Goal: Task Accomplishment & Management: Manage account settings

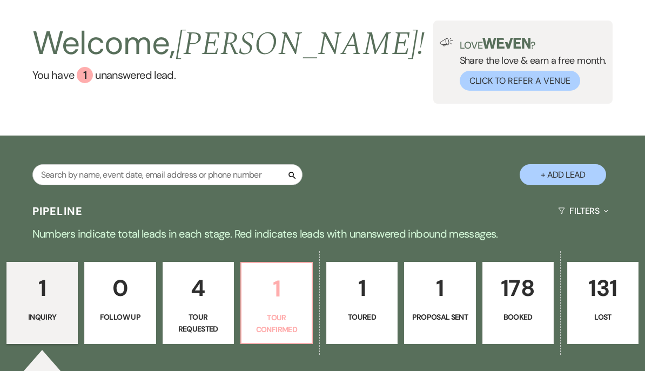
click at [282, 303] on p "1" at bounding box center [276, 289] width 57 height 36
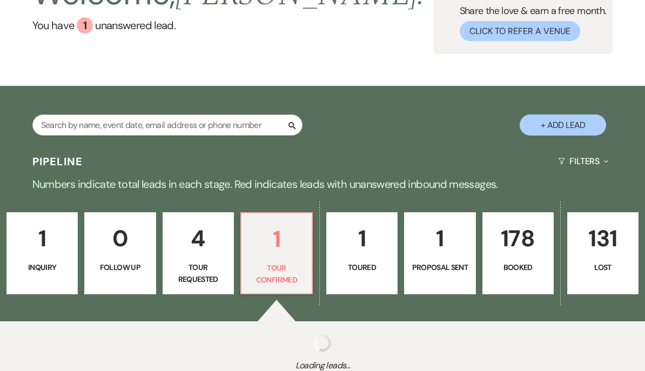
select select "4"
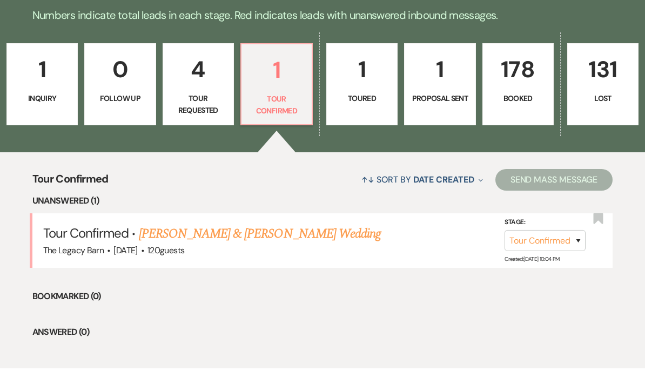
scroll to position [306, 0]
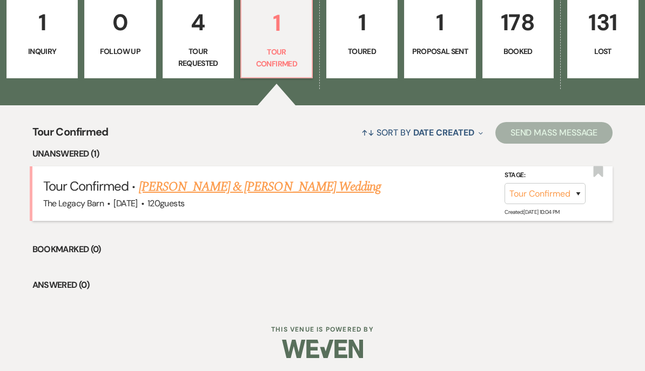
click at [242, 184] on link "[PERSON_NAME] & [PERSON_NAME] Wedding" at bounding box center [260, 186] width 242 height 19
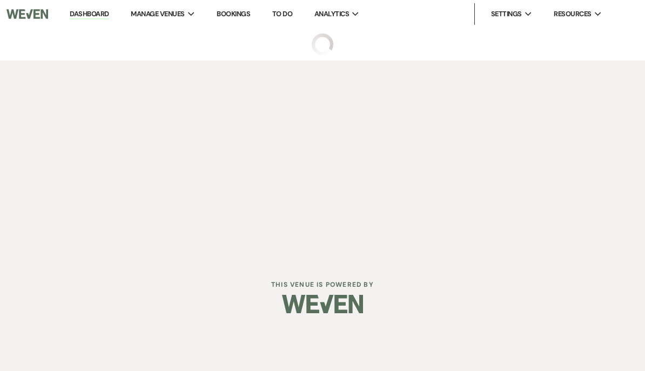
select select "4"
select select "5"
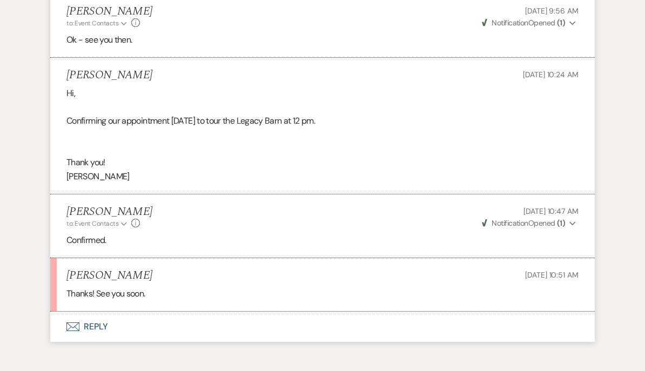
scroll to position [1443, 0]
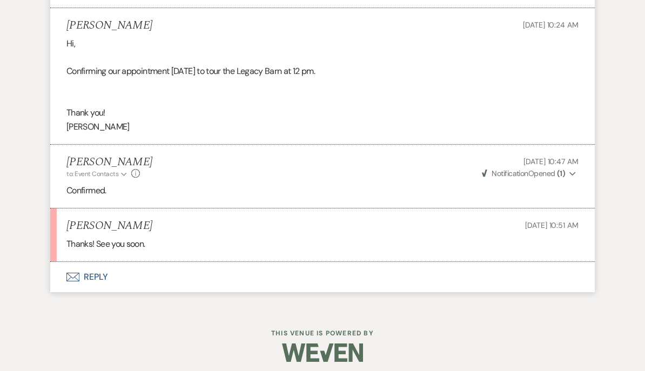
click at [92, 271] on button "Envelope Reply" at bounding box center [322, 277] width 544 height 30
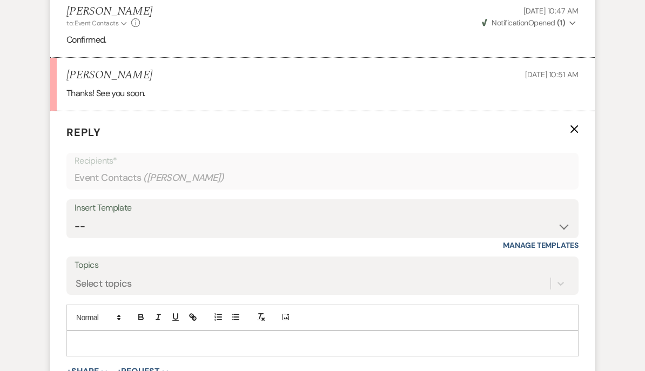
scroll to position [1624, 0]
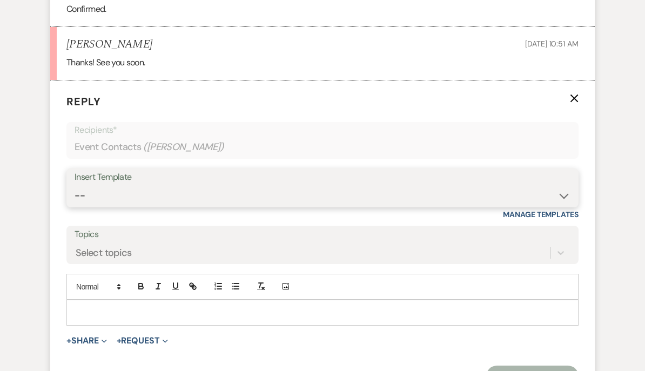
click at [89, 186] on select "-- Documents for Conversion Planning Portal Introduction Initial Inquiry Respon…" at bounding box center [323, 196] width 496 height 21
select select "2999"
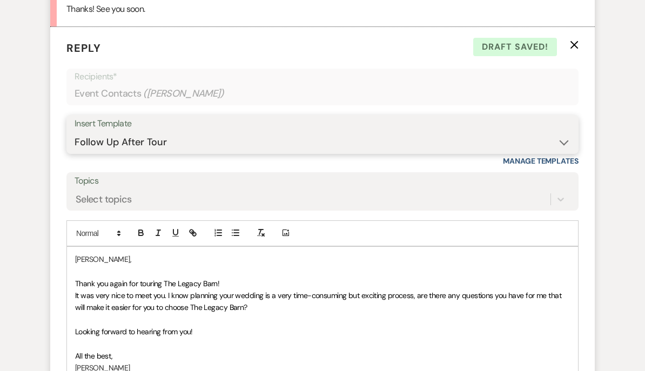
scroll to position [1678, 0]
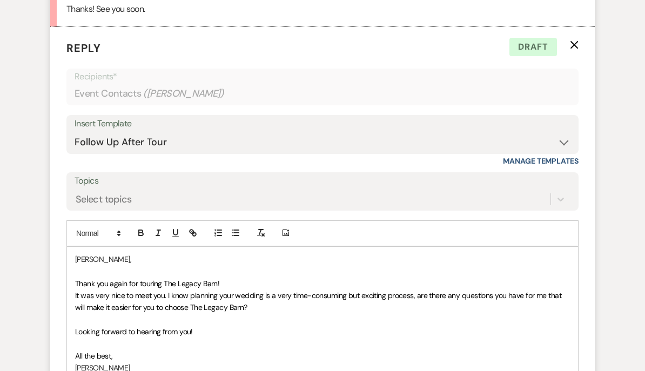
click at [573, 40] on icon "X" at bounding box center [574, 44] width 9 height 9
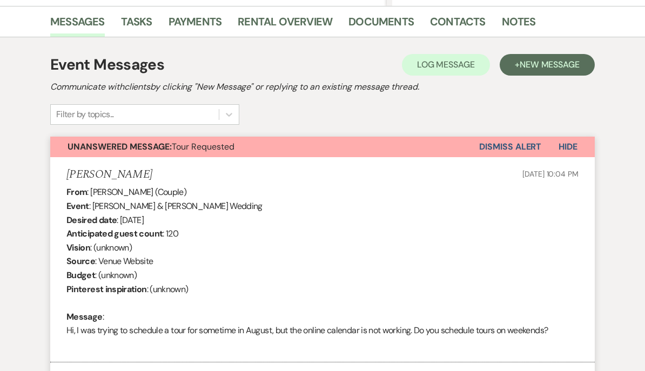
scroll to position [259, 0]
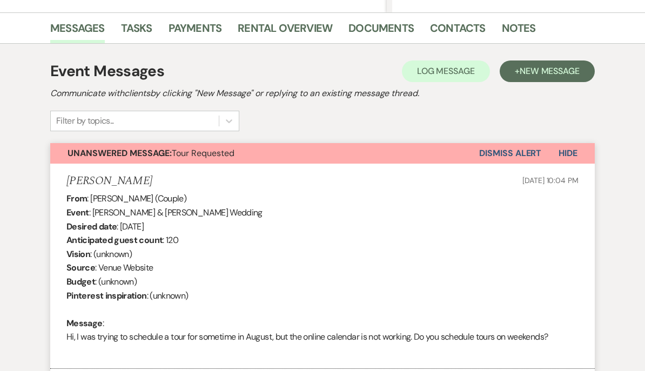
click at [517, 147] on button "Dismiss Alert" at bounding box center [510, 153] width 62 height 21
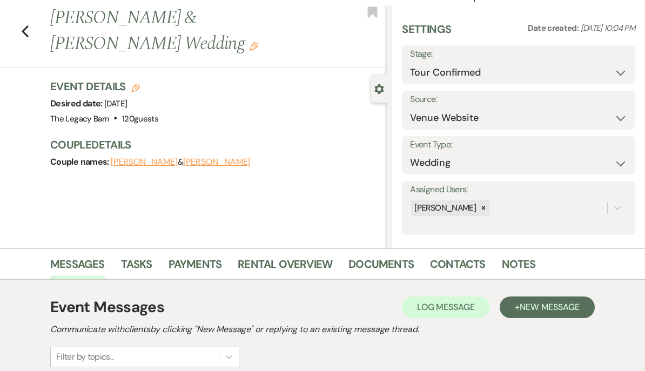
scroll to position [0, 0]
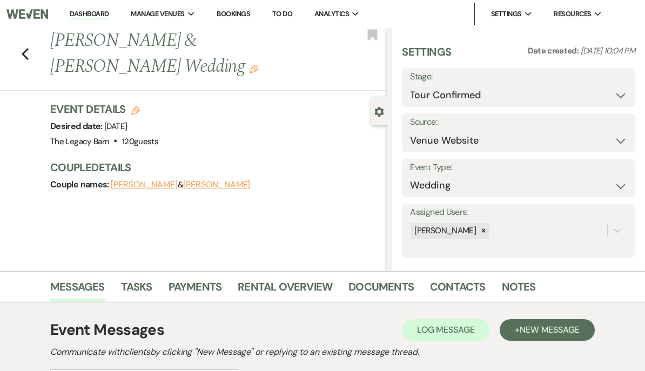
click at [92, 10] on link "Dashboard" at bounding box center [89, 14] width 39 height 10
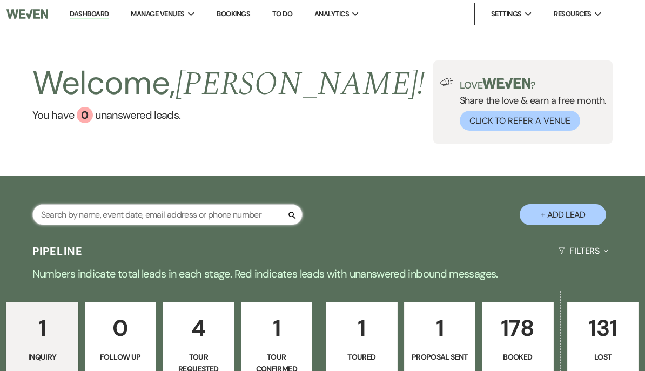
click at [75, 212] on input "text" at bounding box center [167, 214] width 270 height 21
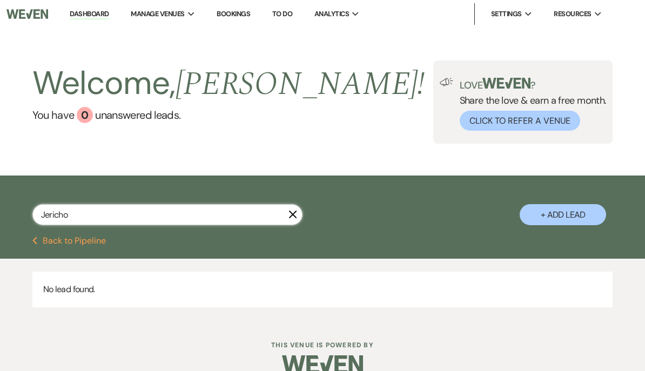
click at [286, 216] on input "Jericho" at bounding box center [167, 214] width 270 height 21
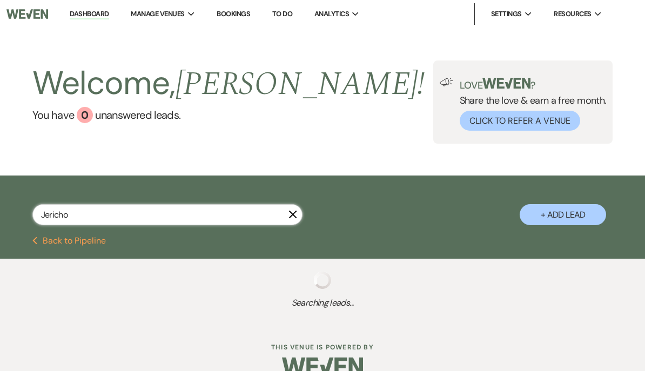
click at [287, 208] on input "Jericho" at bounding box center [167, 214] width 270 height 21
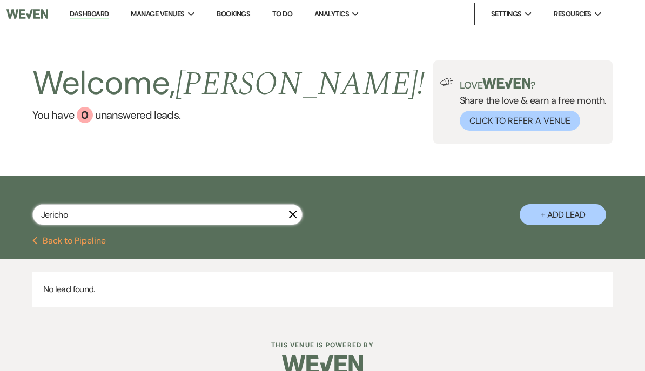
click at [292, 208] on input "Jericho" at bounding box center [167, 214] width 270 height 21
type input "Jericho"
click at [293, 218] on icon "X" at bounding box center [292, 214] width 9 height 9
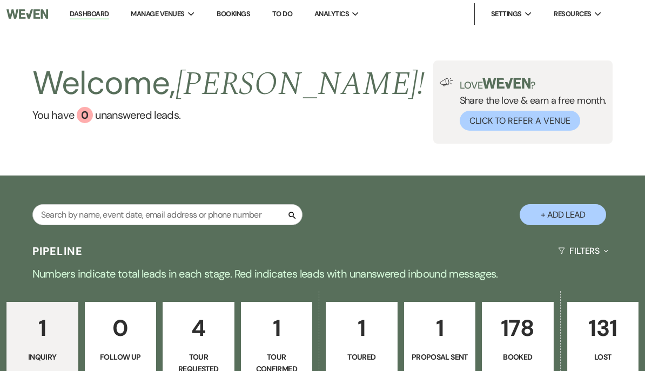
click at [566, 217] on button "+ Add Lead" at bounding box center [562, 214] width 86 height 21
select select "756"
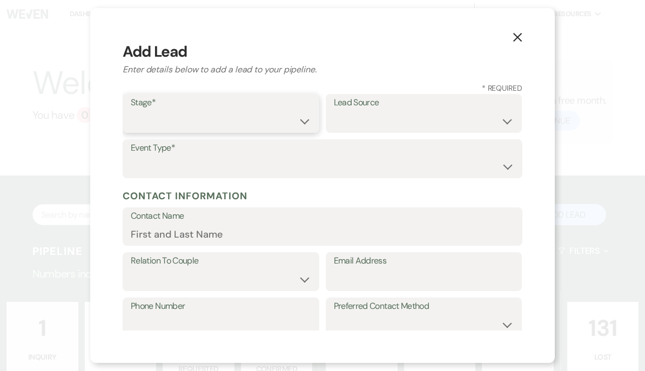
click at [157, 117] on select "Inquiry Follow Up Tour Requested Tour Confirmed Toured Proposal Sent Booked Lost" at bounding box center [221, 121] width 180 height 21
select select "5"
click at [346, 114] on select "Weven Venue Website Instagram Facebook Pinterest Google The Knot Wedding Wire H…" at bounding box center [424, 121] width 180 height 21
select select "6"
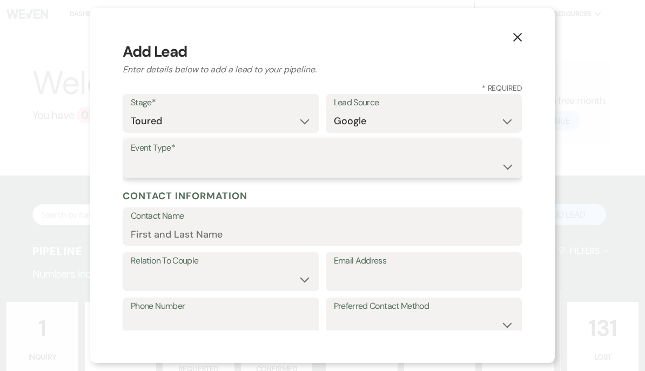
click at [138, 158] on select "Wedding Anniversary Party Baby Shower Bachelorette / Bachelor Party Birthday Pa…" at bounding box center [322, 166] width 383 height 21
select select "1"
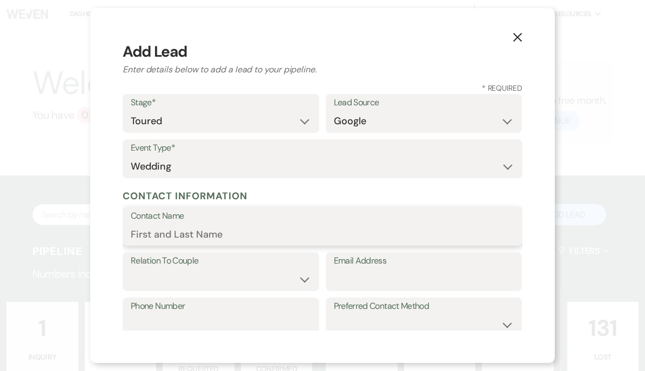
click at [144, 231] on input "Contact Name" at bounding box center [322, 234] width 383 height 21
type input "[PERSON_NAME]"
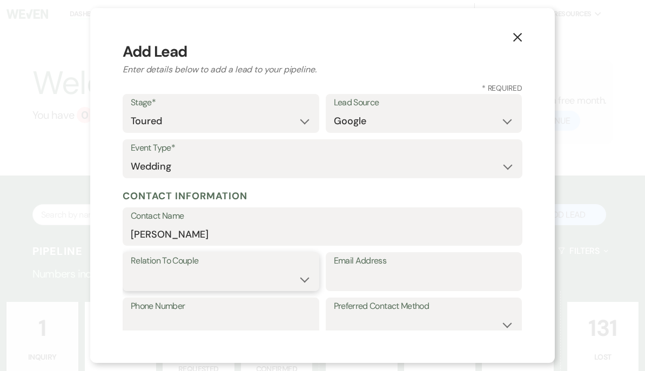
select select "1"
click at [335, 270] on input "Email Address" at bounding box center [424, 279] width 180 height 21
type input "j"
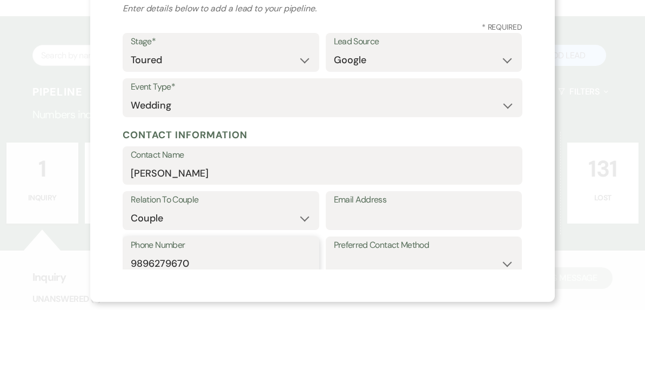
type input "9896279670"
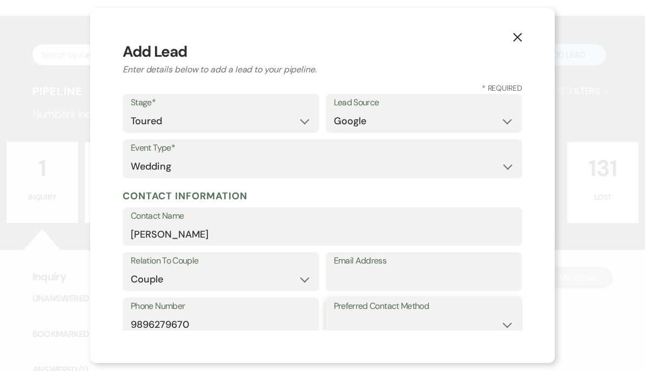
select select "email"
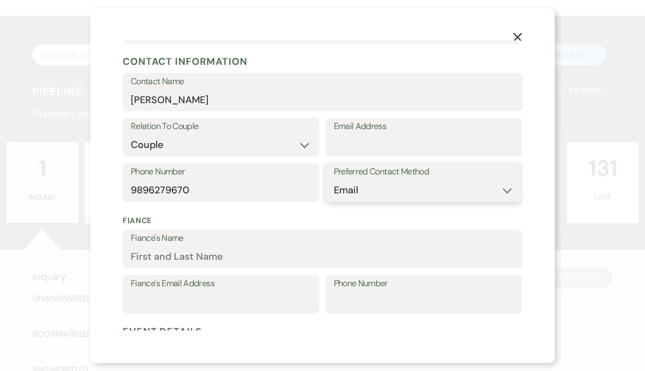
scroll to position [145, 0]
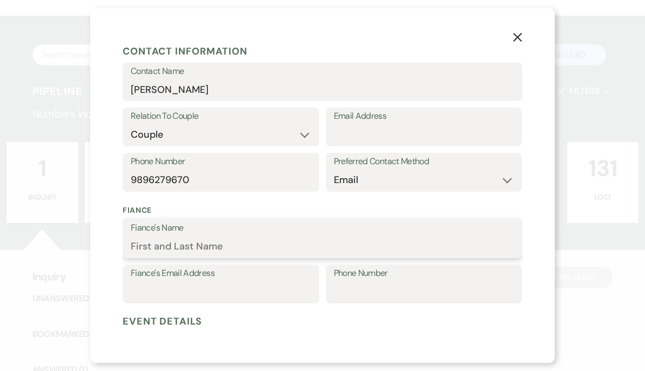
click at [264, 236] on input "Fiance's Name" at bounding box center [322, 246] width 383 height 21
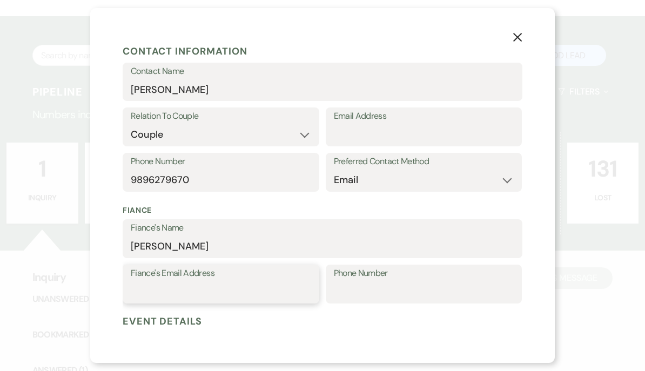
click at [152, 281] on input "Fiance's Email Address" at bounding box center [221, 291] width 180 height 21
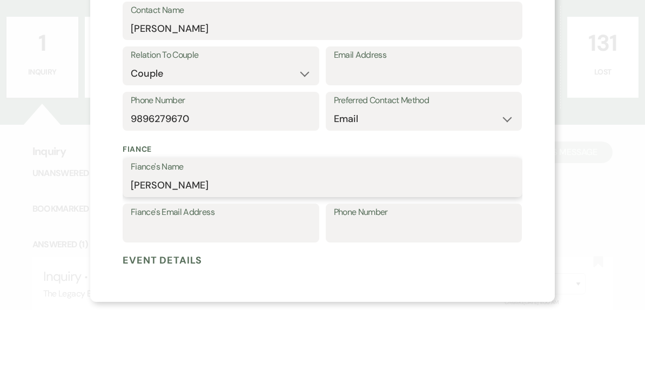
click at [151, 236] on input "[PERSON_NAME]" at bounding box center [322, 246] width 383 height 21
type input "[PERSON_NAME]"
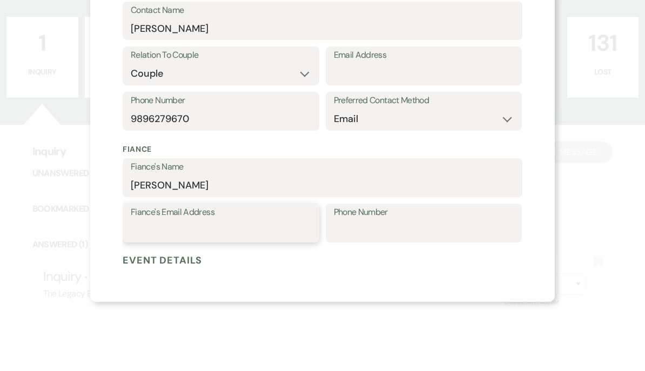
click at [151, 281] on input "Fiance's Email Address" at bounding box center [221, 291] width 180 height 21
type input "[EMAIL_ADDRESS][DOMAIN_NAME]"
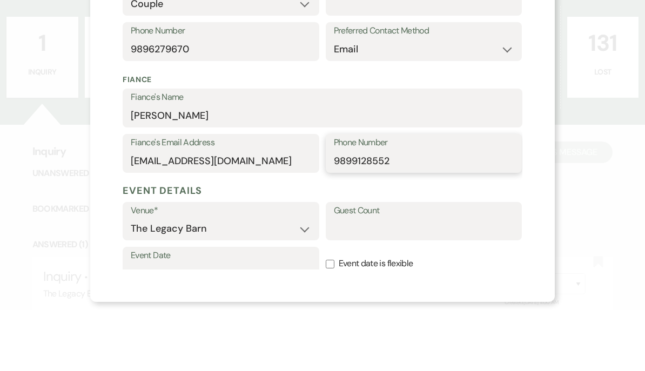
scroll to position [217, 0]
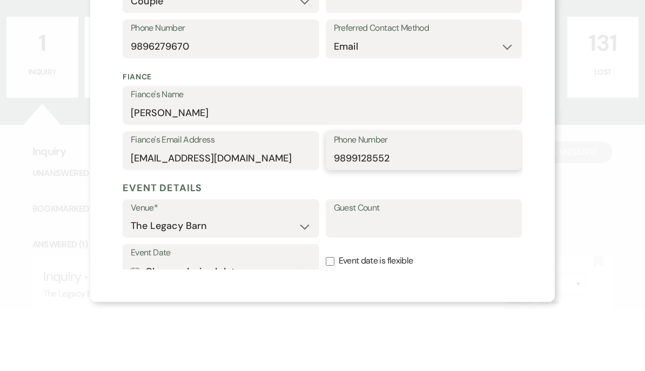
type input "9899128552"
click at [381, 276] on input "Guest Count" at bounding box center [424, 286] width 180 height 21
type input "150"
click at [161, 322] on button "Calendar Choose desired date Expand" at bounding box center [221, 333] width 180 height 22
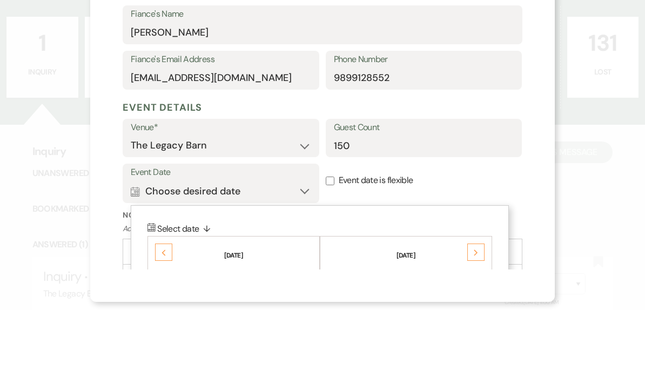
scroll to position [285, 0]
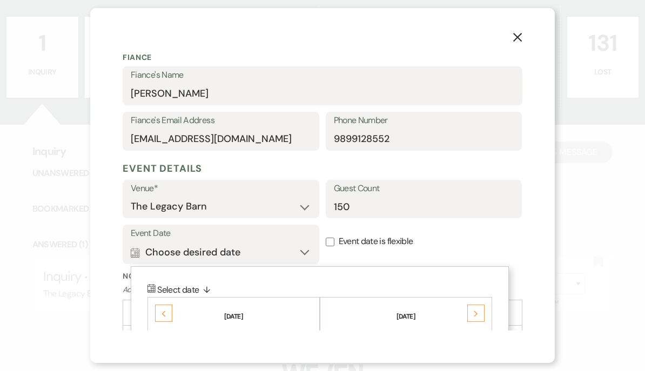
click at [481, 305] on div "Next" at bounding box center [475, 313] width 17 height 17
click at [484, 299] on th "[DATE]" at bounding box center [405, 310] width 169 height 23
click at [478, 305] on div "Next" at bounding box center [475, 313] width 17 height 17
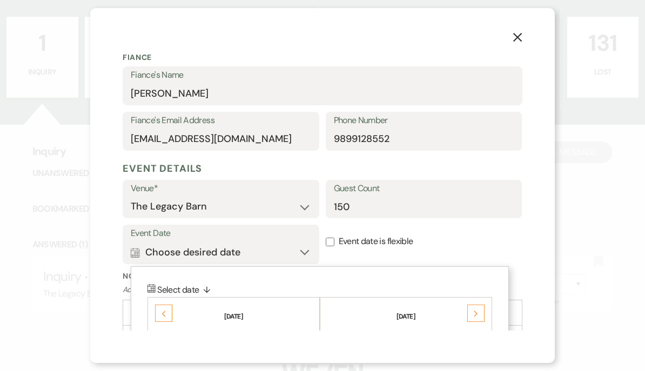
click at [478, 305] on div "Next" at bounding box center [475, 313] width 17 height 17
click at [479, 305] on div "Next" at bounding box center [475, 313] width 17 height 17
click at [481, 305] on div "Next" at bounding box center [475, 313] width 17 height 17
click at [483, 305] on div "Next" at bounding box center [475, 313] width 17 height 17
click at [484, 299] on th "[DATE]" at bounding box center [405, 310] width 169 height 23
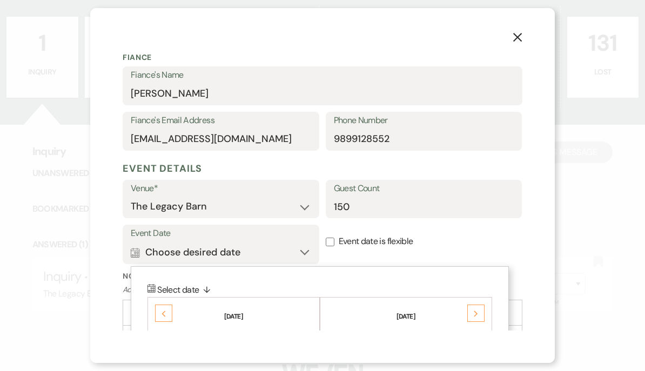
click at [483, 305] on div "Next" at bounding box center [475, 313] width 17 height 17
click at [473, 305] on div "Next" at bounding box center [475, 313] width 17 height 17
click at [472, 305] on div "Next" at bounding box center [475, 313] width 17 height 17
click at [479, 305] on div "Next" at bounding box center [475, 313] width 17 height 17
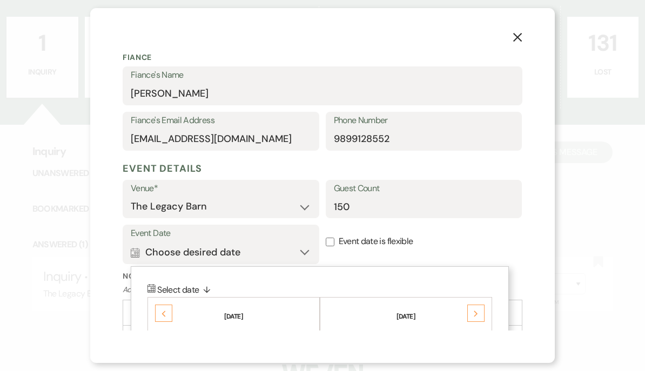
click at [479, 305] on div "Next" at bounding box center [475, 313] width 17 height 17
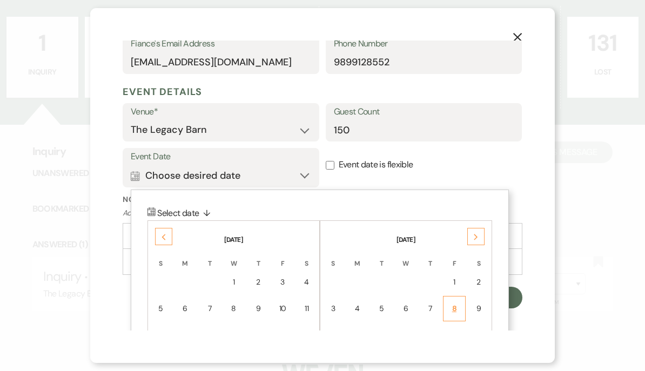
click at [455, 296] on td "8" at bounding box center [454, 308] width 23 height 25
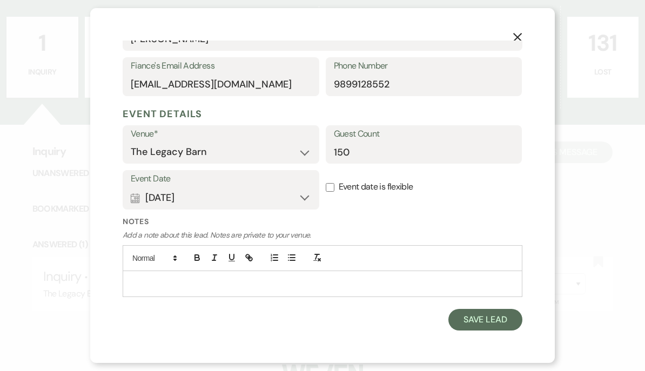
scroll to position [298, 0]
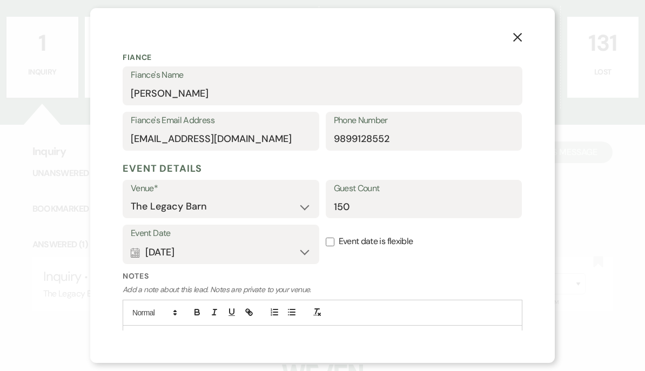
click at [489, 363] on button "Save Lead" at bounding box center [485, 374] width 74 height 22
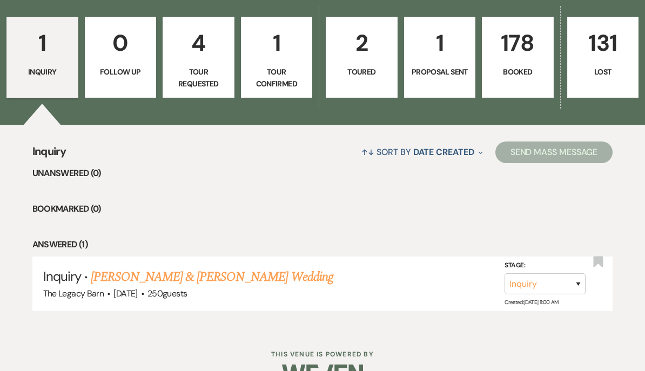
click at [352, 63] on link "2 Toured" at bounding box center [362, 57] width 72 height 81
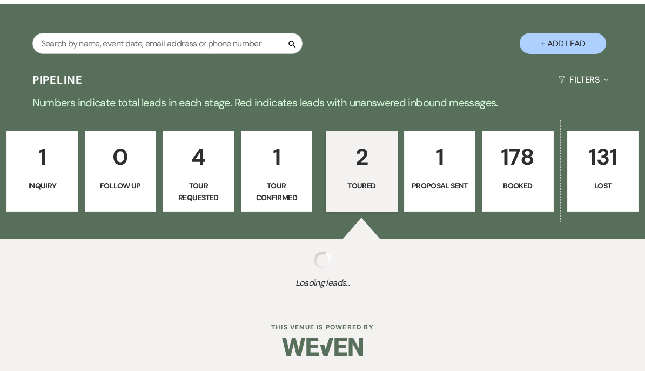
select select "5"
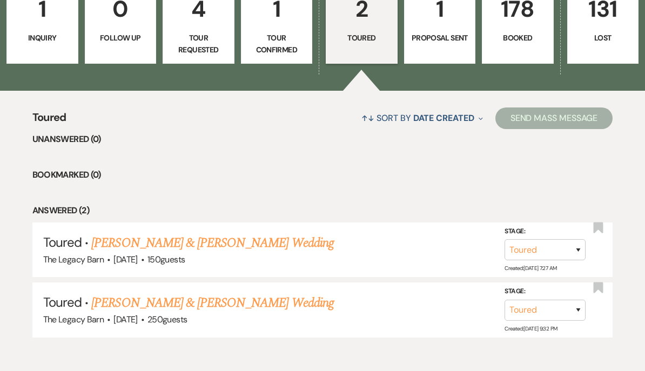
scroll to position [319, 0]
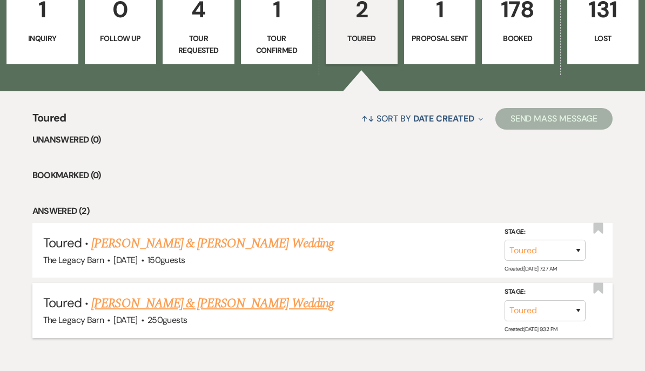
click at [158, 300] on link "[PERSON_NAME] & [PERSON_NAME] Wedding" at bounding box center [212, 303] width 242 height 19
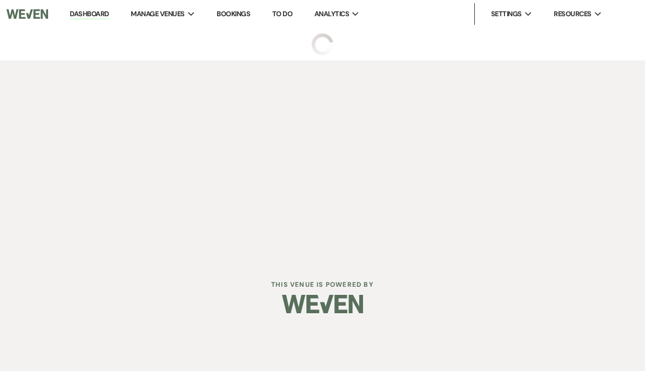
select select "5"
select select "6"
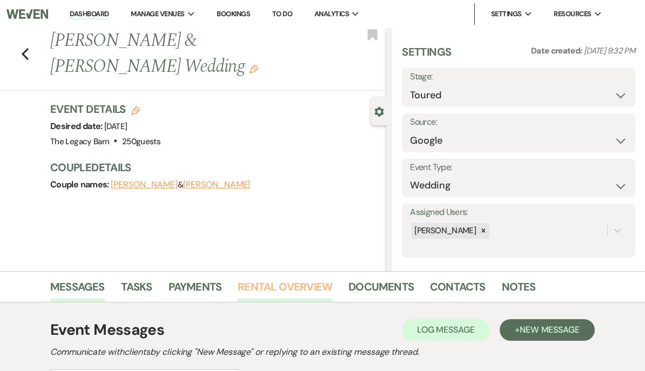
click at [308, 284] on link "Rental Overview" at bounding box center [285, 290] width 94 height 24
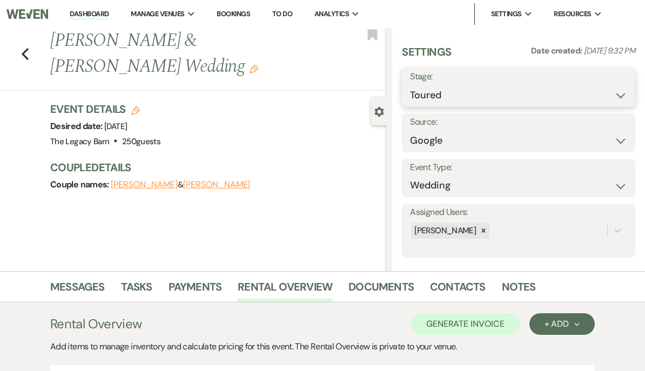
click at [497, 93] on select "Inquiry Follow Up Tour Requested Tour Confirmed Toured Proposal Sent Booked Lost" at bounding box center [518, 95] width 217 height 21
select select "6"
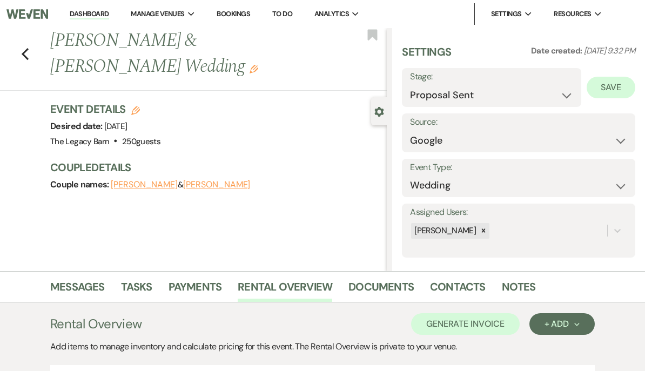
click at [616, 86] on button "Save" at bounding box center [610, 88] width 49 height 22
click at [82, 13] on link "Dashboard" at bounding box center [89, 14] width 39 height 10
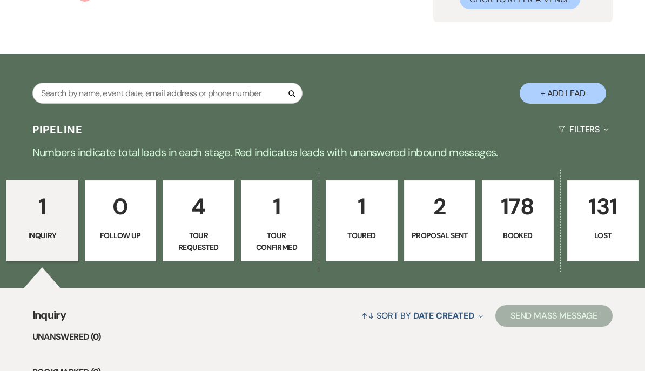
click at [368, 225] on link "1 Toured" at bounding box center [362, 220] width 72 height 81
select select "5"
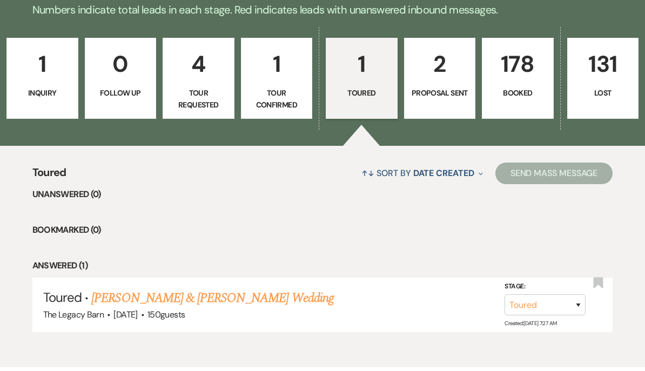
scroll to position [310, 0]
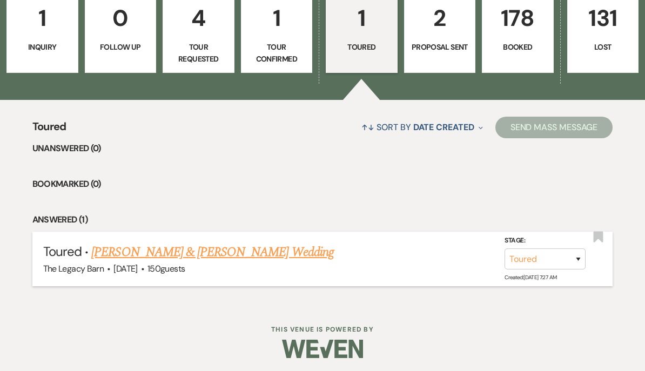
click at [144, 249] on link "[PERSON_NAME] & [PERSON_NAME] Wedding" at bounding box center [212, 251] width 242 height 19
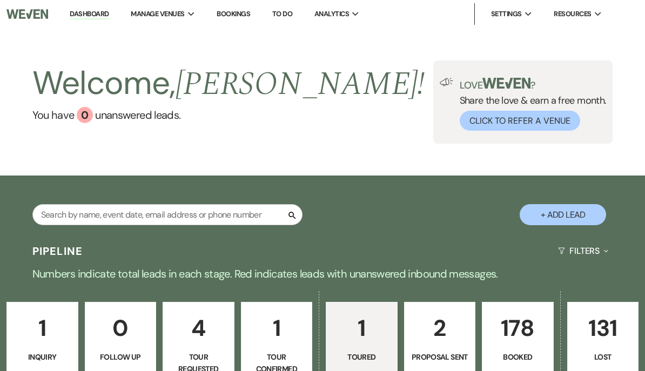
select select "5"
select select "6"
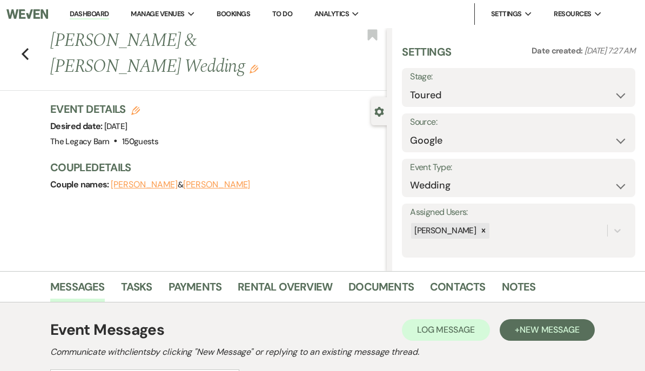
scroll to position [1, 0]
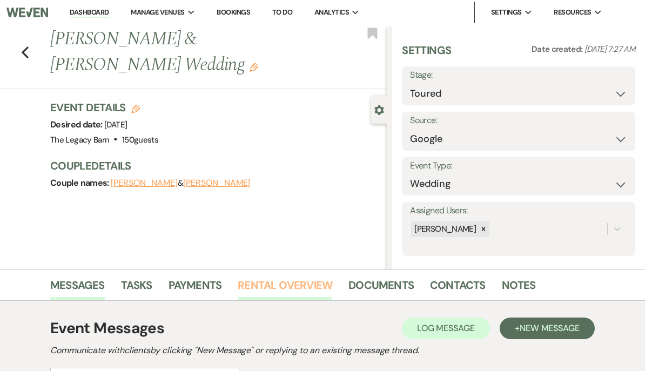
click at [308, 278] on link "Rental Overview" at bounding box center [285, 289] width 94 height 24
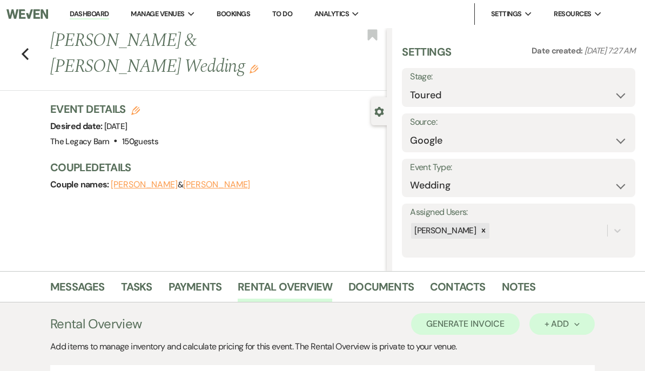
click at [556, 323] on div "+ Add Next" at bounding box center [561, 324] width 35 height 9
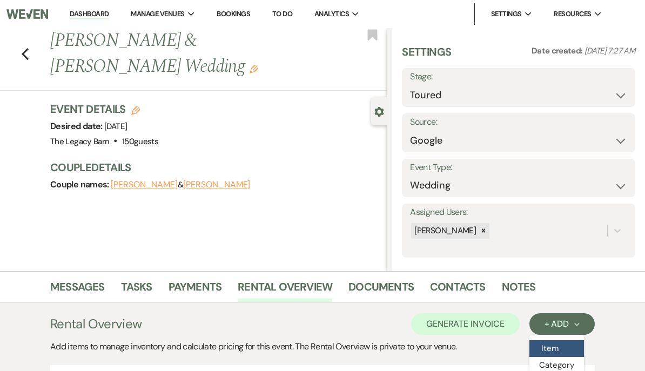
click at [548, 347] on button "Item" at bounding box center [556, 348] width 55 height 17
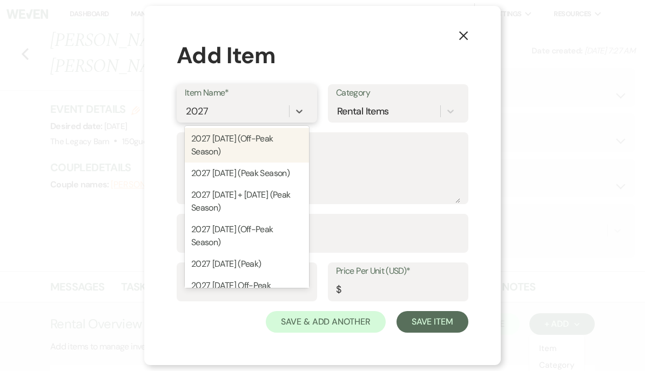
click at [275, 184] on div "2027 [DATE] (Peak Season)" at bounding box center [247, 174] width 124 height 22
type input "2027"
type textarea "Includes access to the venue from 12PM to 11:59PM, Bridal suite and decorating …"
type input "6600"
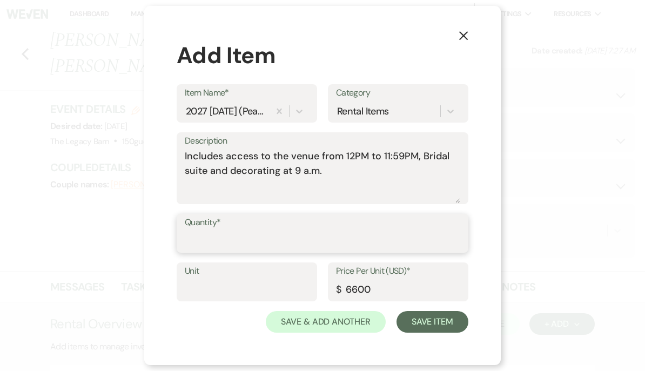
click at [188, 252] on input "Quantity*" at bounding box center [322, 241] width 275 height 21
type input "1"
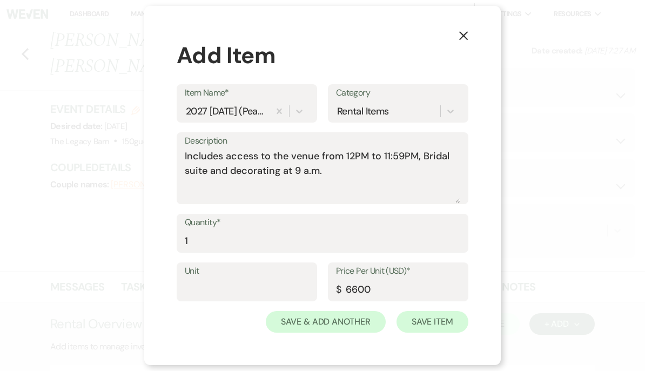
click at [428, 333] on button "Save Item" at bounding box center [432, 322] width 72 height 22
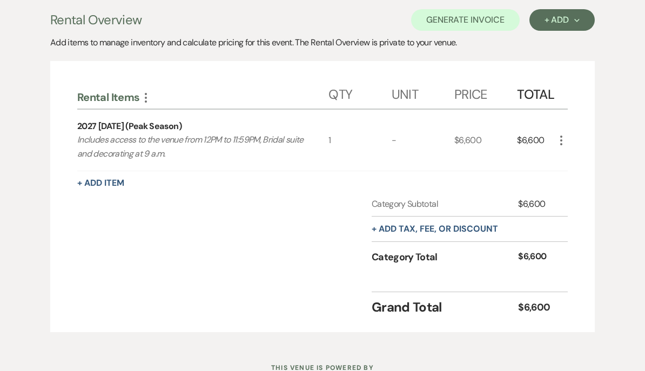
scroll to position [254, 0]
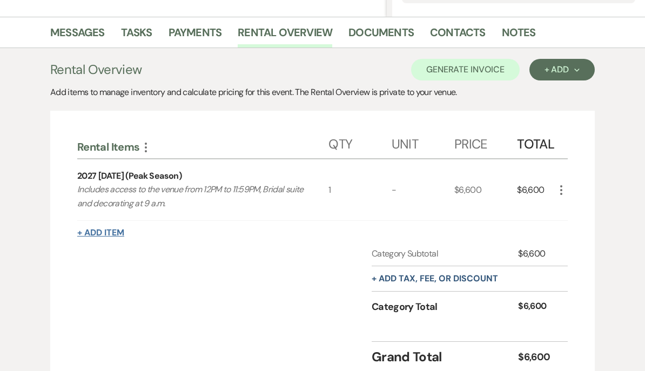
click at [103, 232] on button "+ Add Item" at bounding box center [100, 232] width 47 height 9
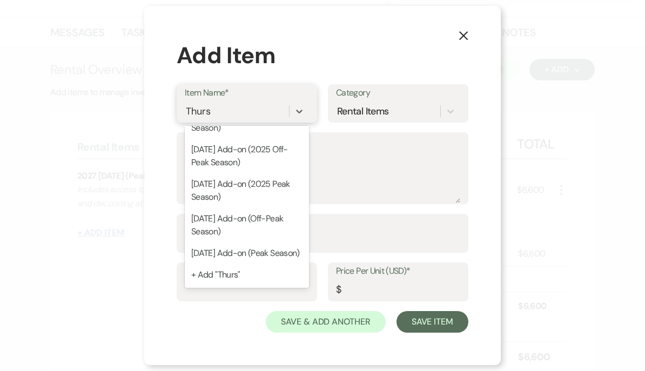
scroll to position [71, 0]
click at [210, 264] on div "[DATE] Add-on (Peak Season)" at bounding box center [247, 253] width 124 height 22
type input "Thurs"
type textarea "Allows access to the venue 4 p.m. - 9 p.m. for decorating, rehearsal, etc."
type input "1000"
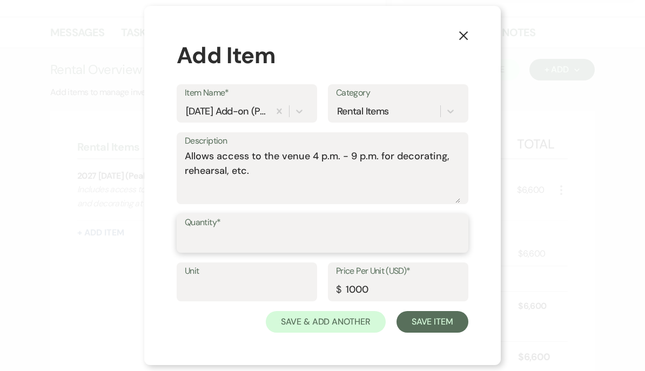
click at [192, 252] on input "Quantity*" at bounding box center [322, 241] width 275 height 21
type input "1"
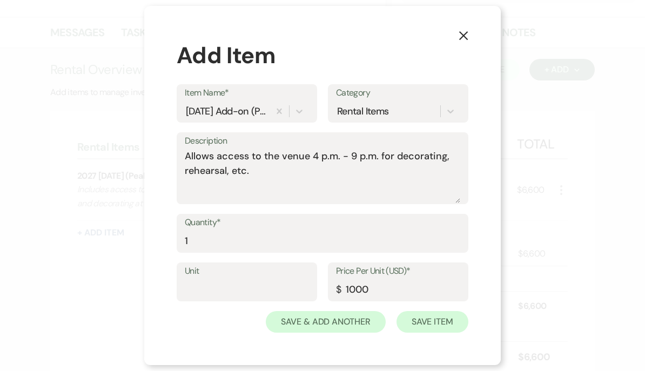
click at [422, 333] on button "Save Item" at bounding box center [432, 322] width 72 height 22
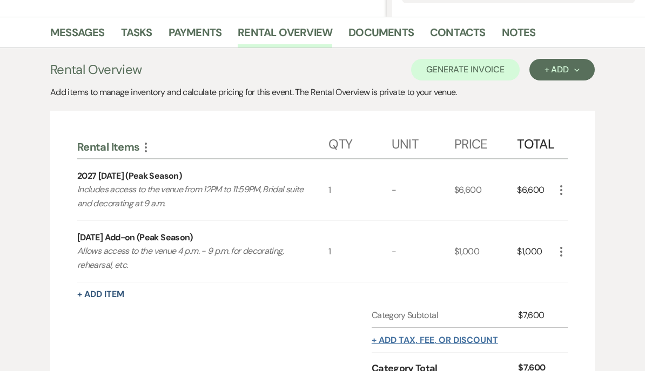
click at [477, 341] on button "+ Add tax, fee, or discount" at bounding box center [434, 340] width 126 height 9
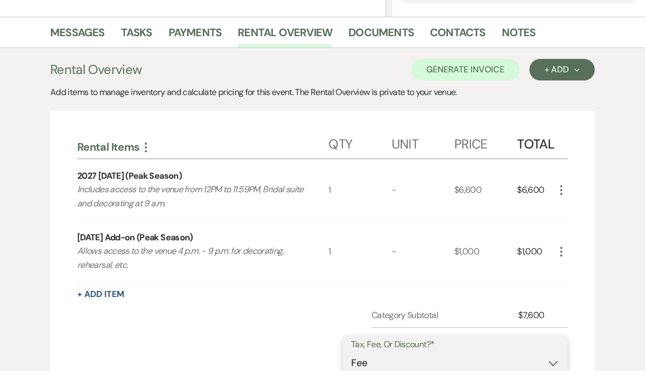
click at [367, 366] on select "Fee Discount Tax" at bounding box center [455, 363] width 208 height 21
select select "3"
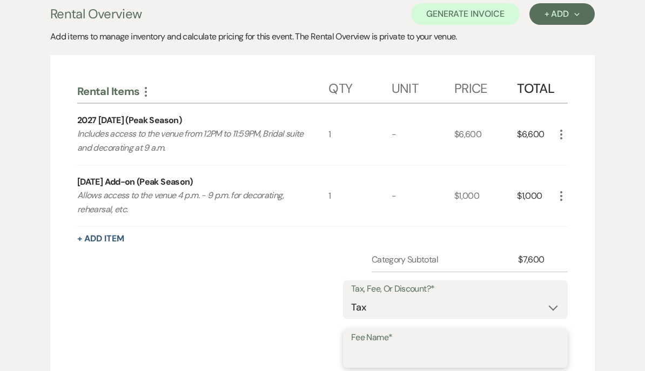
click at [370, 353] on input "Fee Name*" at bounding box center [455, 356] width 208 height 21
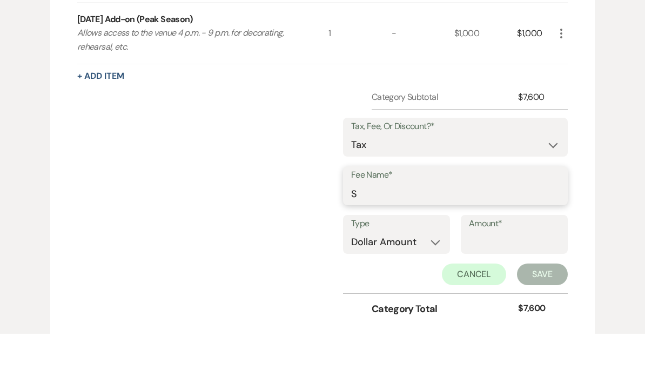
type input "Sales tax"
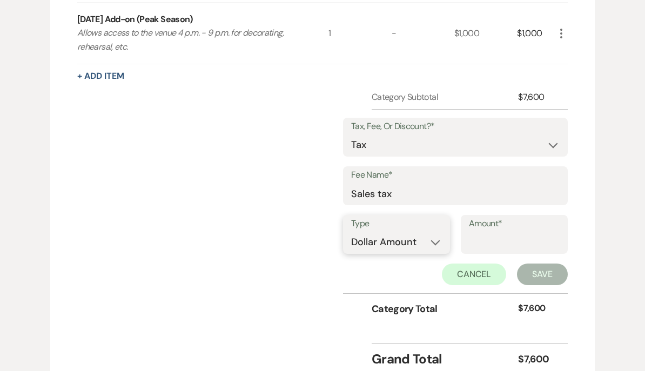
click at [417, 237] on select "Dollar Amount Percentage" at bounding box center [396, 242] width 91 height 21
select select "false"
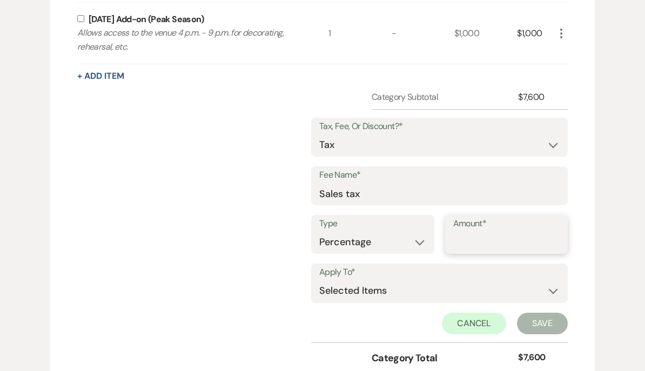
click at [487, 237] on input "Amount*" at bounding box center [506, 242] width 107 height 21
type input "6"
click at [396, 283] on select "Selected Items Category Subtotal (before all Taxes/Fees/Discounts) Category Tot…" at bounding box center [439, 291] width 240 height 22
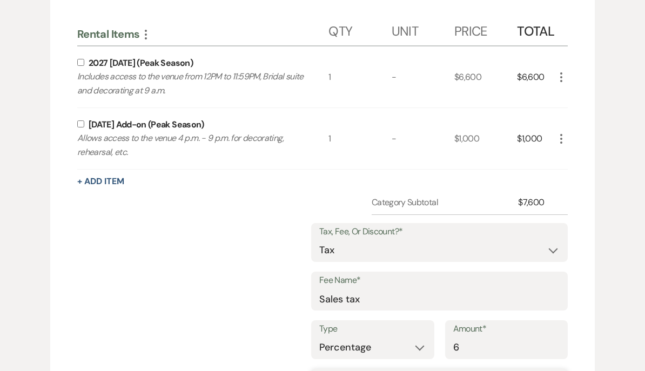
scroll to position [364, 0]
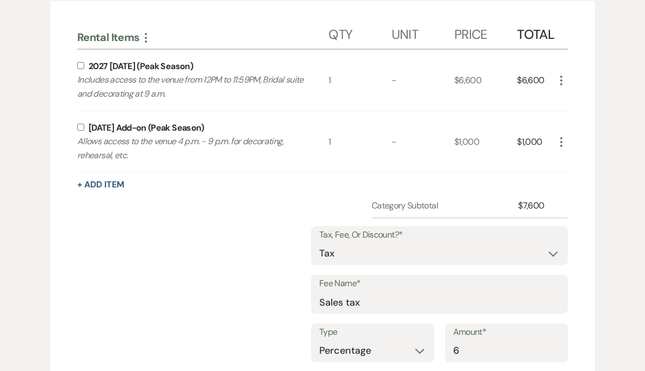
click at [83, 64] on input "checkbox" at bounding box center [80, 65] width 7 height 7
checkbox input "true"
click at [79, 125] on input "checkbox" at bounding box center [80, 127] width 7 height 7
checkbox input "true"
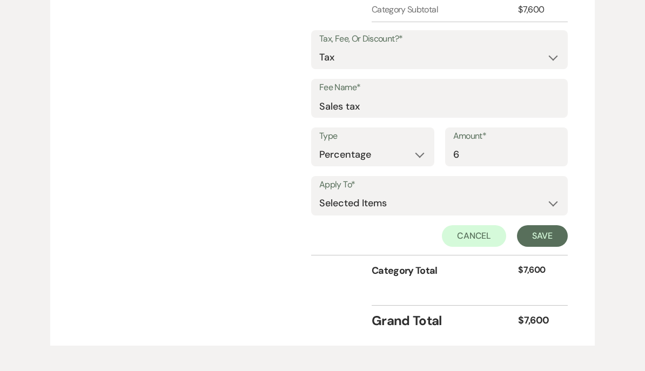
scroll to position [562, 0]
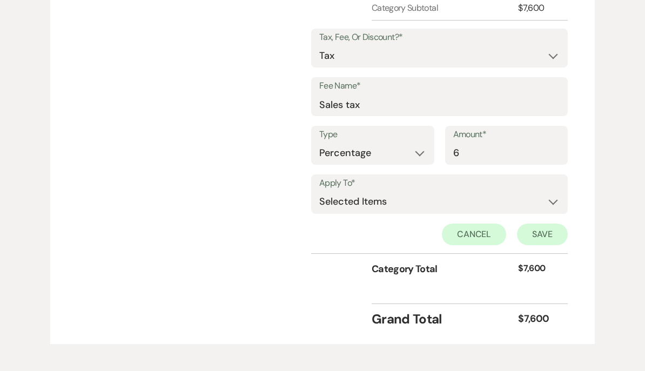
click at [543, 229] on button "Save" at bounding box center [542, 235] width 51 height 22
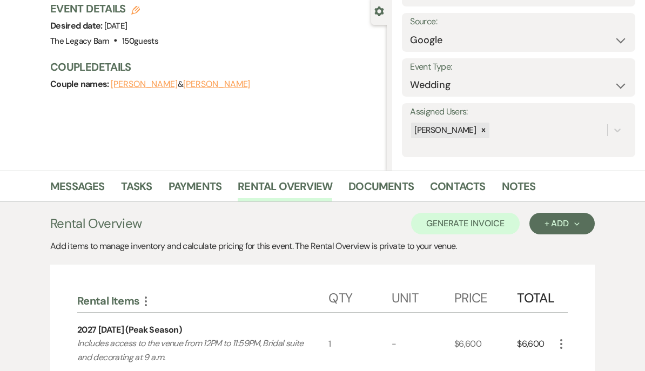
scroll to position [129, 0]
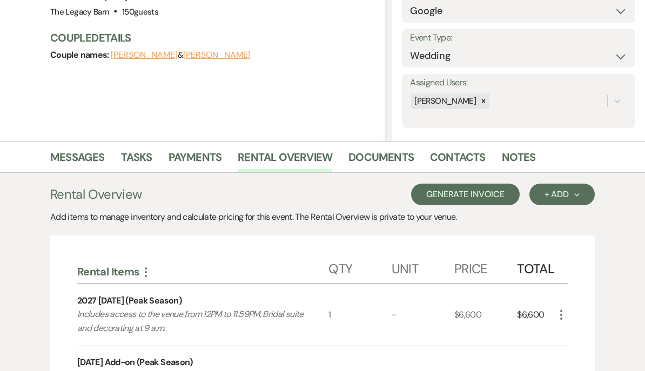
click at [477, 188] on button "Generate Invoice" at bounding box center [465, 195] width 109 height 22
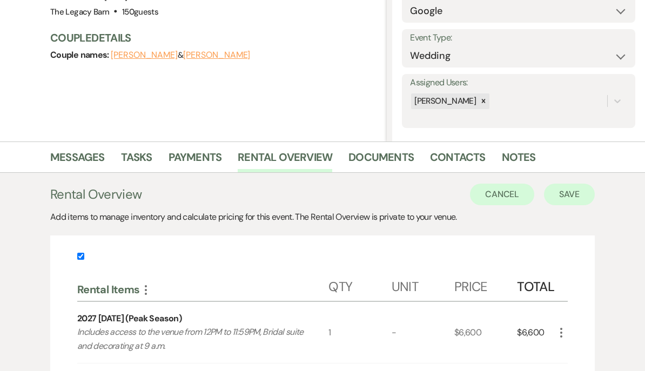
click at [575, 193] on button "Save" at bounding box center [569, 195] width 51 height 22
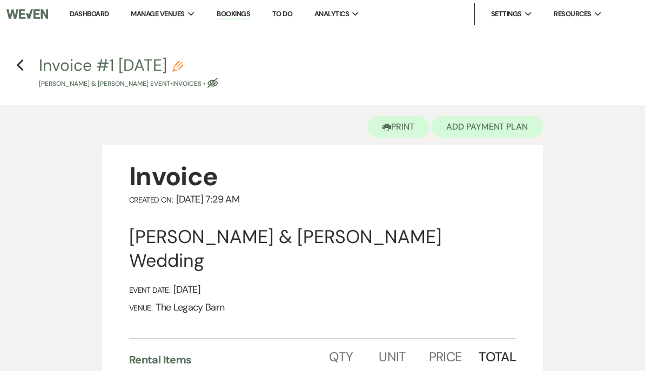
click at [498, 125] on button "Add Payment Plan" at bounding box center [487, 127] width 112 height 22
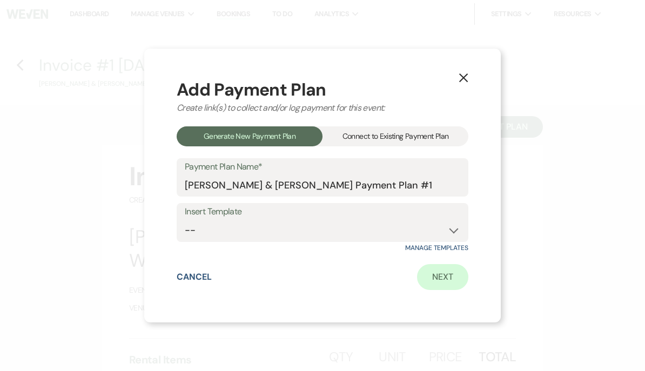
click at [444, 272] on link "Next" at bounding box center [442, 277] width 51 height 26
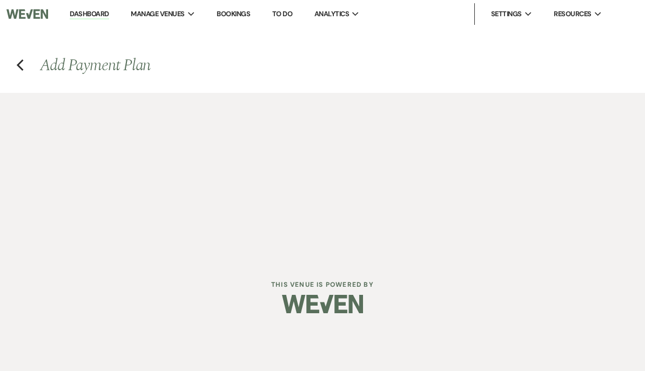
select select "27180"
select select "2"
select select "percentage"
select select "false"
select select "client"
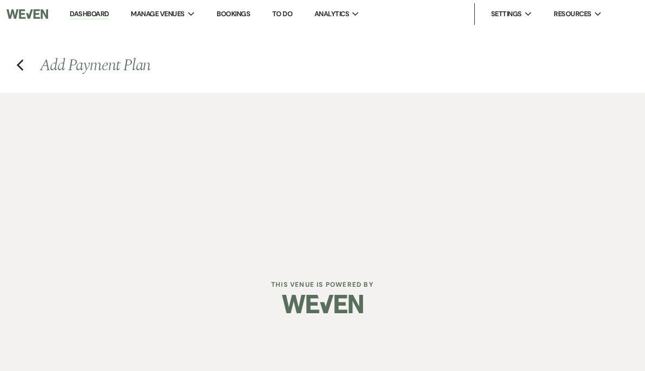
select select "weeks"
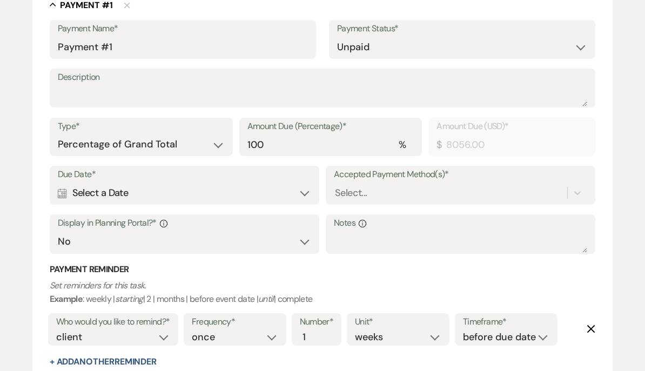
scroll to position [310, 0]
click at [79, 144] on select "Dollar Amount Percentage of Grand Total" at bounding box center [141, 144] width 167 height 21
select select "flat"
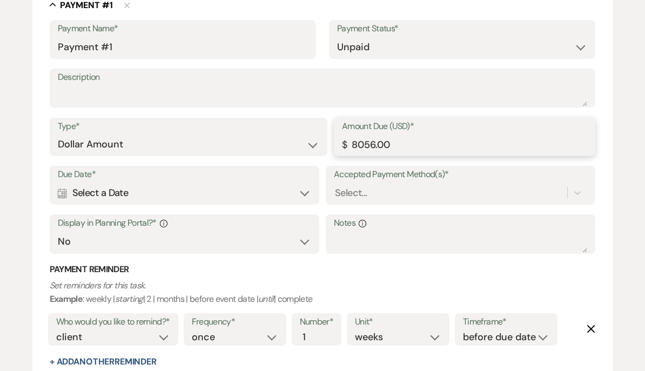
click at [388, 143] on input "8056.00" at bounding box center [464, 144] width 245 height 21
type input "8"
click at [86, 187] on div "Calendar Select a Date Expand" at bounding box center [184, 193] width 253 height 21
type input "1060.00"
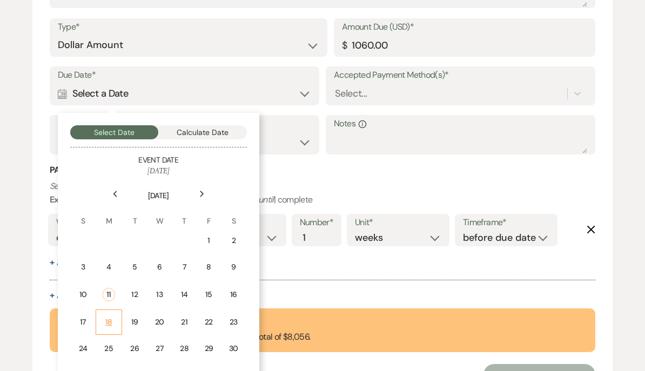
click at [107, 317] on div "18" at bounding box center [109, 322] width 12 height 11
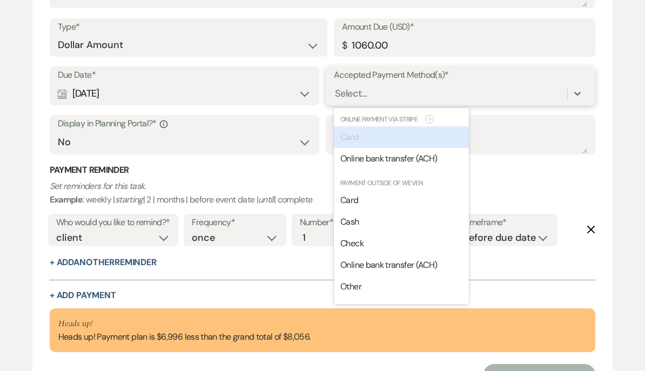
scroll to position [409, 0]
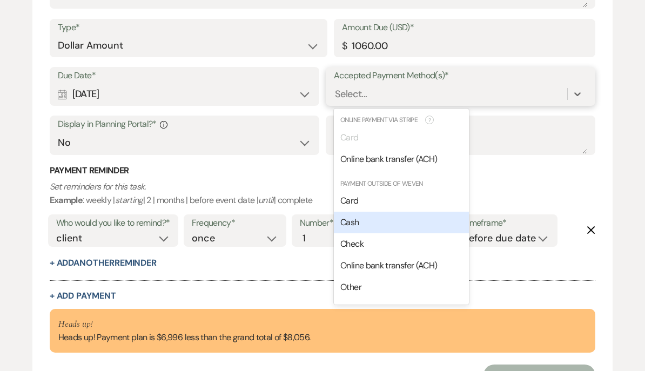
click at [357, 217] on span "Cash" at bounding box center [349, 222] width 18 height 11
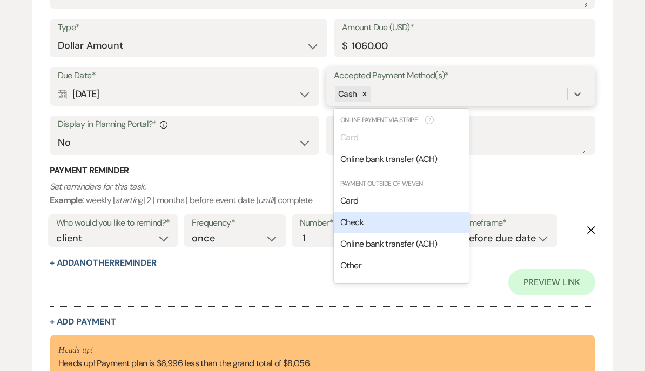
click at [363, 219] on span "Check" at bounding box center [351, 222] width 23 height 11
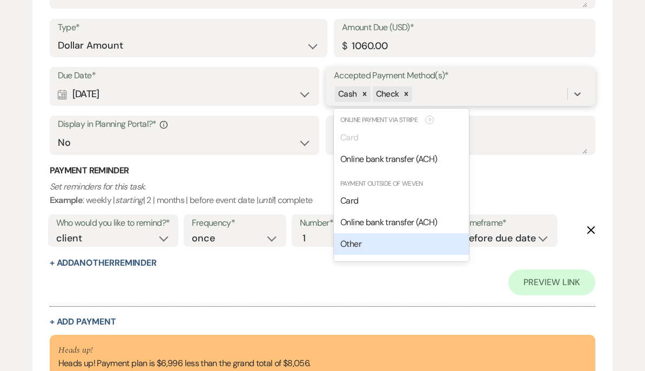
click at [360, 241] on span "Other" at bounding box center [350, 243] width 21 height 11
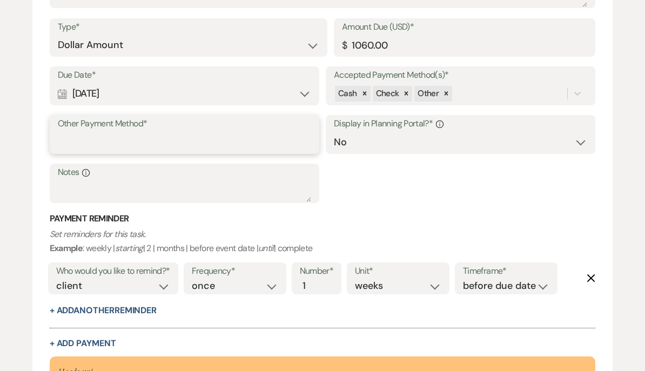
click at [63, 143] on input "Other Payment Method*" at bounding box center [184, 142] width 253 height 21
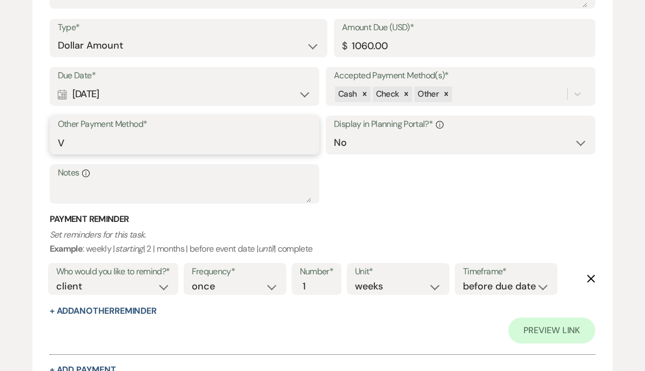
type input "Venmo"
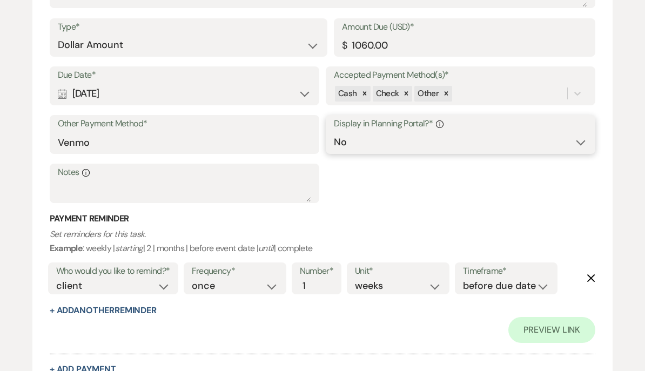
click at [392, 132] on select "Yes No" at bounding box center [460, 142] width 253 height 21
select select "true"
click at [373, 279] on select "days weeks months" at bounding box center [398, 286] width 86 height 15
select select "days"
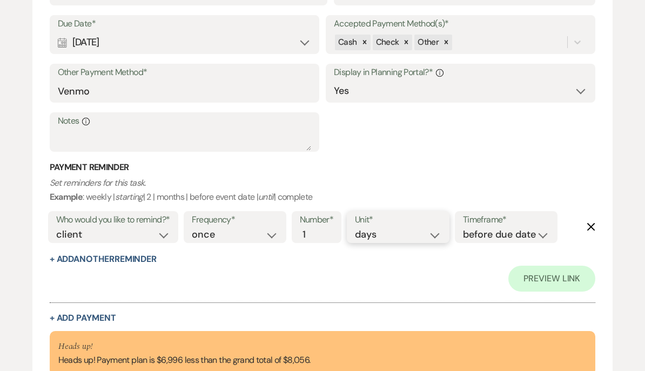
scroll to position [530, 0]
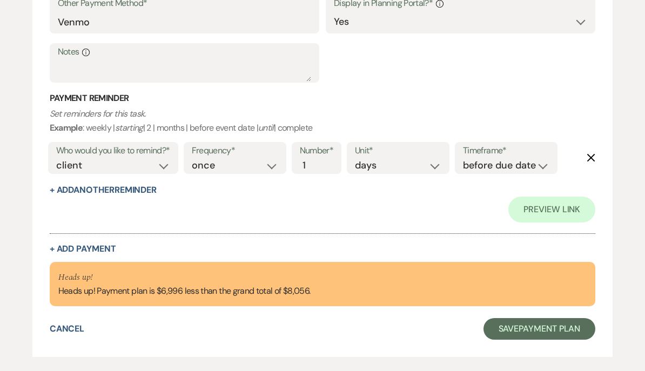
click at [85, 245] on button "+ Add Payment" at bounding box center [83, 249] width 66 height 9
select select "2"
select select "flat"
select select "false"
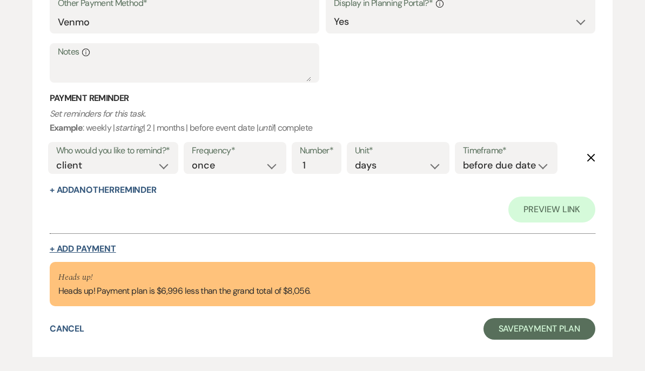
select select "client"
select select "weeks"
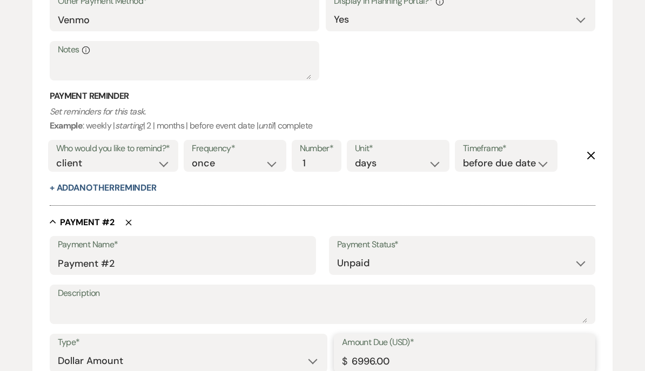
click at [376, 355] on input "6996.00" at bounding box center [464, 360] width 245 height 21
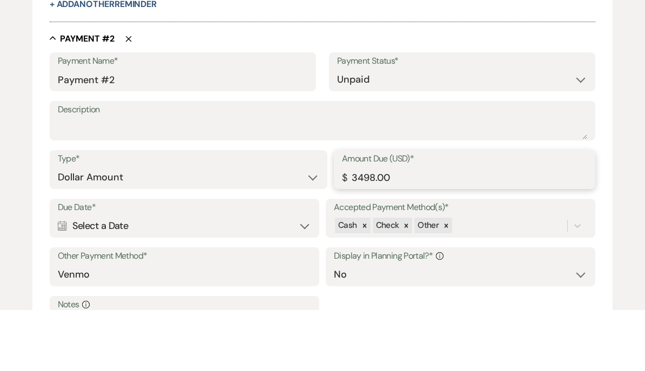
scroll to position [662, 0]
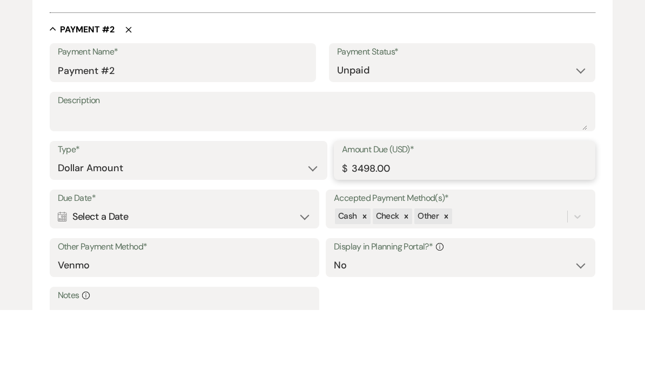
type input "3498.00"
click at [120, 267] on div "Calendar Select a Date Expand" at bounding box center [184, 277] width 253 height 21
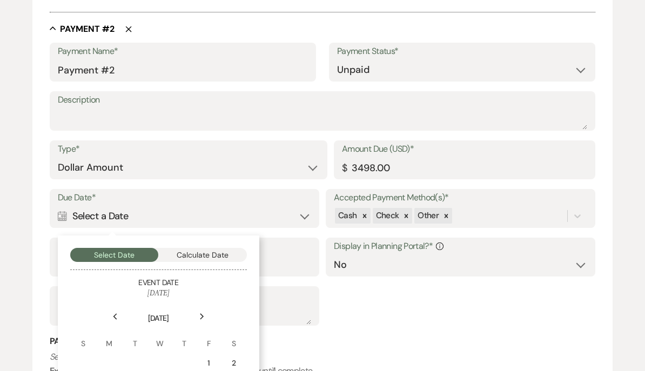
click at [193, 248] on button "Calculate Date" at bounding box center [202, 255] width 89 height 14
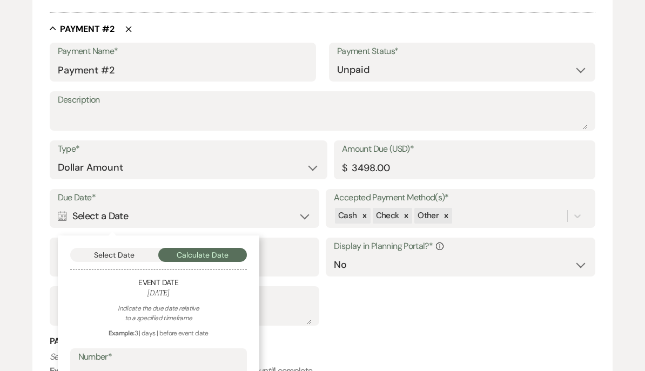
scroll to position [724, 0]
click at [90, 370] on input "Number*" at bounding box center [158, 375] width 160 height 21
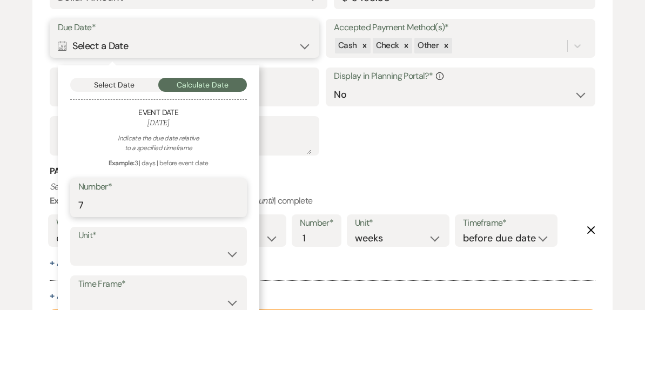
type input "7"
click at [80, 305] on select "days weeks months" at bounding box center [158, 315] width 160 height 21
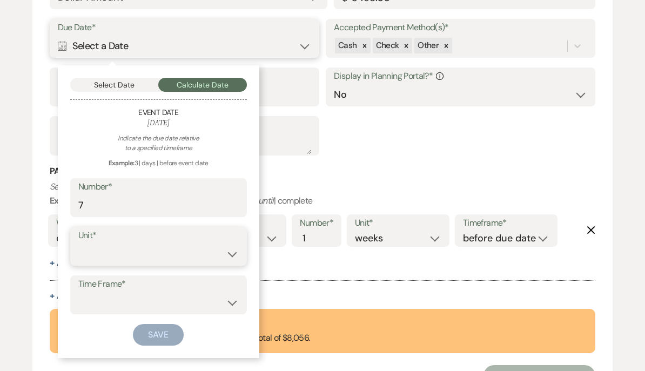
select select "month"
click at [82, 294] on select "before event date after event date after [DATE] date" at bounding box center [158, 302] width 160 height 21
select select "beforeEventDate"
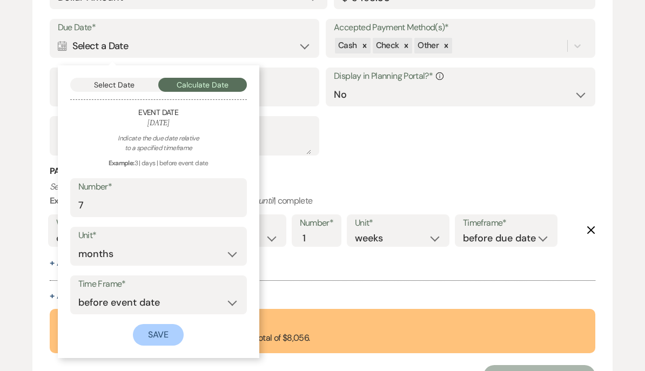
click at [145, 325] on button "Save" at bounding box center [158, 335] width 51 height 22
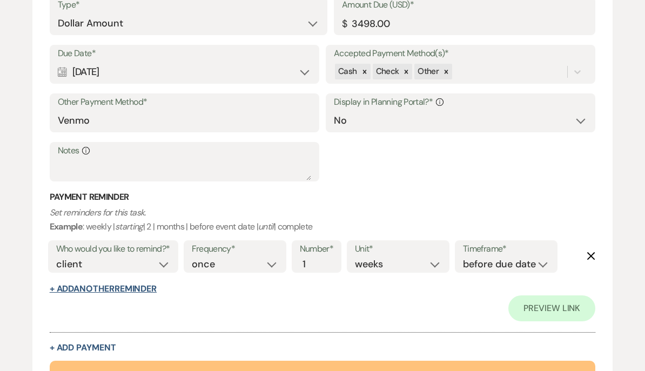
click at [97, 285] on button "+ Add Another Reminder" at bounding box center [103, 289] width 107 height 9
select select "client"
select select "days"
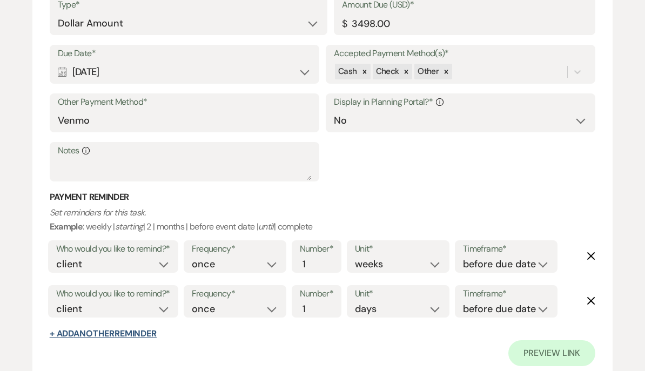
click at [67, 329] on button "+ Add Another Reminder" at bounding box center [103, 333] width 107 height 9
select select "client"
select select "days"
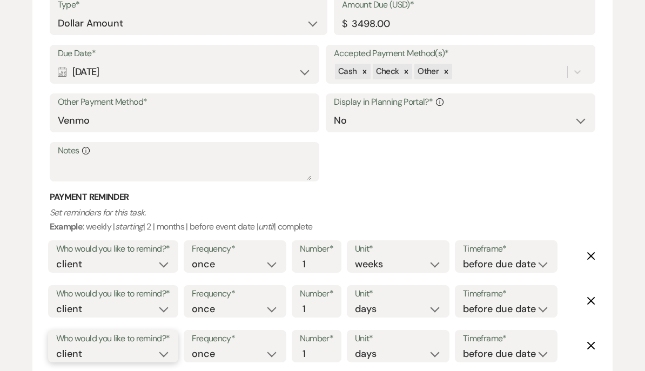
click at [63, 347] on select "client venue both" at bounding box center [113, 354] width 114 height 15
select select "host"
click at [480, 347] on select "before due date after due date on due date on custom date" at bounding box center [506, 354] width 86 height 15
select select "afterDueDate"
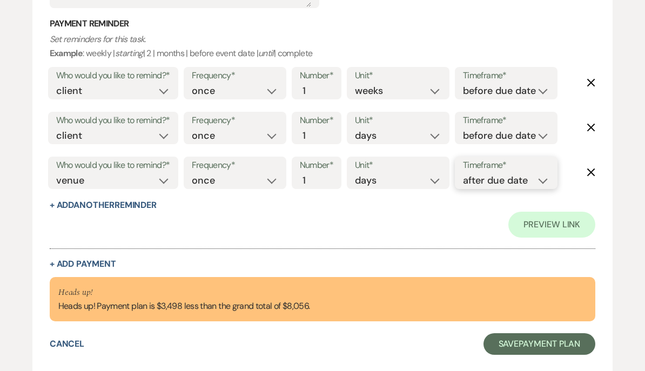
scroll to position [1077, 0]
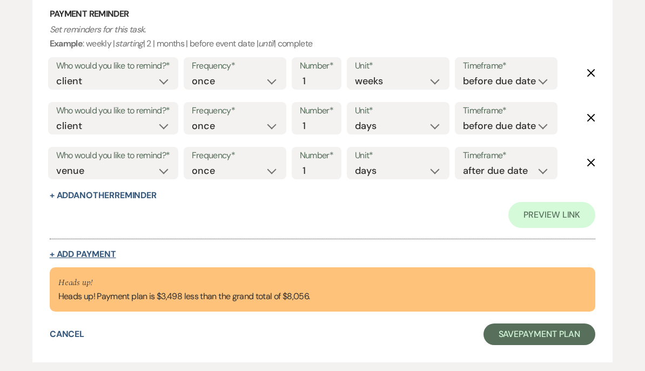
click at [83, 250] on button "+ Add Payment" at bounding box center [83, 254] width 66 height 9
select select "2"
select select "flat"
select select "false"
select select "client"
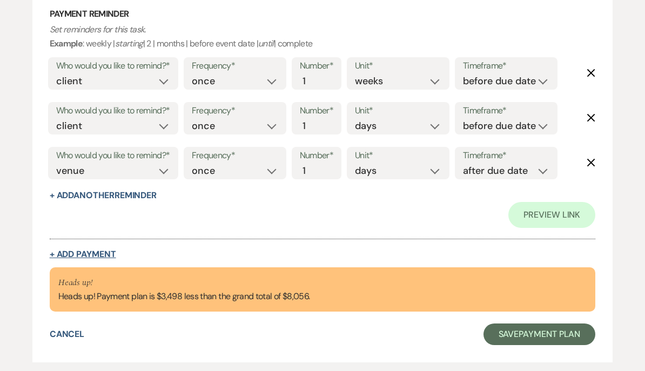
select select "weeks"
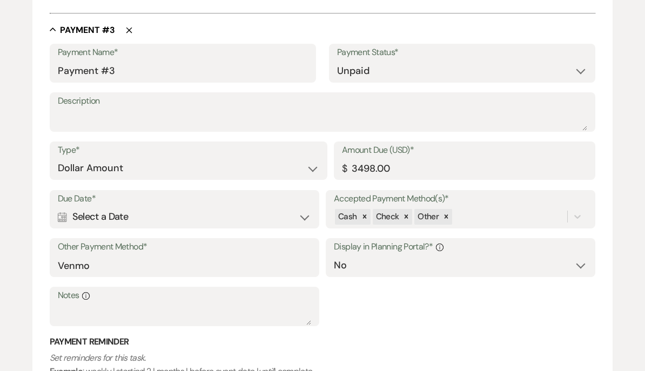
scroll to position [1251, 0]
click at [93, 206] on div "Calendar Select a Date Expand" at bounding box center [184, 216] width 253 height 21
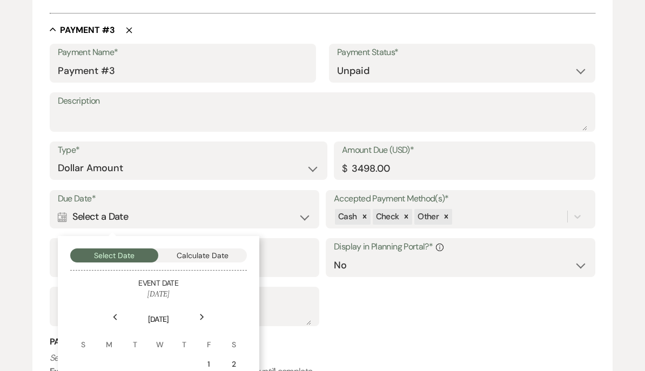
click at [186, 248] on button "Calculate Date" at bounding box center [202, 255] width 89 height 14
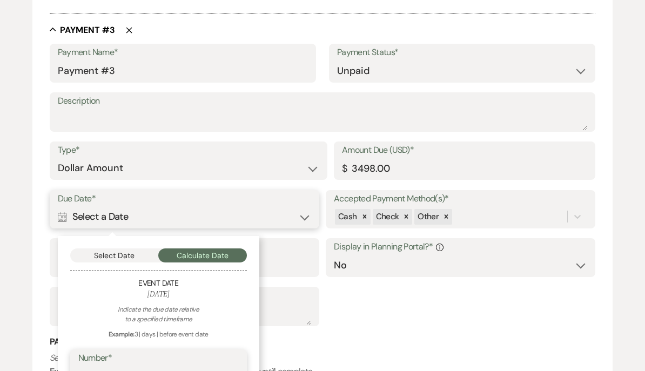
click at [80, 366] on input "Number*" at bounding box center [158, 376] width 160 height 21
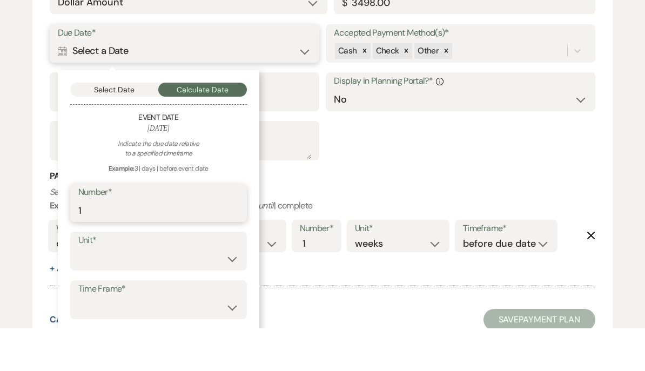
type input "1"
click at [82, 291] on select "days weeks months" at bounding box center [158, 301] width 160 height 21
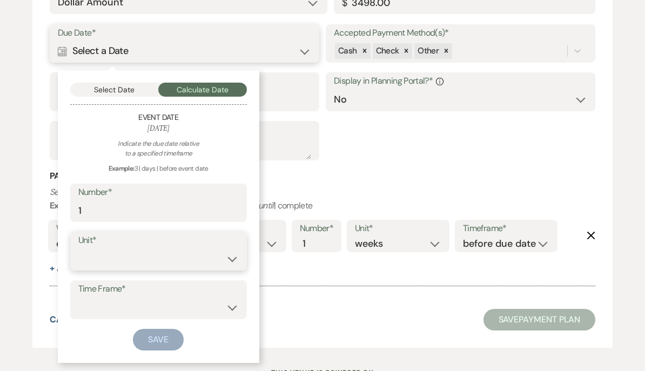
scroll to position [1398, 0]
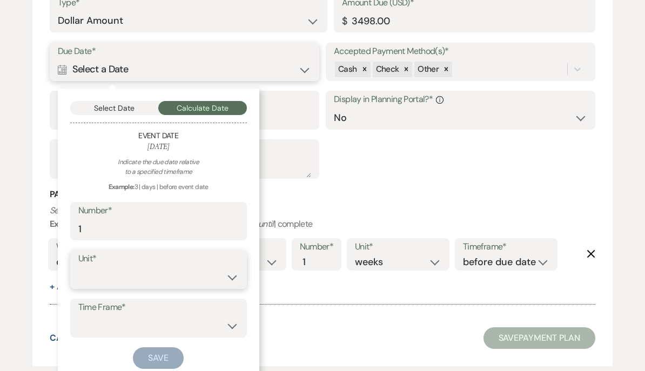
select select "month"
click at [79, 315] on select "before event date after event date after [DATE] date" at bounding box center [158, 325] width 160 height 21
select select "beforeEventDate"
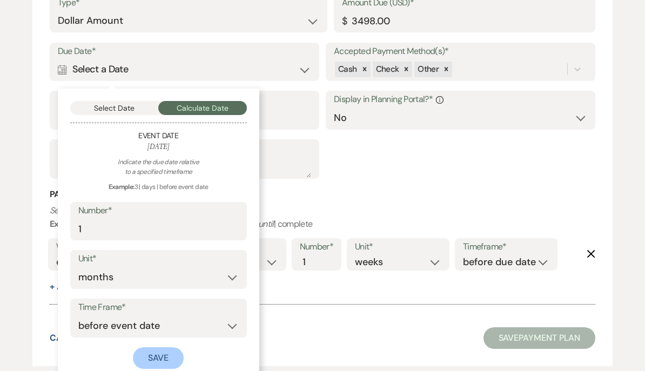
click at [147, 347] on button "Save" at bounding box center [158, 358] width 51 height 22
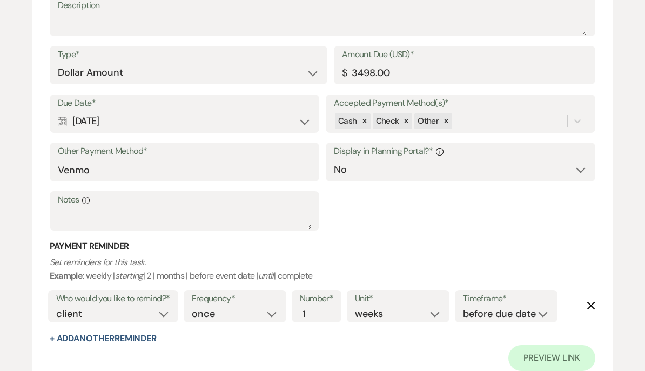
click at [89, 334] on button "+ Add Another Reminder" at bounding box center [103, 338] width 107 height 9
select select "client"
select select "days"
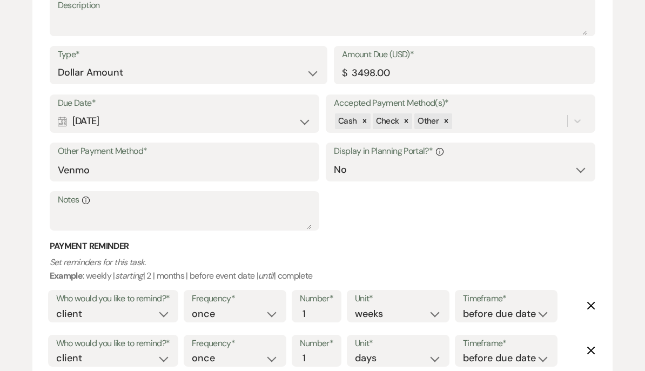
select select "client"
select select "days"
select select "host"
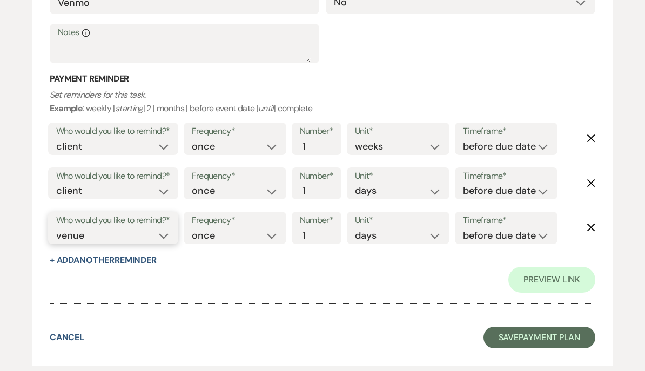
scroll to position [1565, 0]
click at [492, 229] on select "before due date after due date on due date on custom date" at bounding box center [506, 236] width 86 height 15
select select "afterDueDate"
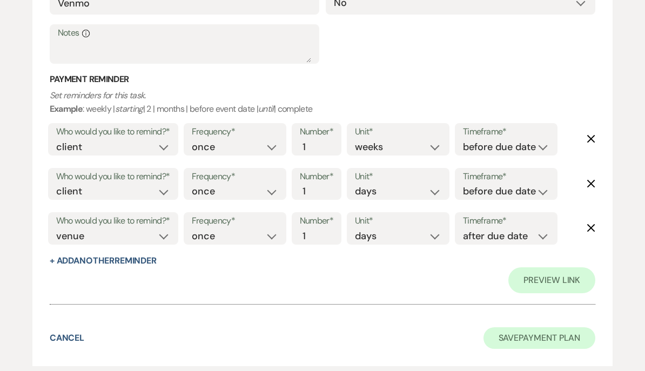
click at [557, 327] on button "Save Payment Plan" at bounding box center [539, 338] width 112 height 22
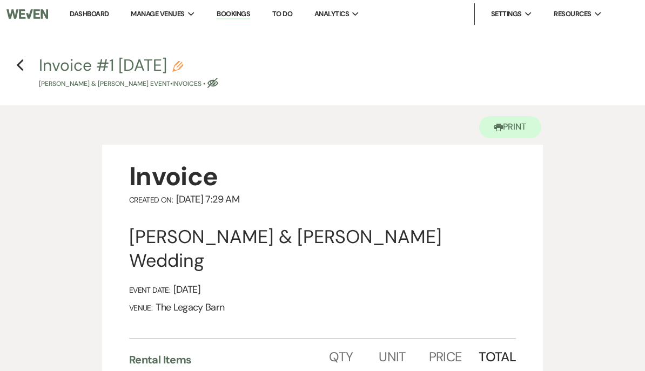
click at [13, 67] on h4 "Previous Invoice #1 [DATE] Pencil [PERSON_NAME] & [PERSON_NAME] Event • Invoice…" at bounding box center [322, 71] width 645 height 35
click at [23, 64] on icon "Previous" at bounding box center [20, 65] width 8 height 13
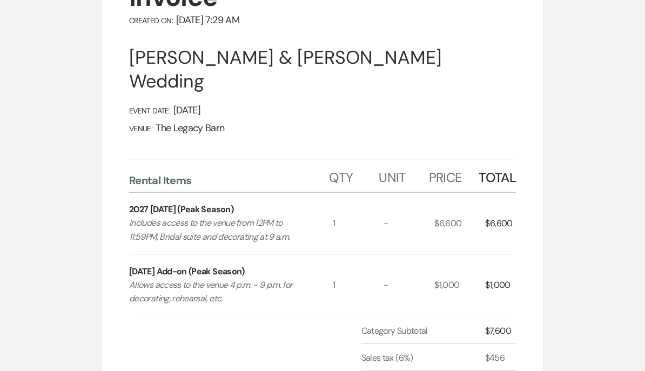
select select "5"
select select "6"
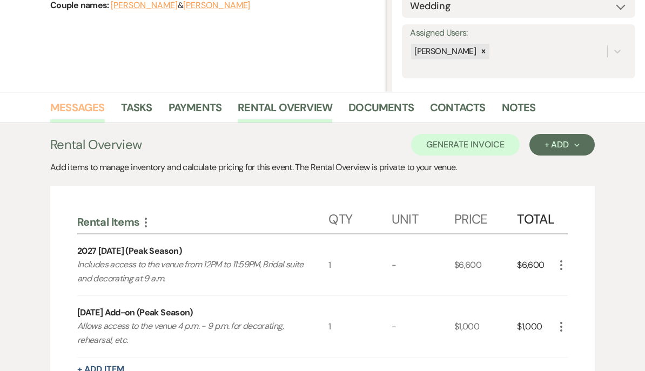
click at [72, 110] on link "Messages" at bounding box center [77, 111] width 55 height 24
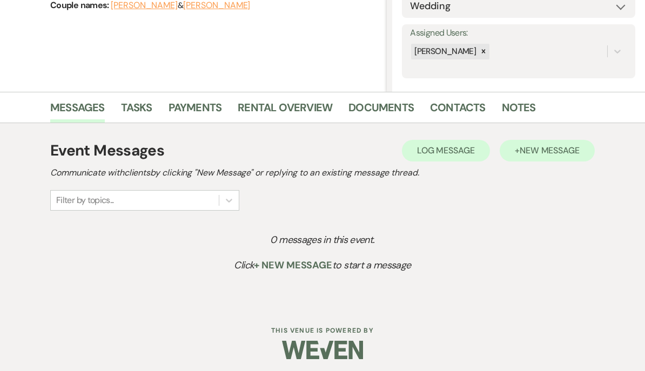
click at [543, 149] on span "New Message" at bounding box center [549, 150] width 60 height 11
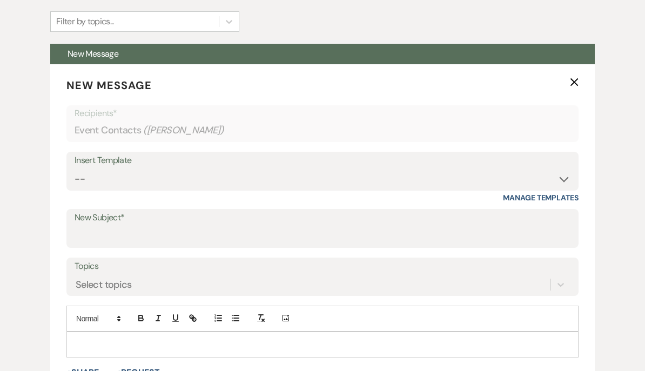
scroll to position [361, 0]
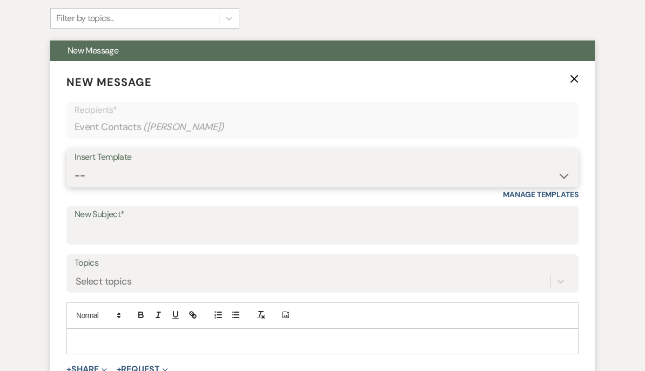
click at [81, 174] on select "-- Documents for Conversion Planning Portal Introduction Initial Inquiry Respon…" at bounding box center [323, 175] width 496 height 21
select select "3000"
type input "Booking your event!"
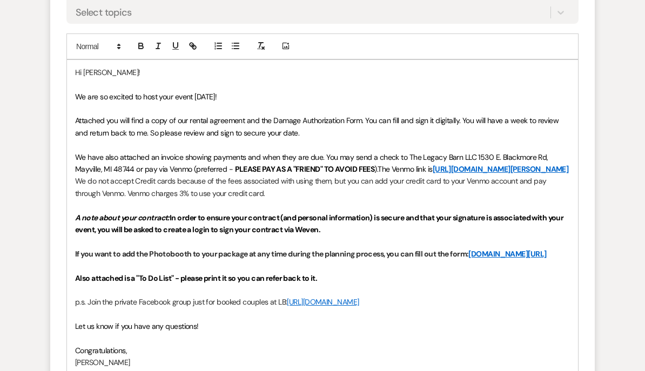
scroll to position [630, 0]
click at [76, 259] on strong "If you want to add the Photobooth to your package at any time during the planni…" at bounding box center [310, 254] width 471 height 10
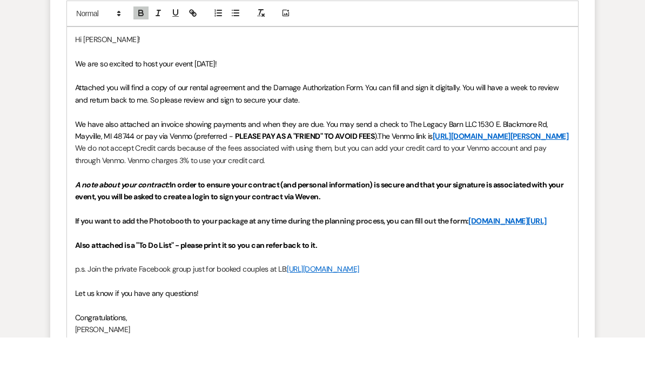
click at [82, 249] on strong "If you want to add the Photobooth to your package at any time during the planni…" at bounding box center [310, 254] width 471 height 10
click at [410, 249] on strong "If you want to add any additional services to your package at any time during t…" at bounding box center [322, 254] width 494 height 10
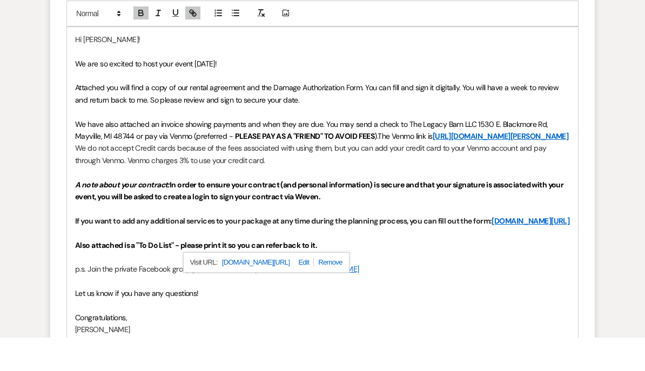
click at [491, 249] on link "[DOMAIN_NAME][URL]" at bounding box center [530, 254] width 78 height 10
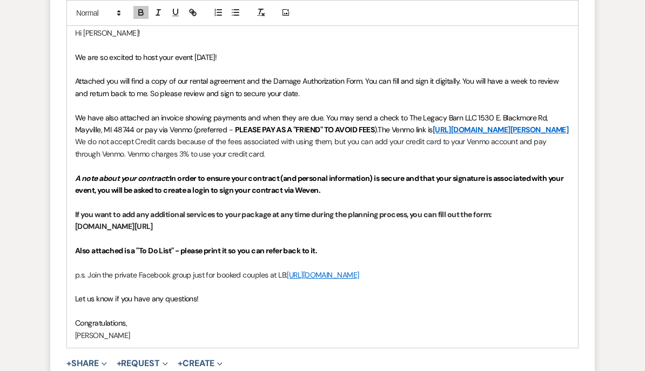
scroll to position [670, 0]
click at [79, 231] on strong "[DOMAIN_NAME][URL]" at bounding box center [114, 226] width 78 height 10
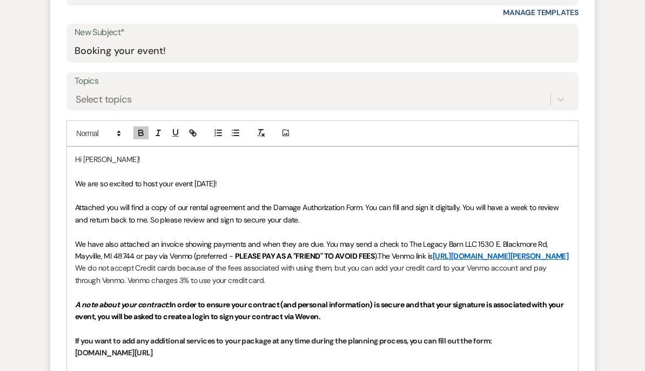
scroll to position [541, 0]
click at [193, 131] on icon "button" at bounding box center [193, 136] width 10 height 10
type input "[DOMAIN_NAME][URL]"
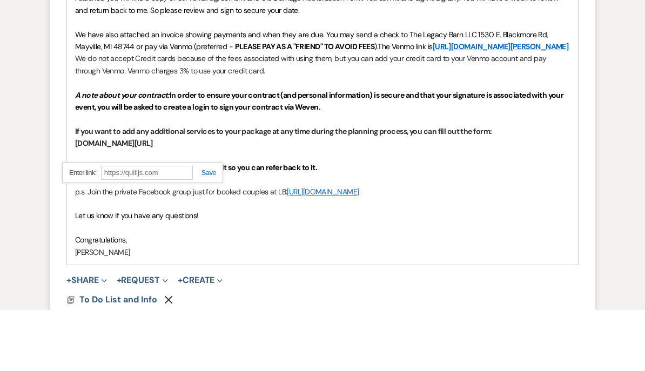
scroll to position [692, 0]
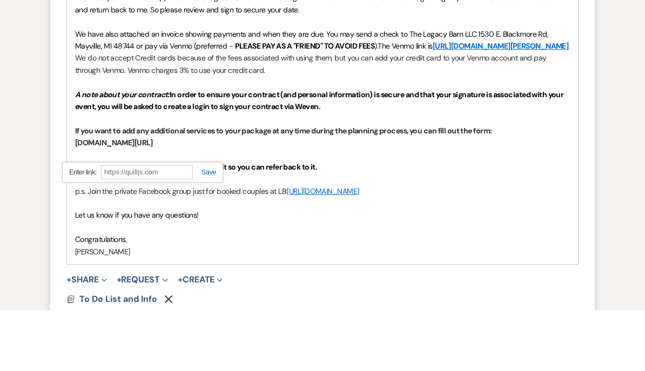
paste input "[URL][DOMAIN_NAME]"
type input "[URL][DOMAIN_NAME]"
click at [208, 229] on link at bounding box center [204, 233] width 23 height 8
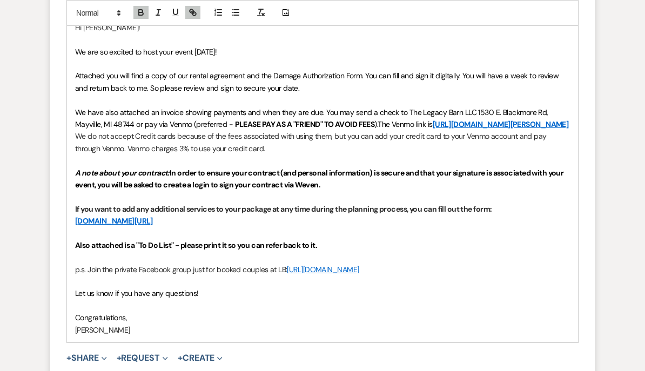
click at [77, 112] on span "﻿We have also attached an invoice showing payments and when they are due. You m…" at bounding box center [312, 118] width 475 height 22
click at [323, 107] on span "﻿We have also attached an invoice showing payments and when they are due. You m…" at bounding box center [312, 118] width 475 height 22
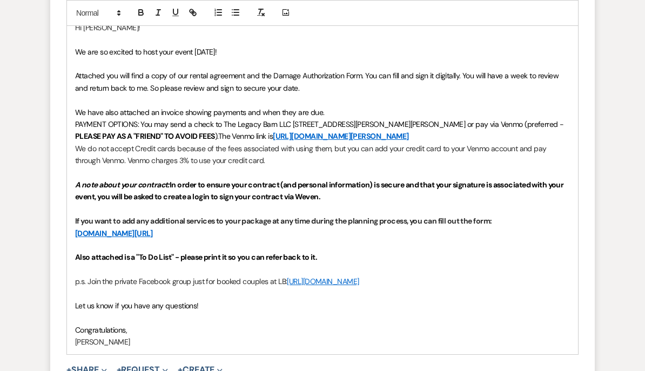
click at [73, 120] on div "Hi [PERSON_NAME]! We are so excited to host your event [DATE]! Attached you wil…" at bounding box center [322, 185] width 511 height 340
click at [139, 10] on icon "button" at bounding box center [141, 11] width 4 height 3
click at [170, 11] on button "button" at bounding box center [175, 12] width 15 height 13
click at [24, 326] on div "Event Messages Log Log Message + New Message Communicate with clients by clicki…" at bounding box center [323, 88] width 616 height 922
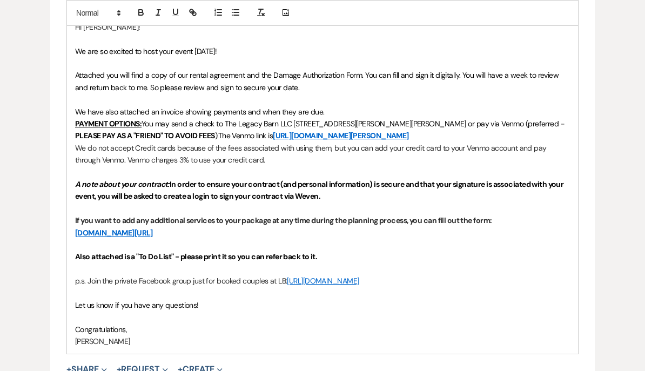
scroll to position [676, 0]
click at [435, 121] on span "You may send a check to The Legacy Barn LLC [STREET_ADDRESS][PERSON_NAME][PERSO…" at bounding box center [352, 124] width 423 height 10
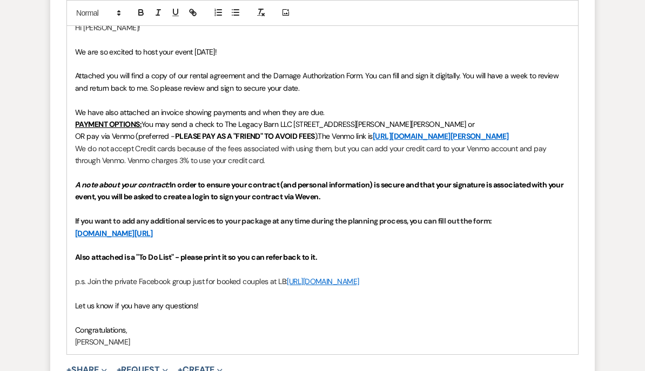
click at [432, 119] on span "You may send a check to The Legacy Barn LLC [STREET_ADDRESS][PERSON_NAME][PERSO…" at bounding box center [307, 124] width 333 height 10
click at [431, 123] on span "You may send a check to The Legacy Barn LLC [STREET_ADDRESS][PERSON_NAME][PERSO…" at bounding box center [307, 124] width 333 height 10
click at [80, 143] on p "We do not accept Credit cards because of the fees associated with using them, b…" at bounding box center [322, 155] width 495 height 24
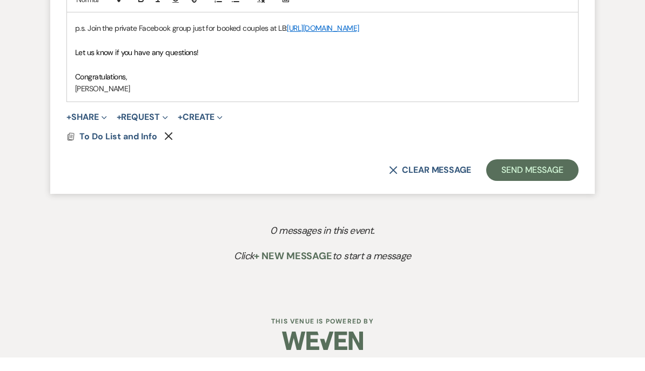
scroll to position [926, 0]
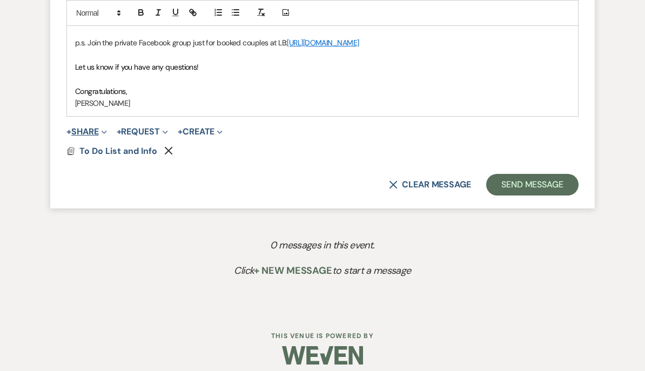
click at [83, 127] on button "+ Share Expand" at bounding box center [86, 131] width 40 height 9
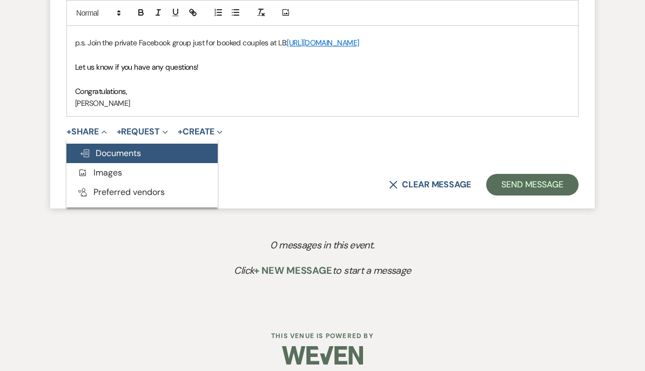
click at [104, 149] on span "Doc Upload Documents" at bounding box center [110, 152] width 62 height 11
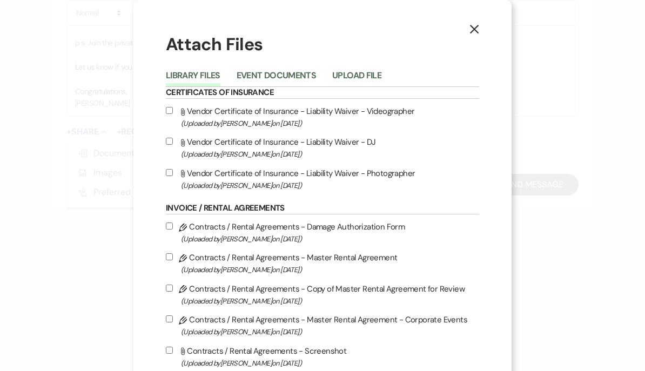
click at [172, 228] on input "Pencil Contracts / Rental Agreements - Damage Authorization Form (Uploaded by […" at bounding box center [169, 225] width 7 height 7
checkbox input "true"
click at [167, 260] on input "Pencil Contracts / Rental Agreements - Master Rental Agreement (Uploaded by [PE…" at bounding box center [169, 256] width 7 height 7
checkbox input "true"
click at [258, 71] on button "Event Documents" at bounding box center [276, 78] width 79 height 15
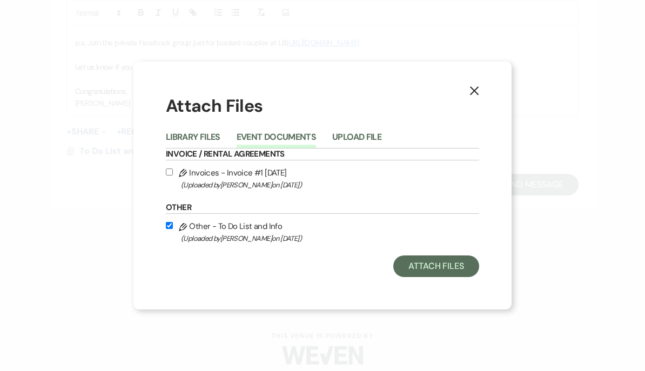
click at [170, 172] on input "Pencil Invoices - Invoice #1 [DATE] (Uploaded by [PERSON_NAME] on [DATE] )" at bounding box center [169, 171] width 7 height 7
checkbox input "true"
click at [407, 267] on button "Attach Files" at bounding box center [436, 266] width 86 height 22
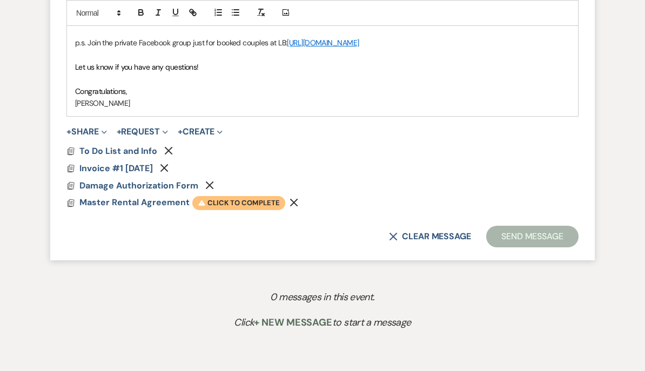
click at [232, 196] on span "Warning Click to complete" at bounding box center [238, 203] width 93 height 14
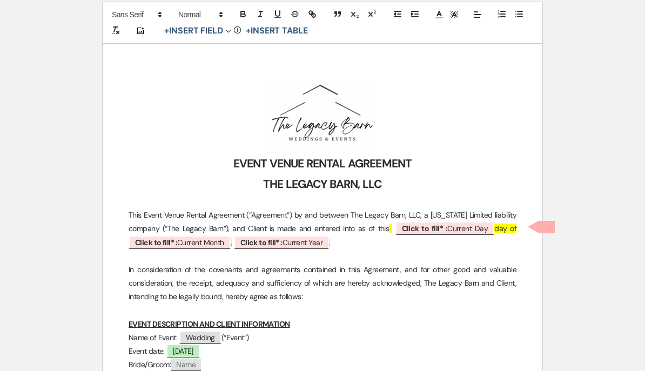
scroll to position [120, 0]
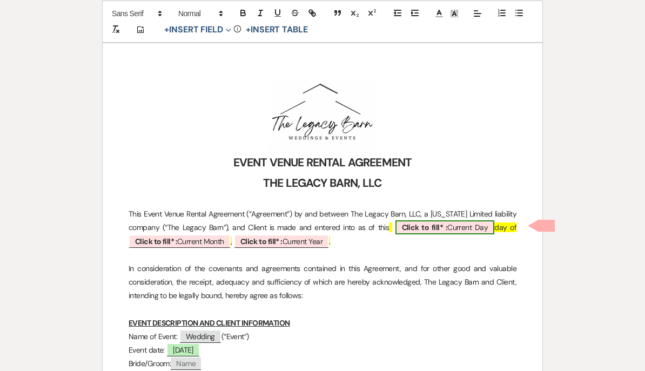
click at [438, 231] on span "Click to fill* : Current Day" at bounding box center [444, 227] width 99 height 14
select select "owner"
select select "custom_placeholder"
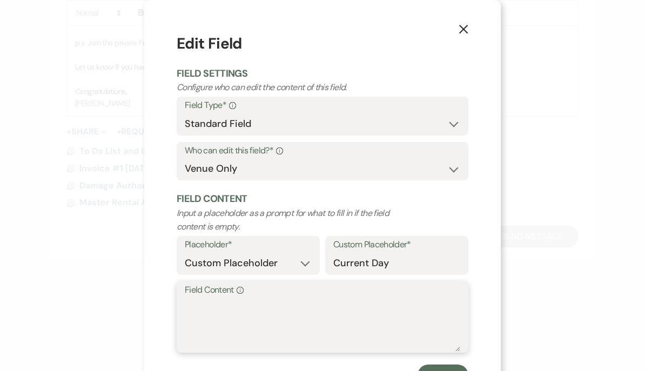
click at [185, 298] on textarea "Field Content Info" at bounding box center [322, 325] width 275 height 54
type textarea "11"
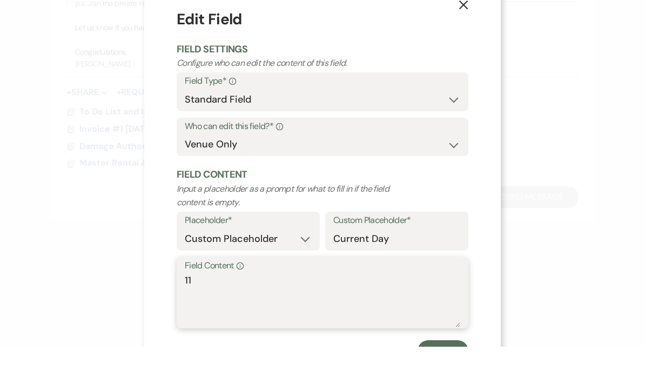
scroll to position [978, 0]
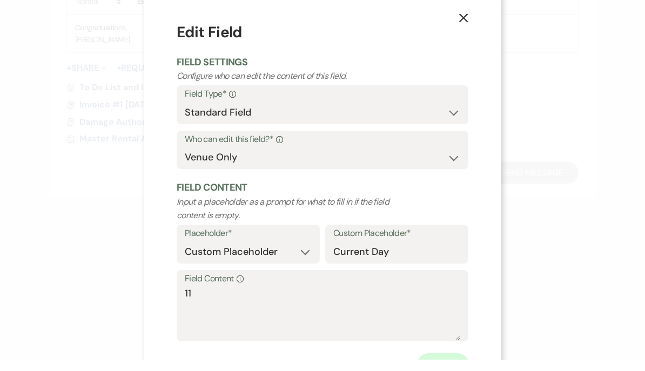
click at [450, 364] on button "Save" at bounding box center [442, 375] width 51 height 22
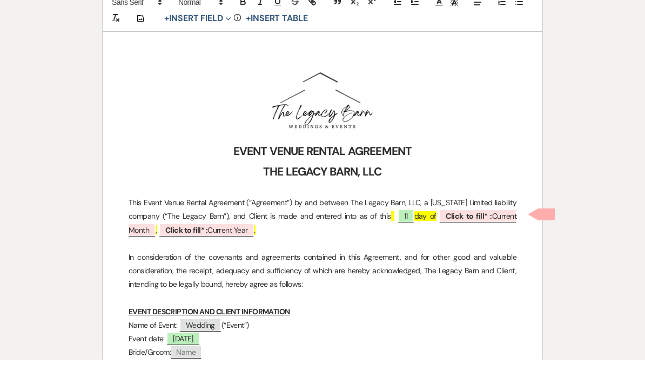
scroll to position [928, 0]
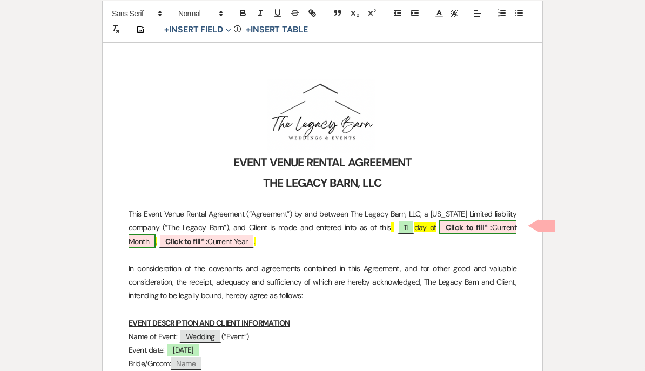
click at [454, 227] on b "Click to fill* :" at bounding box center [468, 227] width 46 height 10
select select "owner"
select select "custom_placeholder"
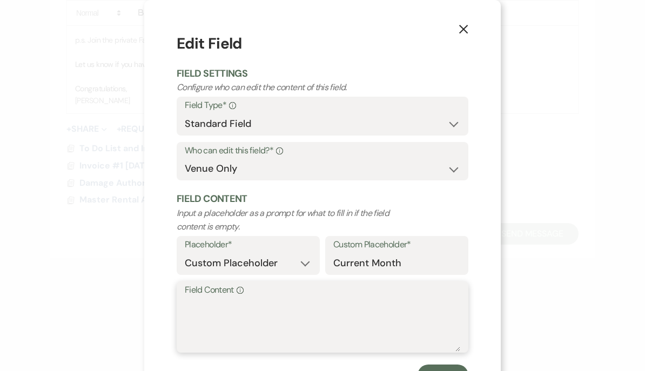
click at [207, 321] on textarea "Field Content Info" at bounding box center [322, 325] width 275 height 54
type textarea "August"
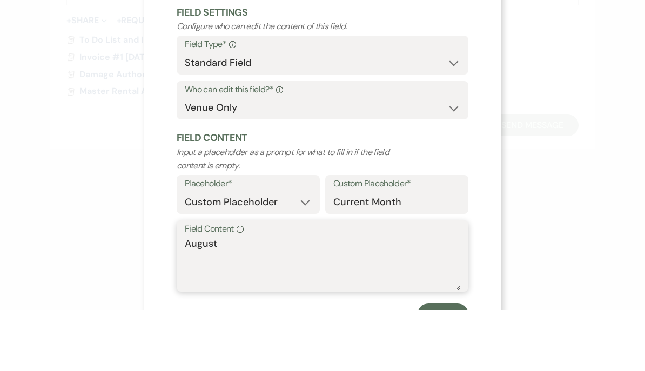
scroll to position [978, 0]
click at [451, 364] on button "Save" at bounding box center [442, 375] width 51 height 22
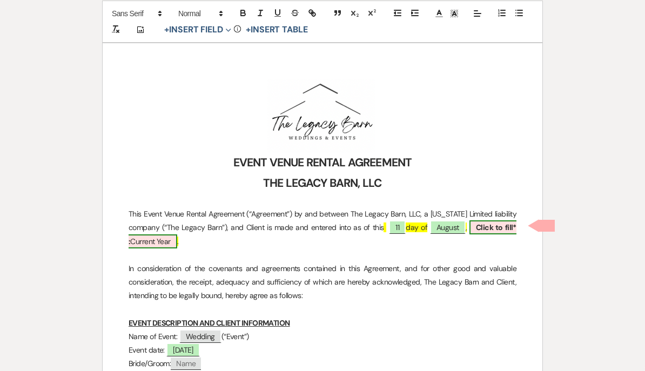
click at [151, 240] on span "Click to fill* : Current Year" at bounding box center [323, 234] width 388 height 28
select select "owner"
select select "custom_placeholder"
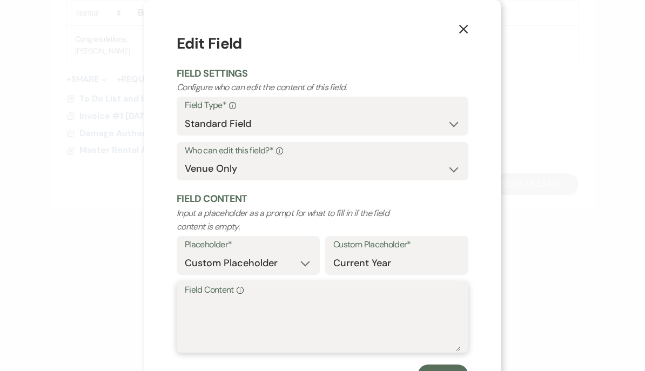
click at [188, 306] on textarea "Field Content Info" at bounding box center [322, 325] width 275 height 54
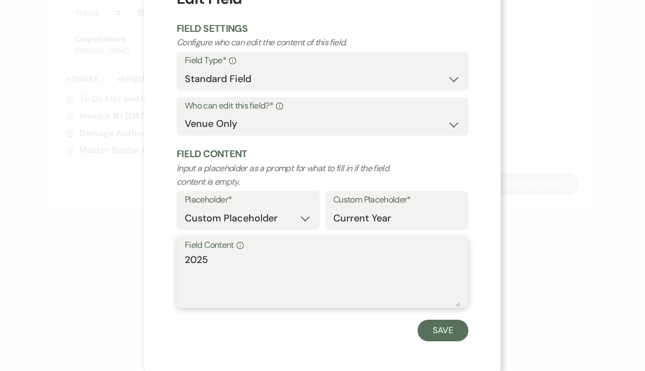
scroll to position [36, 0]
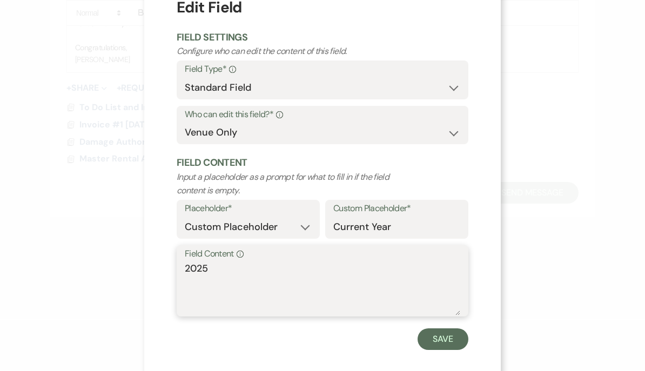
type textarea "2025"
click at [557, 279] on div "X Edit Field Field Settings Configure who can edit the content of this field. F…" at bounding box center [322, 185] width 645 height 371
click at [458, 316] on textarea "2025" at bounding box center [322, 289] width 275 height 54
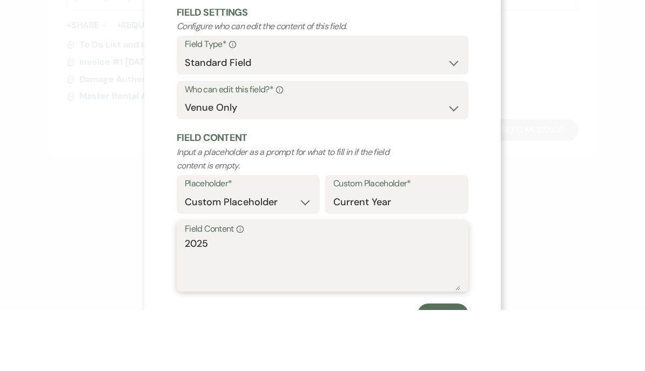
scroll to position [978, 0]
click at [447, 364] on button "Save" at bounding box center [442, 375] width 51 height 22
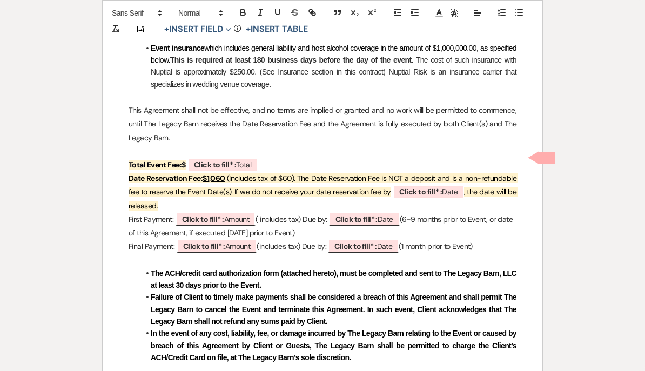
scroll to position [771, 0]
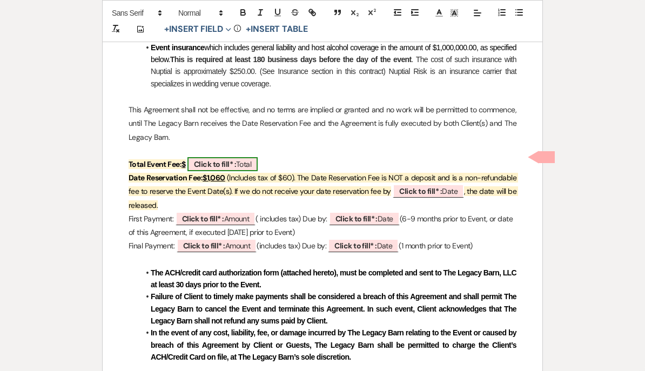
click at [213, 159] on b "Click to fill* :" at bounding box center [215, 164] width 42 height 10
select select "owner"
select select "Total"
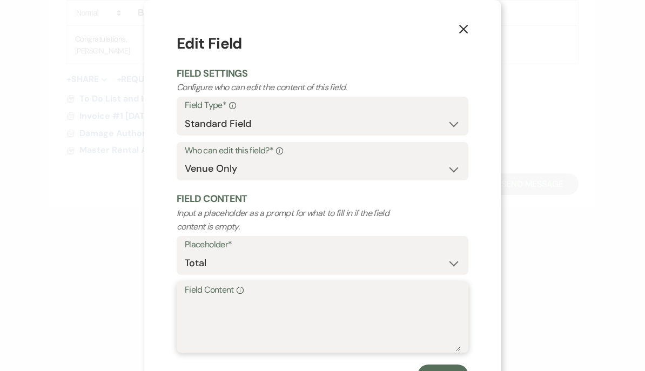
click at [190, 299] on textarea "Field Content Info" at bounding box center [322, 325] width 275 height 54
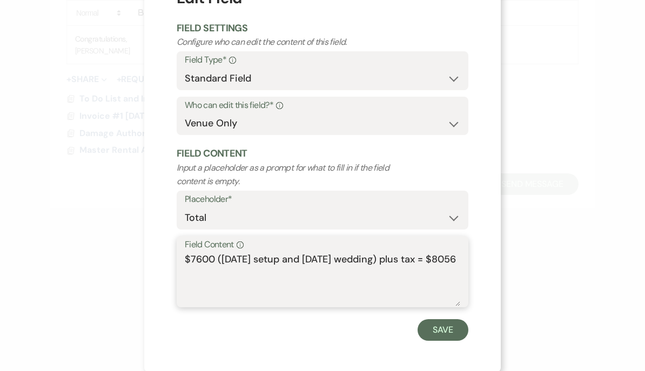
scroll to position [45, 0]
type textarea "$7600 ([DATE] setup and [DATE] wedding) plus tax = $8056"
click at [522, 281] on div "X Edit Field Field Settings Configure who can edit the content of this field. F…" at bounding box center [322, 185] width 645 height 371
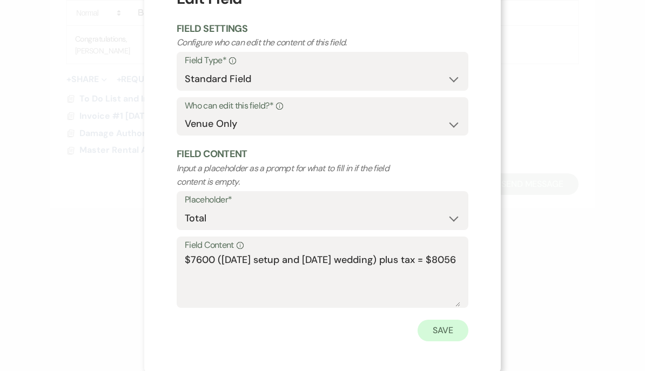
click at [449, 331] on button "Save" at bounding box center [442, 331] width 51 height 22
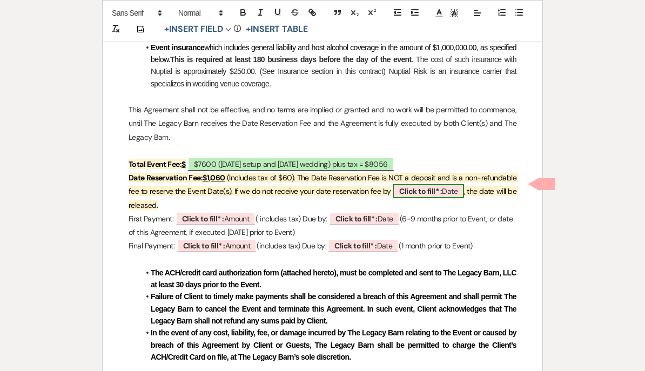
click at [436, 187] on b "Click to fill* :" at bounding box center [420, 191] width 43 height 10
select select "owner"
select select "Date"
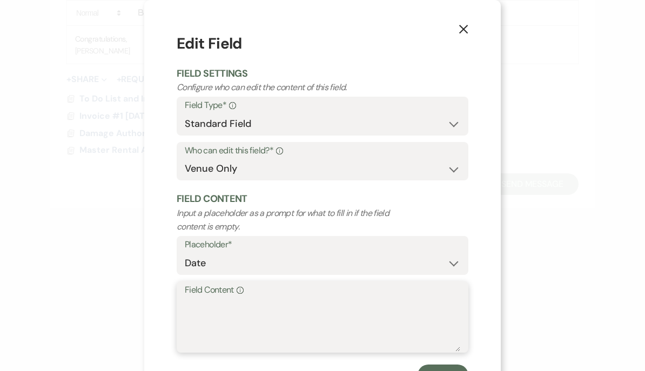
click at [199, 311] on textarea "Field Content Info" at bounding box center [322, 325] width 275 height 54
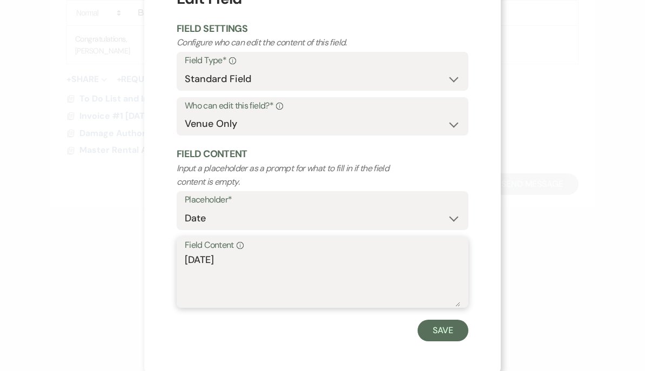
type textarea "[DATE]"
click at [550, 242] on div "X Edit Field Field Settings Configure who can edit the content of this field. F…" at bounding box center [322, 185] width 645 height 371
click at [449, 327] on button "Save" at bounding box center [442, 331] width 51 height 22
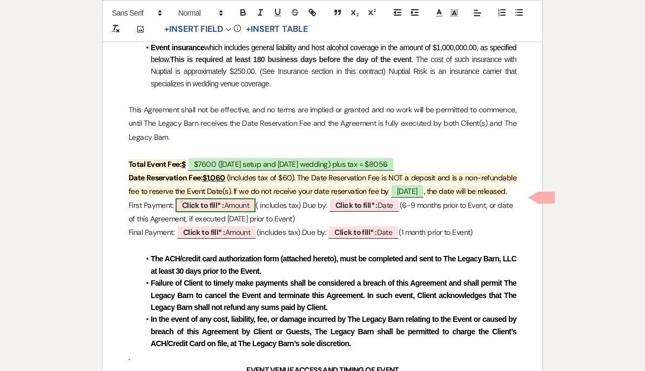
click at [216, 200] on b "Click to fill* :" at bounding box center [203, 205] width 42 height 10
select select "owner"
select select "Amount"
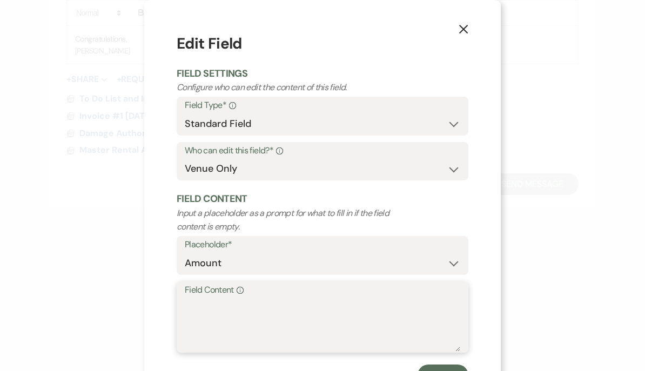
click at [198, 298] on textarea "Field Content Info" at bounding box center [322, 325] width 275 height 54
type textarea "$3498"
click at [91, 239] on div "X Edit Field Field Settings Configure who can edit the content of this field. F…" at bounding box center [322, 185] width 645 height 371
click at [441, 367] on button "Save" at bounding box center [442, 375] width 51 height 22
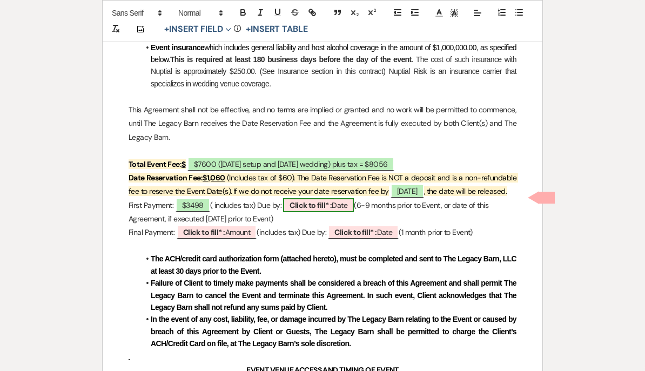
click at [304, 200] on b "Click to fill* :" at bounding box center [310, 205] width 42 height 10
select select "owner"
select select "Date"
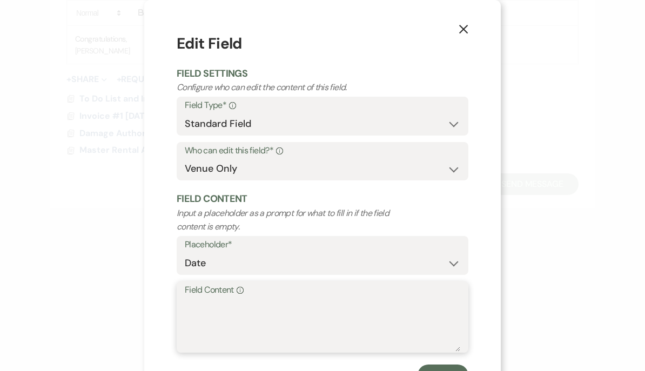
click at [193, 298] on textarea "Field Content Info" at bounding box center [322, 325] width 275 height 54
type textarea "[DATE]"
click at [106, 229] on div "X Edit Field Field Settings Configure who can edit the content of this field. F…" at bounding box center [322, 185] width 645 height 371
click at [438, 364] on button "Save" at bounding box center [442, 375] width 51 height 22
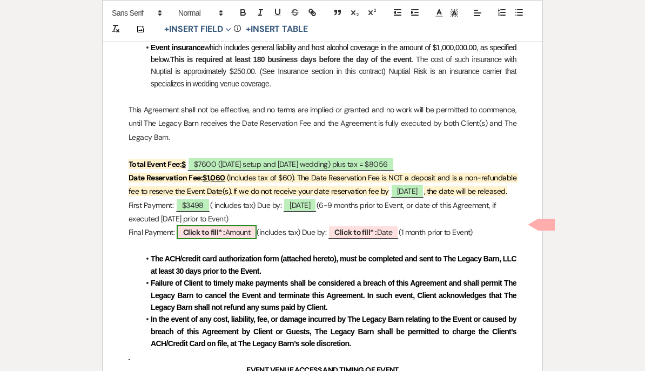
click at [194, 231] on span "Click to fill* : Amount" at bounding box center [217, 232] width 80 height 14
select select "owner"
select select "Amount"
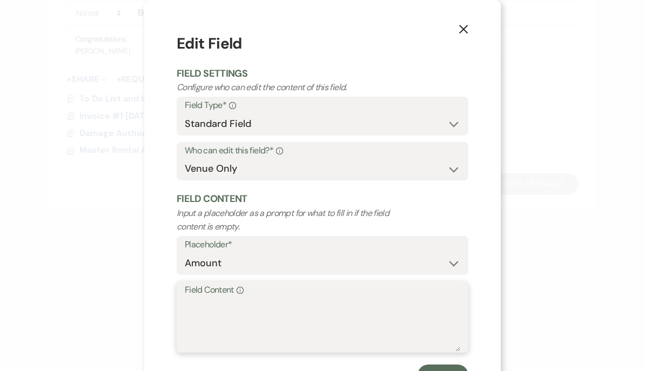
click at [195, 311] on textarea "Field Content Info" at bounding box center [322, 325] width 275 height 54
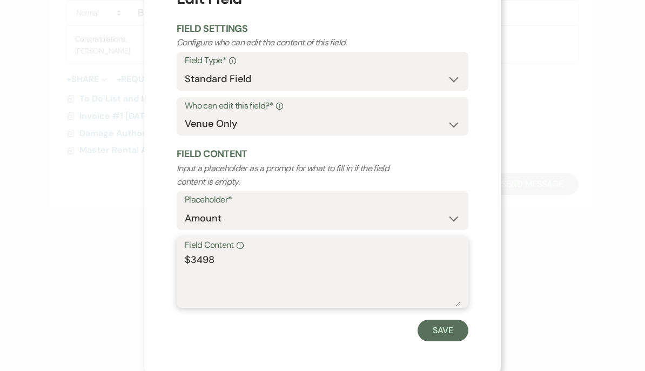
type textarea "$3498"
click at [531, 278] on div "X Edit Field Field Settings Configure who can edit the content of this field. F…" at bounding box center [322, 185] width 645 height 371
click at [431, 331] on button "Save" at bounding box center [442, 331] width 51 height 22
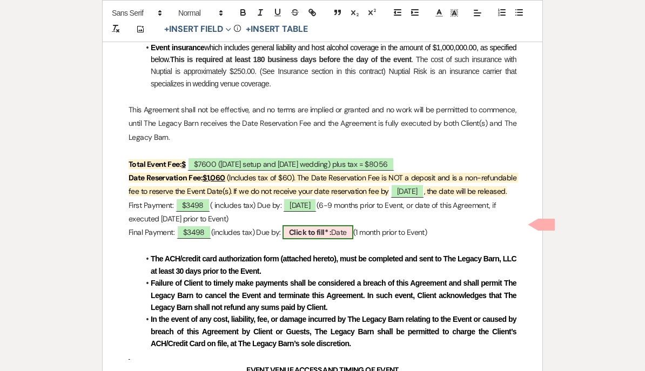
click at [303, 228] on b "Click to fill* :" at bounding box center [310, 232] width 42 height 10
select select "owner"
select select "Date"
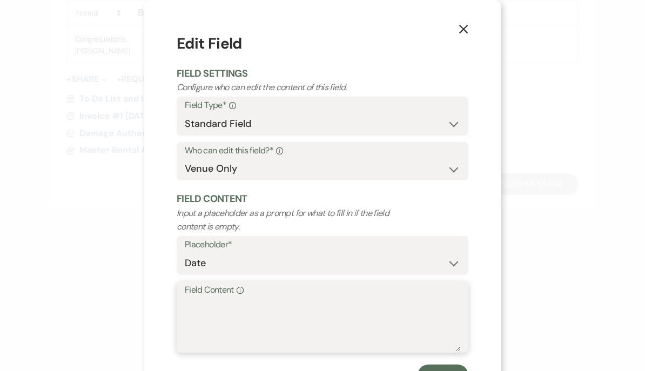
click at [197, 310] on textarea "Field Content Info" at bounding box center [322, 325] width 275 height 54
type textarea "[DATE]"
click at [100, 246] on div "X Edit Field Field Settings Configure who can edit the content of this field. F…" at bounding box center [322, 185] width 645 height 371
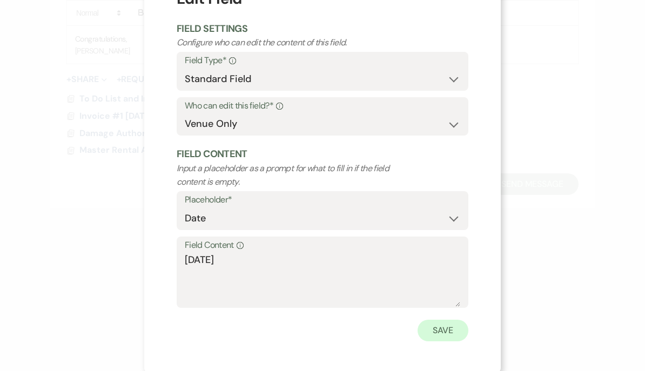
click at [439, 326] on button "Save" at bounding box center [442, 331] width 51 height 22
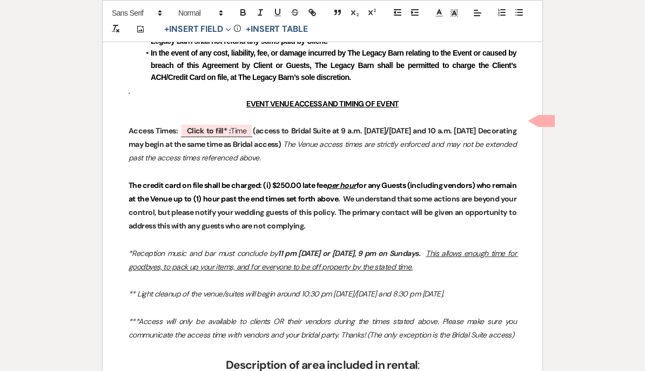
scroll to position [1042, 0]
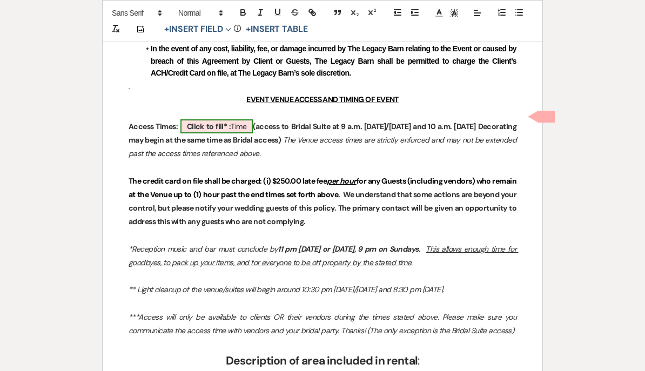
click at [213, 121] on b "Click to fill* :" at bounding box center [209, 126] width 44 height 10
select select "owner"
select select "Time"
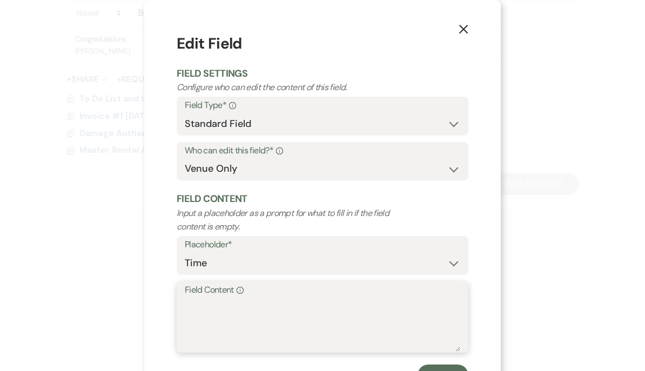
click at [194, 301] on textarea "Field Content Info" at bounding box center [322, 325] width 275 height 54
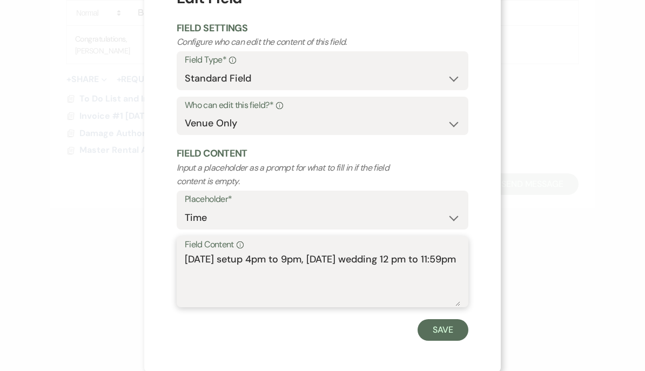
scroll to position [45, 0]
click at [400, 253] on textarea "[DATE] setup 4pm to 9pm, [DATE] wedding 12 pm to 11:59pm" at bounding box center [322, 280] width 275 height 54
type textarea "[DATE] setup 4pm to 9pm, [DATE] wedding 12pm to 11:59pm"
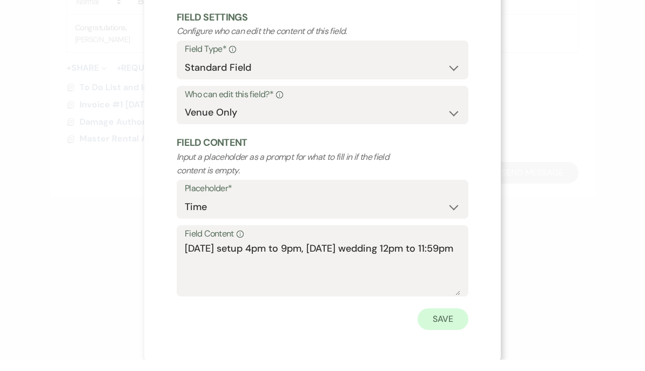
click at [454, 320] on button "Save" at bounding box center [442, 331] width 51 height 22
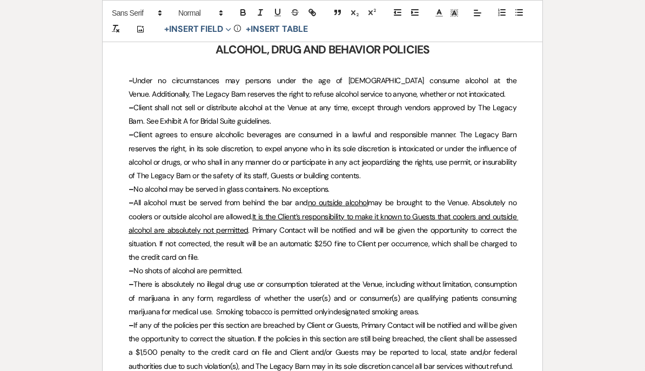
scroll to position [2204, 0]
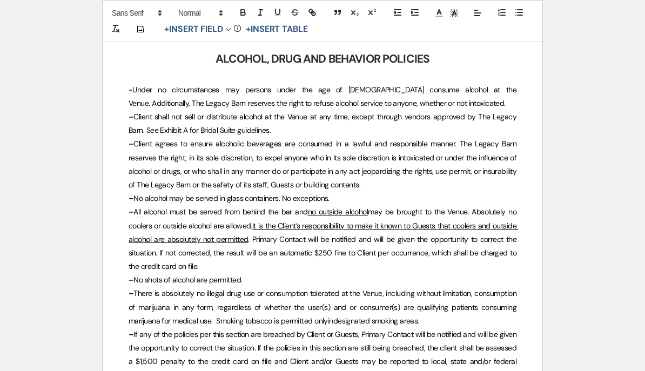
click at [241, 112] on span "Client shall not sell or distribute alcohol at the Venue at any time, except th…" at bounding box center [323, 123] width 389 height 23
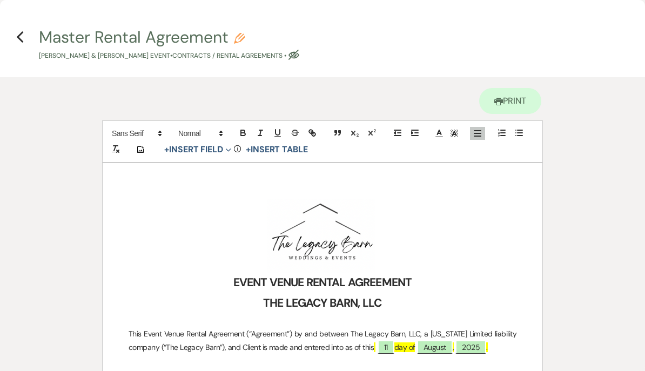
scroll to position [0, 0]
click at [18, 37] on use "button" at bounding box center [19, 37] width 7 height 12
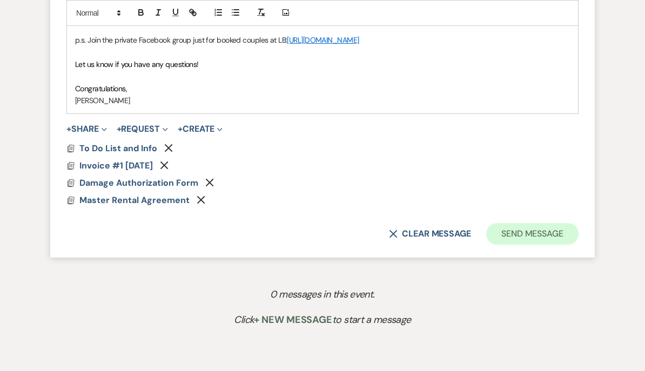
click at [538, 231] on button "Send Message" at bounding box center [532, 234] width 92 height 22
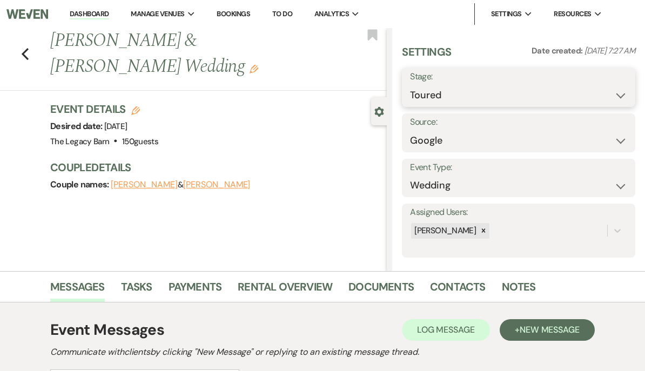
click at [422, 94] on select "Inquiry Follow Up Tour Requested Tour Confirmed Toured Proposal Sent Booked Lost" at bounding box center [518, 95] width 217 height 21
select select "6"
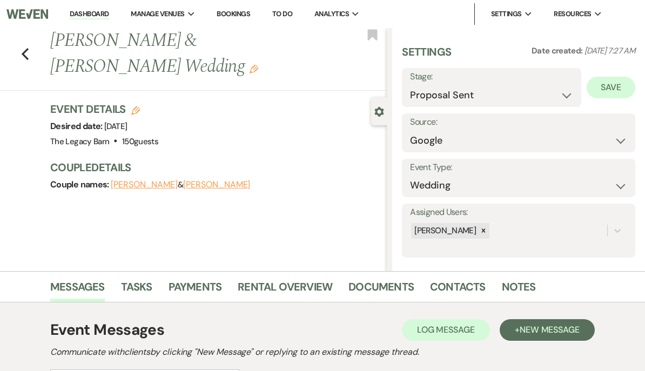
click at [612, 83] on button "Save" at bounding box center [610, 88] width 49 height 22
click at [96, 16] on link "Dashboard" at bounding box center [89, 14] width 39 height 10
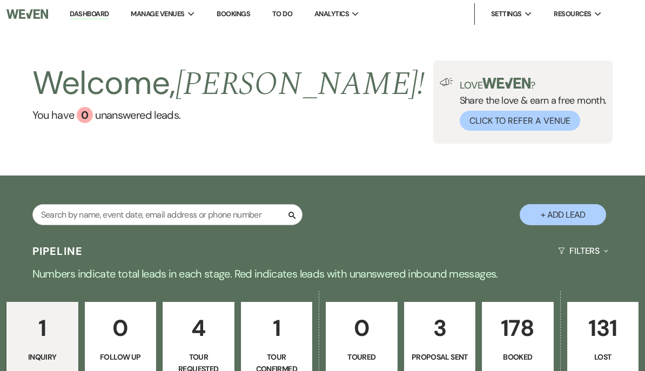
click at [431, 336] on p "3" at bounding box center [440, 328] width 58 height 36
select select "6"
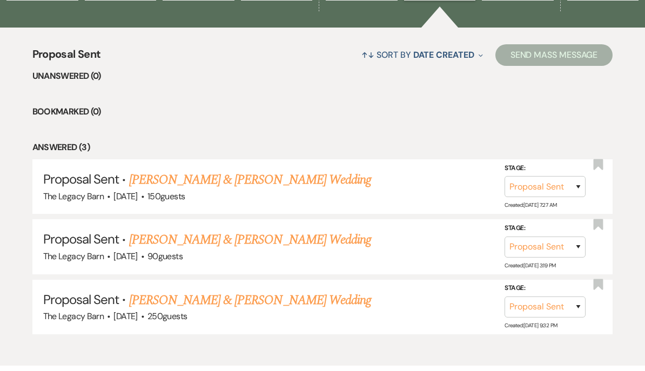
scroll to position [427, 0]
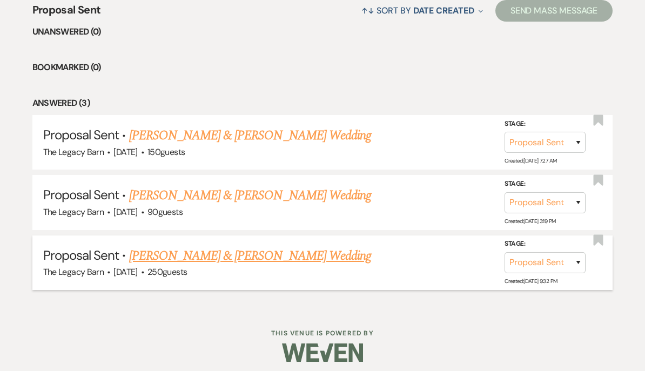
click at [254, 252] on link "[PERSON_NAME] & [PERSON_NAME] Wedding" at bounding box center [250, 255] width 242 height 19
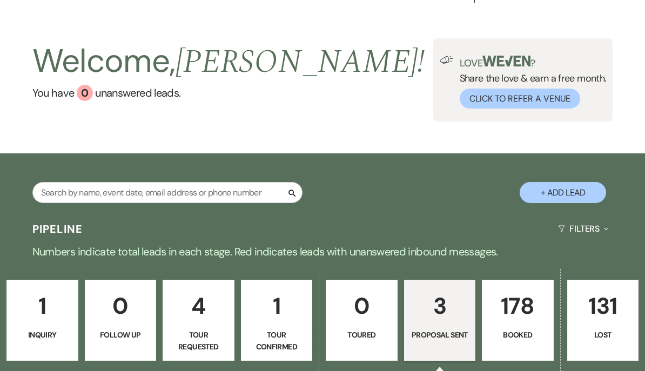
select select "6"
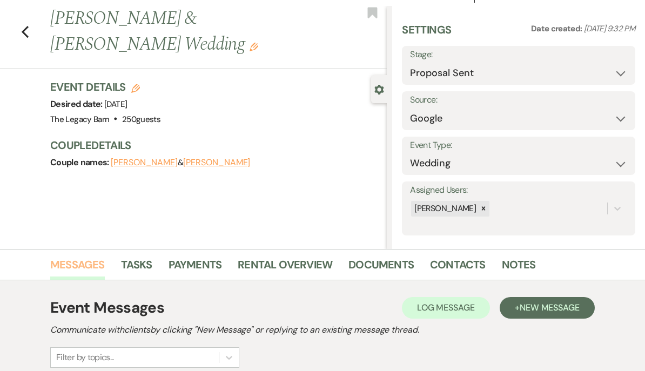
click at [81, 265] on link "Messages" at bounding box center [77, 268] width 55 height 24
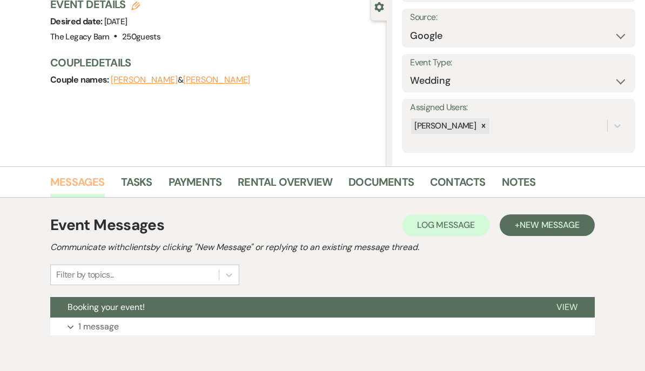
scroll to position [0, 0]
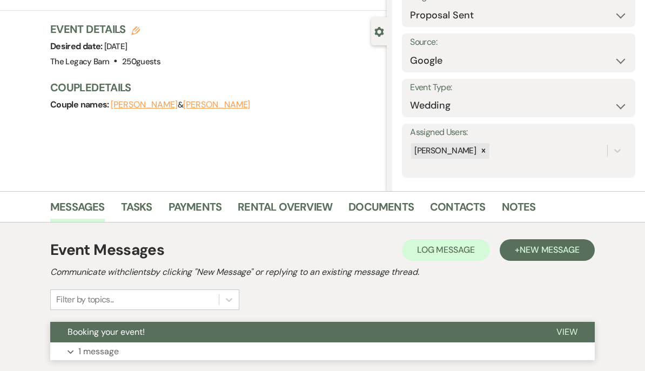
click at [573, 332] on span "View" at bounding box center [566, 331] width 21 height 11
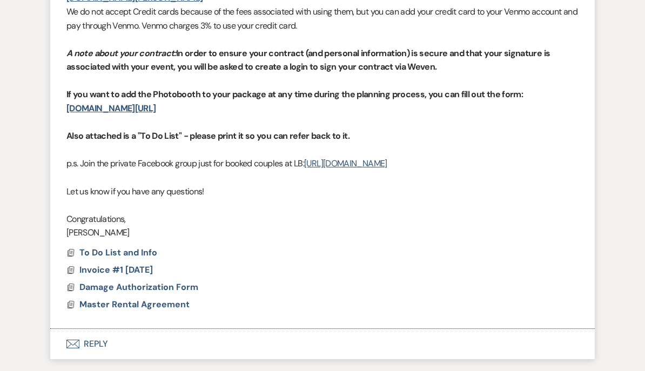
scroll to position [659, 0]
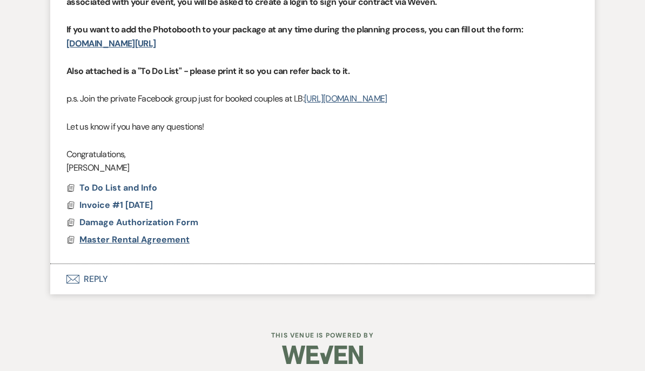
click at [115, 234] on span "Master Rental Agreement" at bounding box center [134, 239] width 110 height 11
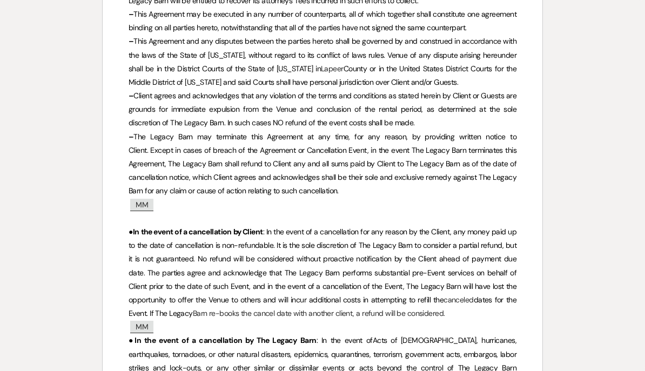
scroll to position [25, 0]
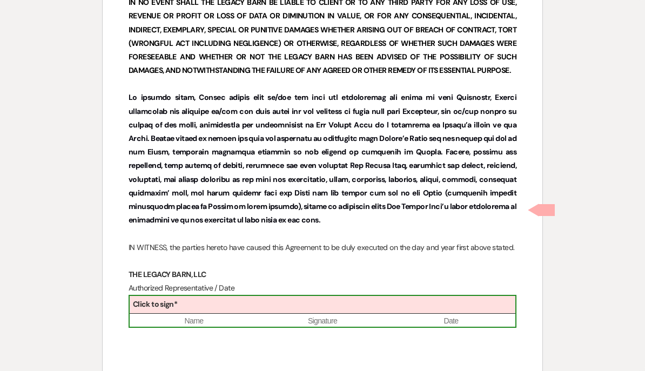
click at [146, 299] on b "Click to sign*" at bounding box center [155, 304] width 44 height 10
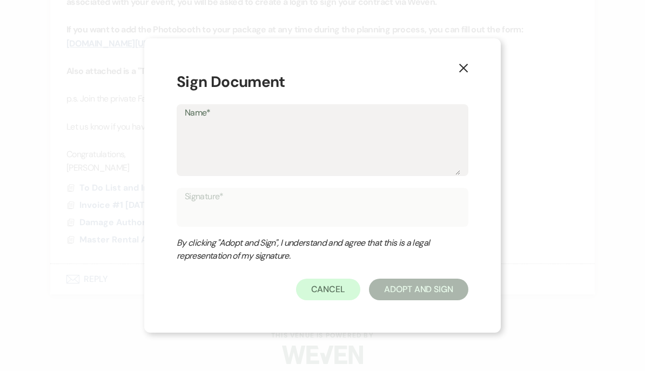
type textarea "G"
type input "G"
type textarea "Gi"
type input "Gi"
type textarea "Gin"
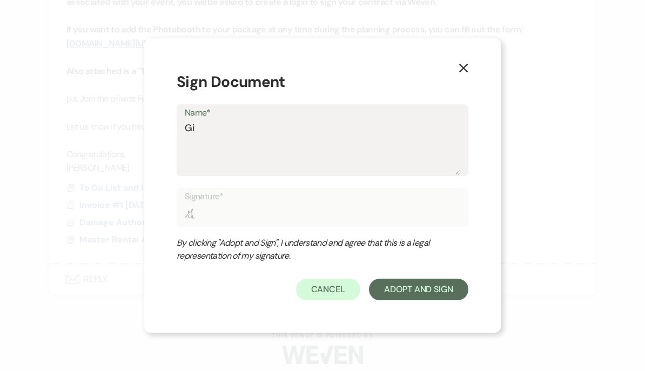
type input "Gin"
type textarea "[PERSON_NAME]"
type input "[PERSON_NAME]"
type textarea "[PERSON_NAME]"
type input "[PERSON_NAME]"
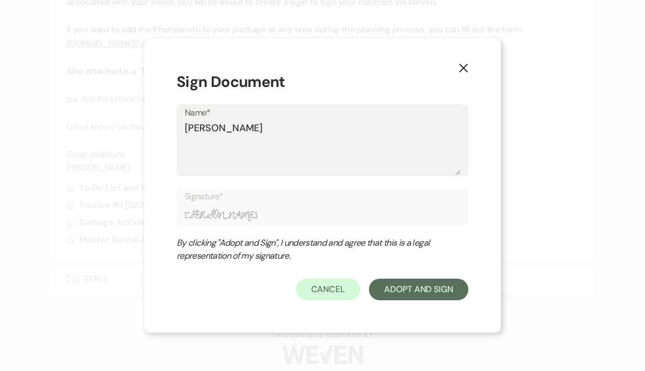
type textarea "[PERSON_NAME]"
type input "[PERSON_NAME]"
type textarea "[PERSON_NAME]"
type input "[PERSON_NAME]"
type textarea "[PERSON_NAME]"
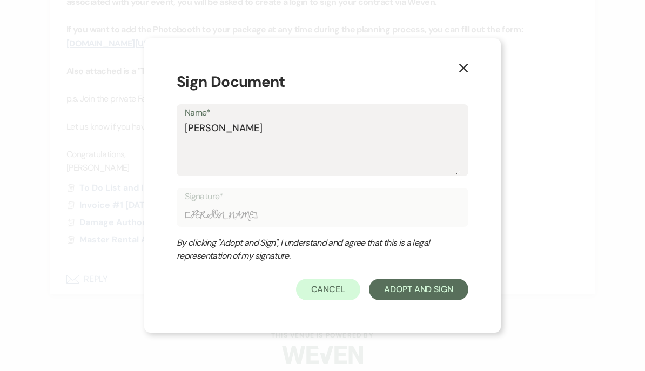
type input "[PERSON_NAME]"
type textarea "[PERSON_NAME]"
type input "[PERSON_NAME]"
type textarea "[PERSON_NAME]"
type input "[PERSON_NAME]"
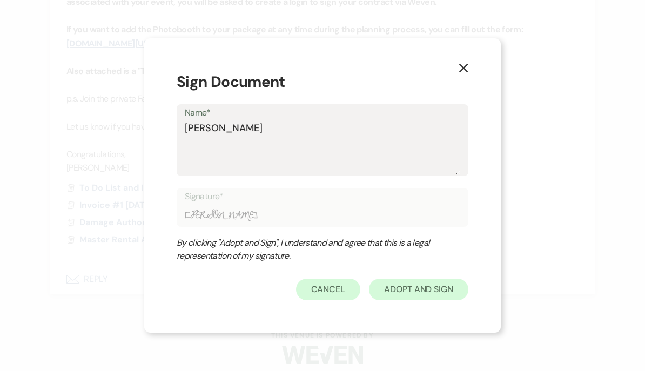
click at [407, 281] on button "Adopt And Sign" at bounding box center [418, 290] width 99 height 22
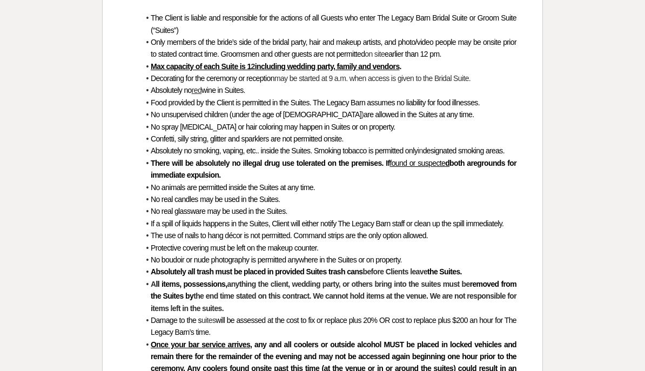
scroll to position [6313, 0]
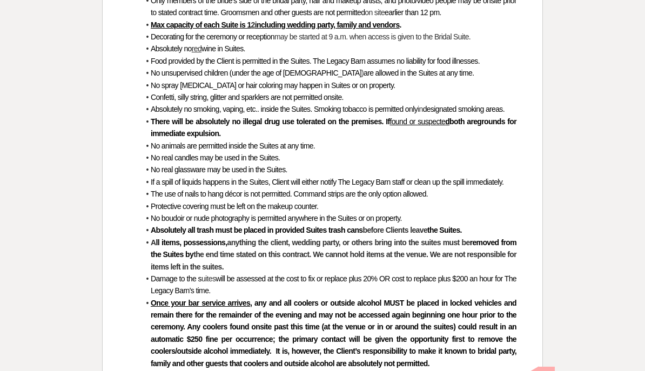
checkbox input "true"
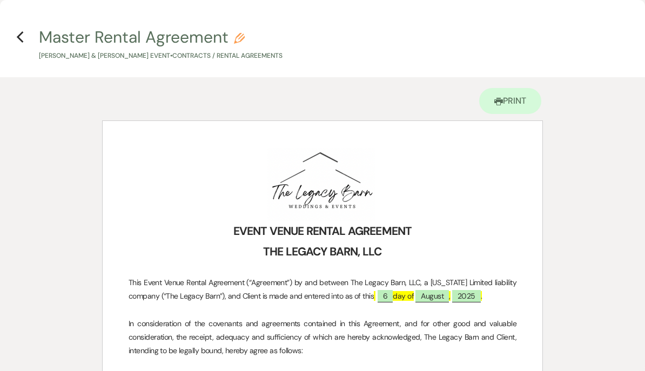
scroll to position [7, 0]
click at [23, 31] on icon "Previous" at bounding box center [20, 37] width 8 height 13
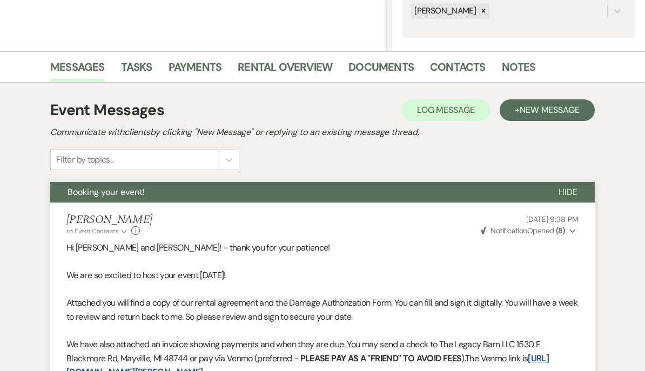
scroll to position [0, 0]
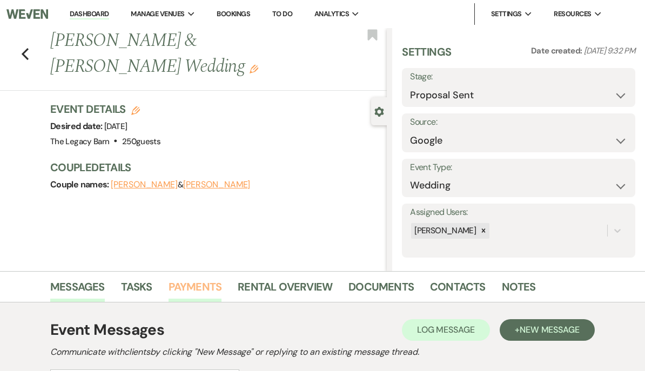
click at [190, 282] on link "Payments" at bounding box center [194, 290] width 53 height 24
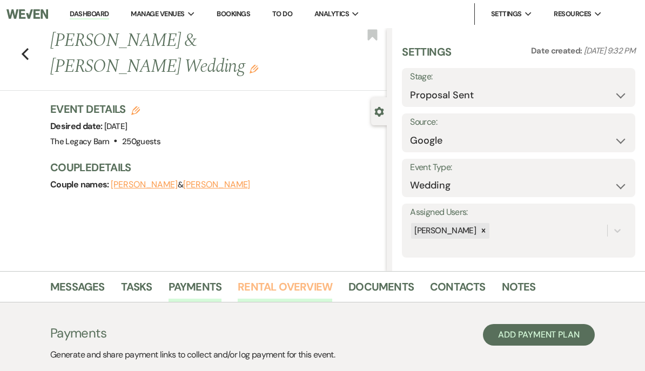
click at [269, 285] on link "Rental Overview" at bounding box center [285, 290] width 94 height 24
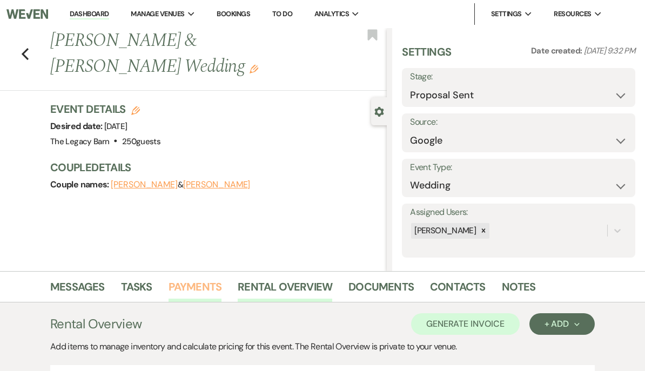
click at [184, 285] on link "Payments" at bounding box center [194, 290] width 53 height 24
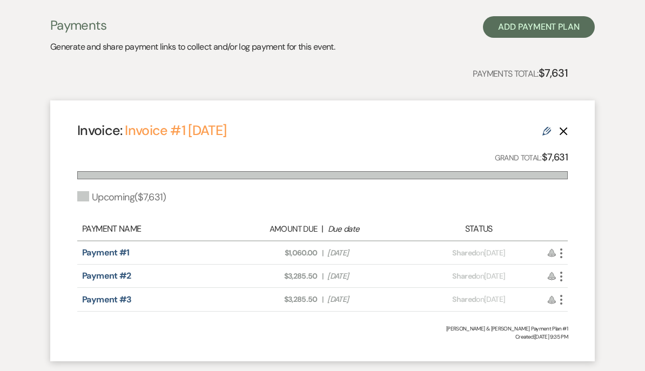
scroll to position [308, 0]
click at [547, 132] on icon "Edit" at bounding box center [546, 131] width 9 height 9
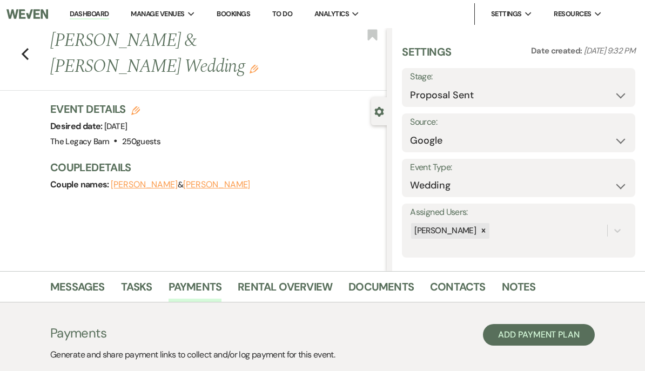
select select "27028"
select select "2"
select select "flat"
select select "true"
select select "client"
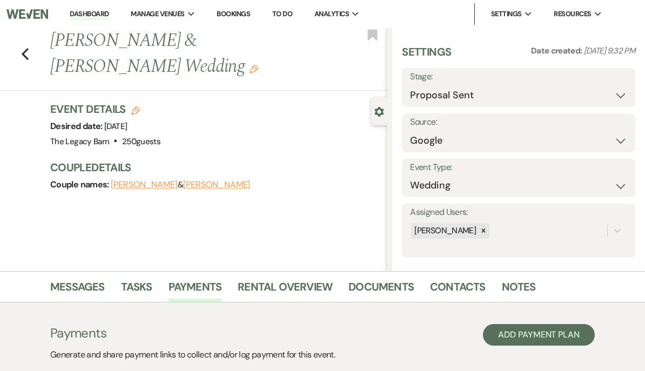
select select "days"
select select "2"
select select "flat"
select select "true"
select select "client"
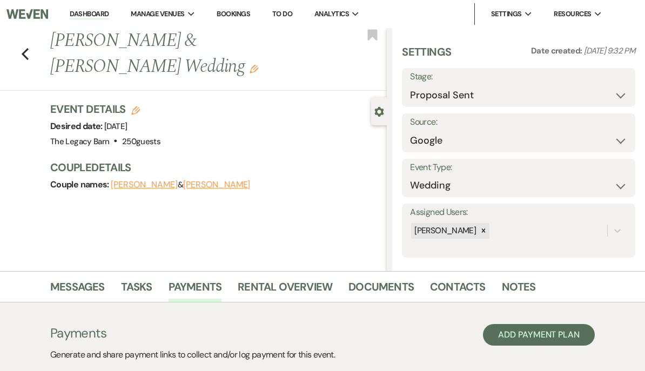
select select "weeks"
select select "client"
select select "days"
select select "host"
select select "days"
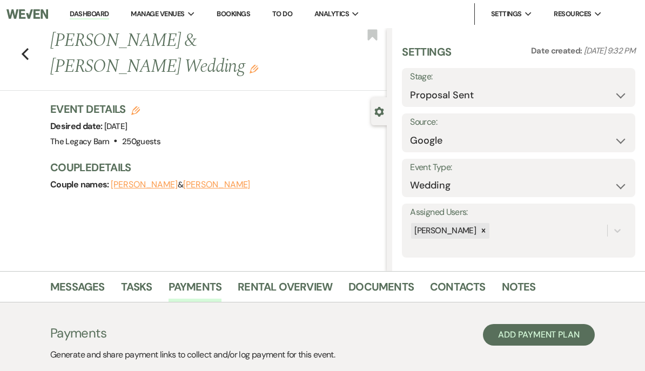
select select "afterDueDate"
select select "2"
select select "flat"
select select "true"
select select "client"
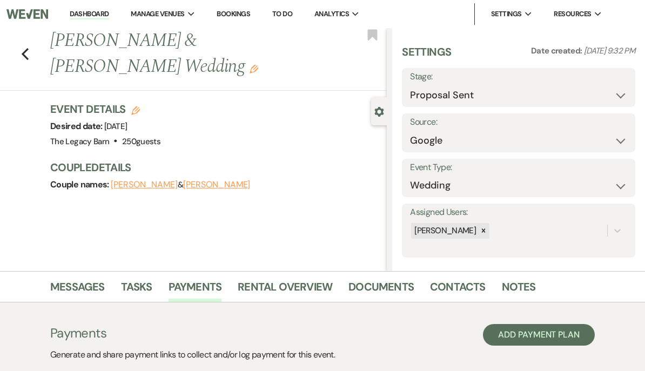
select select "weeks"
select select "client"
select select "days"
select select "host"
select select "days"
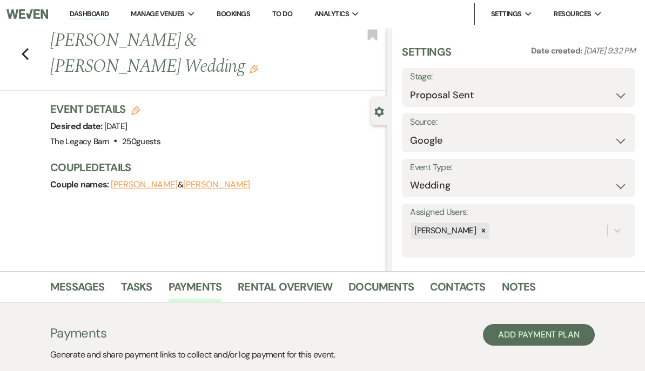
select select "afterDueDate"
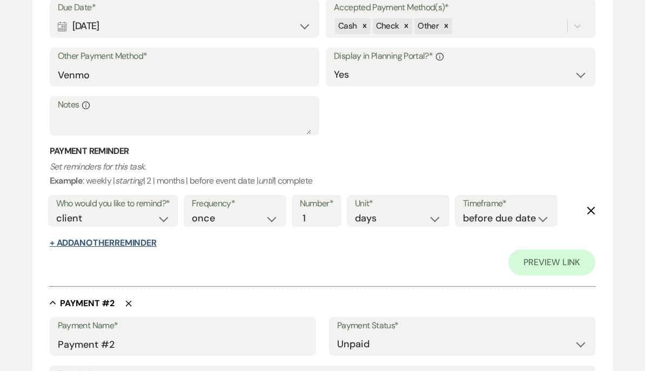
click at [80, 239] on button "+ Add Another Reminder" at bounding box center [103, 243] width 107 height 9
select select "client"
select select "days"
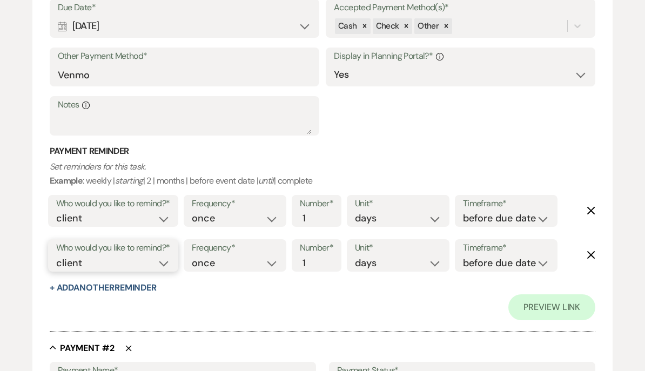
click at [65, 258] on select "client venue both" at bounding box center [113, 263] width 114 height 15
select select "host"
click at [491, 256] on select "before due date after due date on due date on custom date" at bounding box center [506, 263] width 86 height 15
click at [483, 256] on select "before due date after due date on due date on custom date" at bounding box center [506, 263] width 86 height 15
select select "onDueDate"
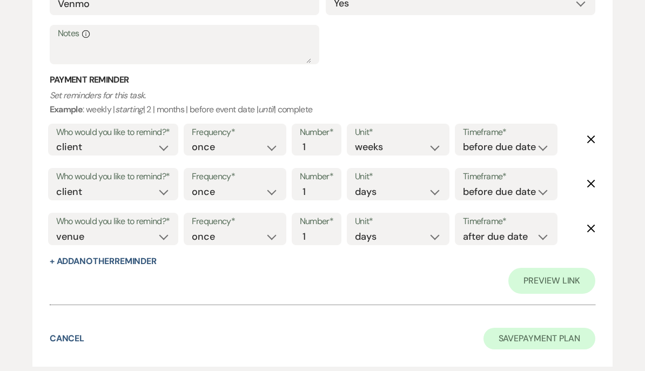
click at [523, 328] on button "Save Payment Plan" at bounding box center [539, 339] width 112 height 22
select select "6"
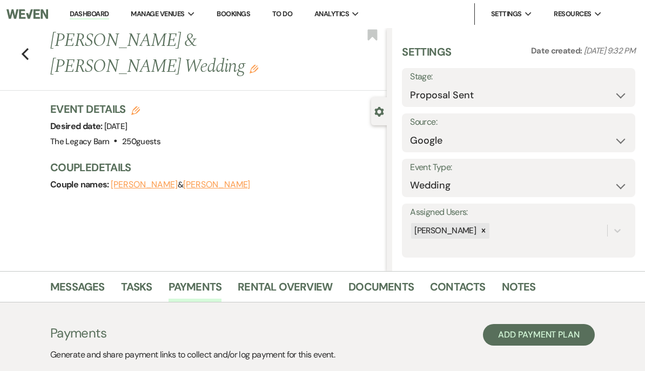
click at [85, 12] on link "Dashboard" at bounding box center [89, 14] width 39 height 10
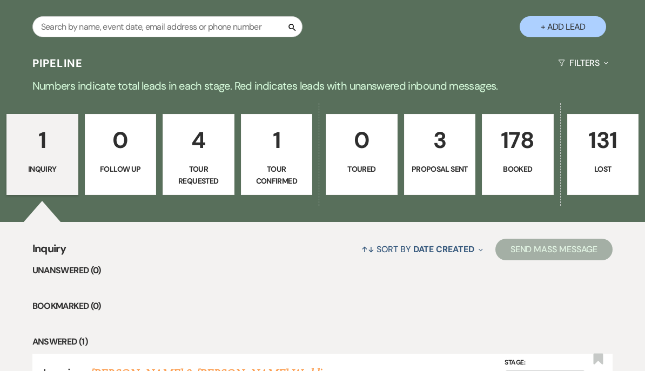
click at [523, 160] on link "178 Booked" at bounding box center [518, 154] width 72 height 81
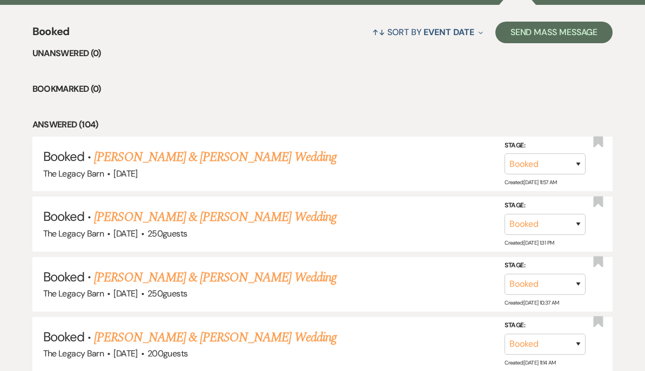
scroll to position [405, 0]
click at [130, 212] on link "[PERSON_NAME] & [PERSON_NAME] Wedding" at bounding box center [215, 216] width 242 height 19
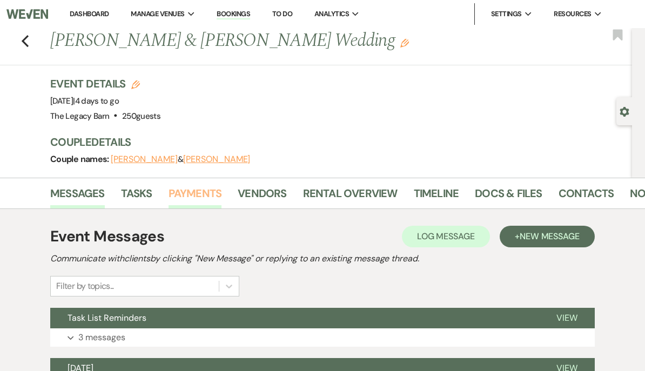
click at [185, 186] on link "Payments" at bounding box center [194, 197] width 53 height 24
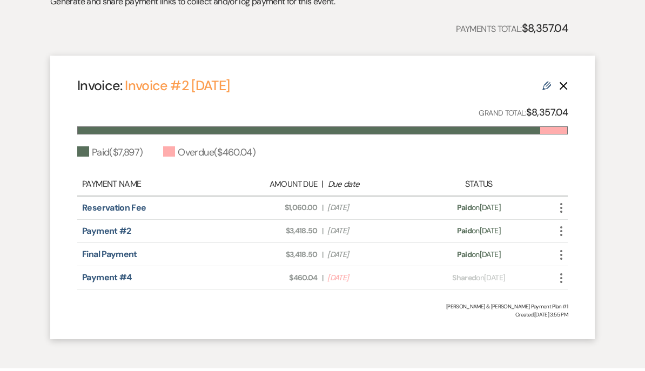
scroll to position [306, 0]
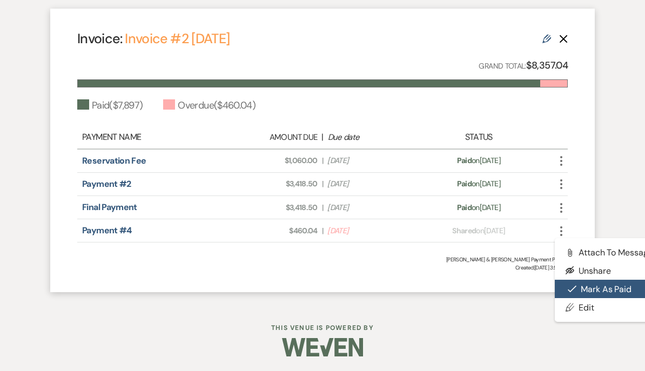
click at [586, 280] on button "Check [PERSON_NAME] [PERSON_NAME] as Paid" at bounding box center [609, 289] width 109 height 18
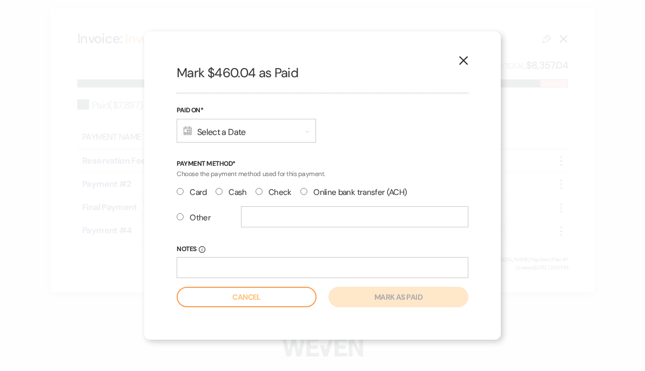
click at [207, 131] on div "Calendar Select a Date Expand" at bounding box center [246, 131] width 139 height 24
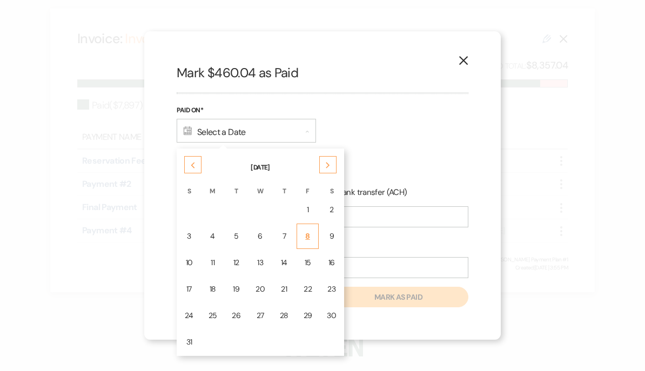
click at [303, 233] on div "8" at bounding box center [307, 236] width 9 height 11
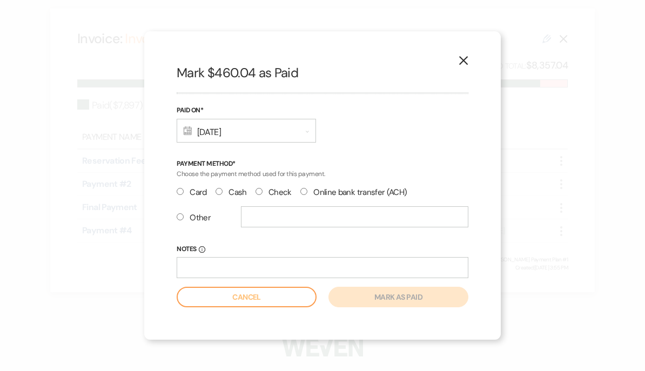
click at [178, 220] on input "Other" at bounding box center [180, 216] width 7 height 7
radio input "true"
click at [251, 222] on input "text" at bounding box center [354, 216] width 227 height 21
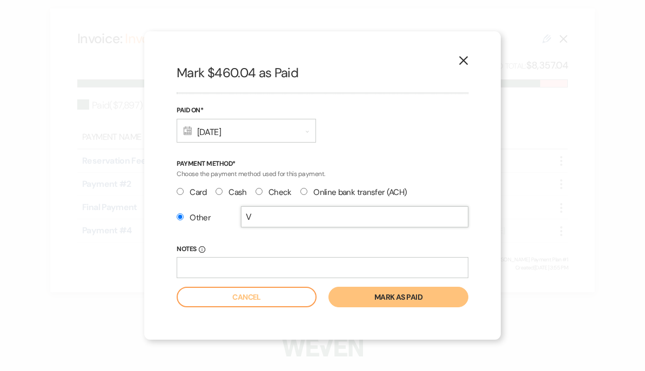
type input "Venmo"
click at [370, 295] on button "Mark as paid" at bounding box center [398, 297] width 140 height 21
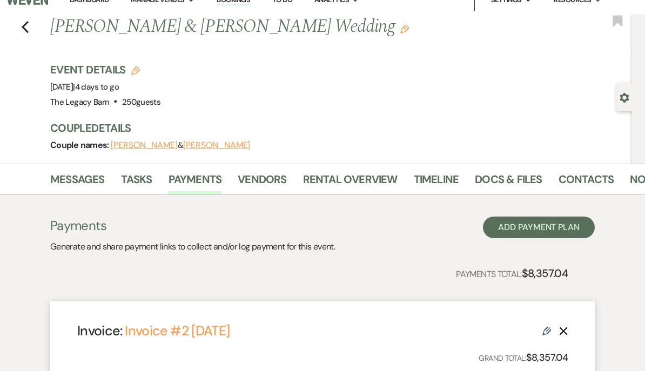
scroll to position [0, 0]
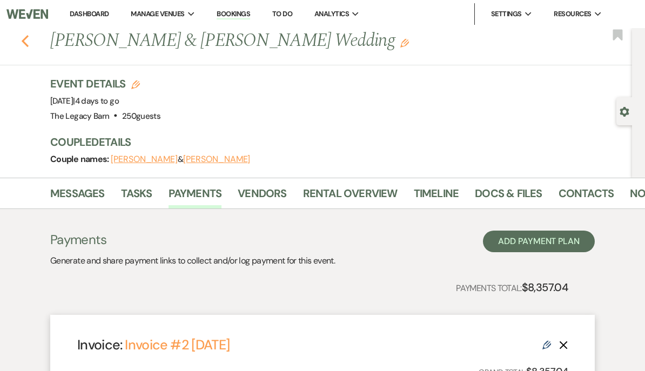
click at [22, 43] on icon "Previous" at bounding box center [25, 41] width 8 height 13
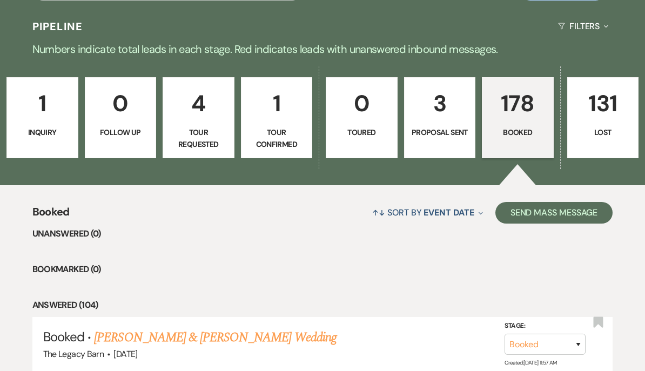
scroll to position [237, 0]
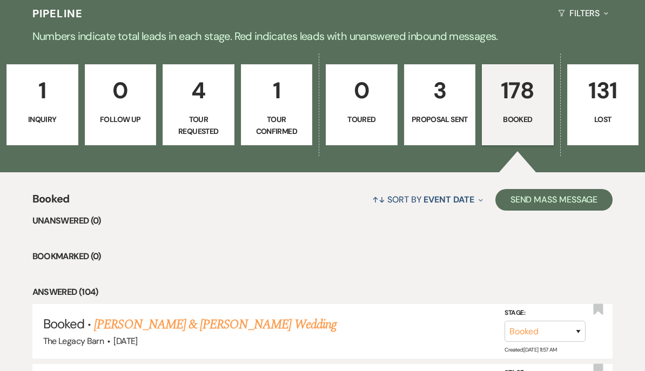
click at [202, 109] on p "4" at bounding box center [199, 91] width 58 height 36
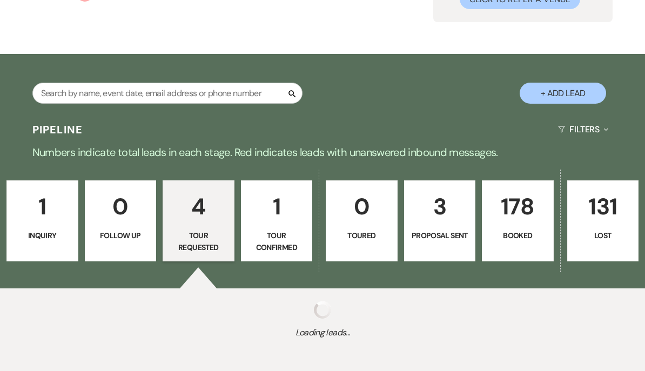
select select "2"
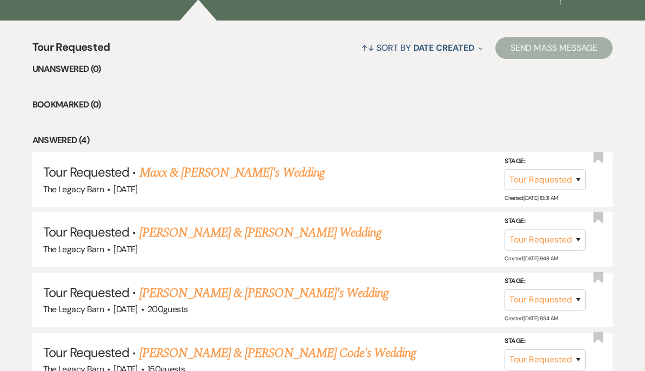
scroll to position [389, 0]
click at [164, 228] on link "[PERSON_NAME] & [PERSON_NAME] Wedding" at bounding box center [260, 232] width 242 height 19
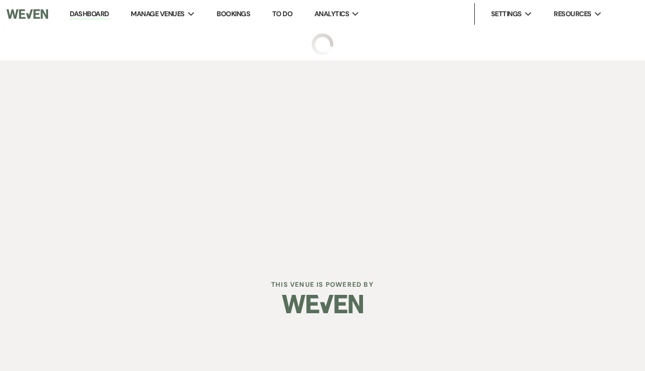
select select "2"
select select "5"
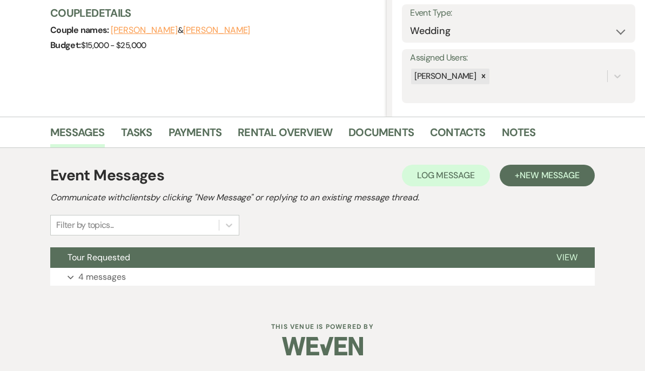
scroll to position [105, 0]
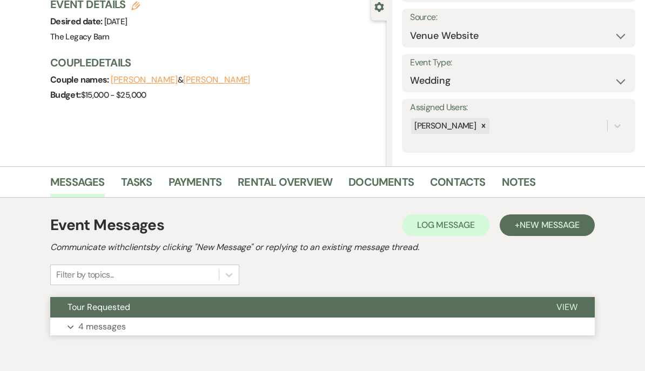
click at [86, 306] on span "Tour Requested" at bounding box center [98, 306] width 63 height 11
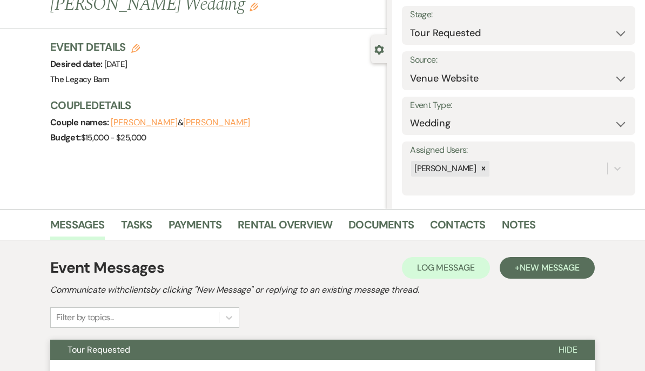
scroll to position [0, 0]
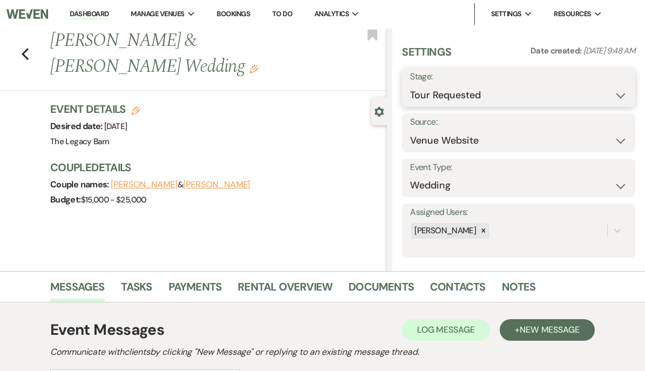
click at [464, 92] on select "Inquiry Follow Up Tour Requested Tour Confirmed Toured Proposal Sent Booked Lost" at bounding box center [518, 95] width 217 height 21
select select "8"
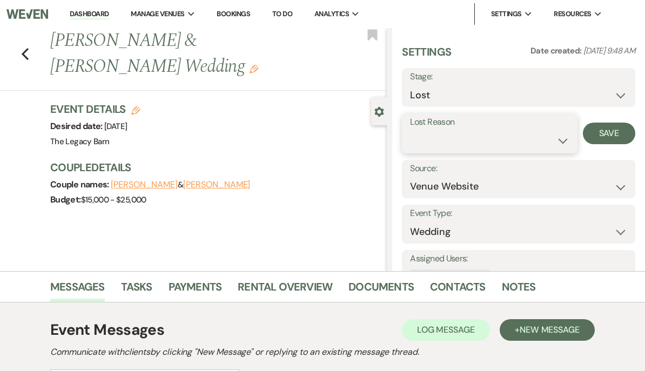
click at [467, 130] on select "Booked Elsewhere Budget Date Unavailable No Response Not a Good Match Capacity …" at bounding box center [489, 140] width 159 height 21
select select "5"
click at [612, 130] on button "Save" at bounding box center [609, 134] width 52 height 22
click at [24, 52] on use "button" at bounding box center [25, 54] width 7 height 12
select select "2"
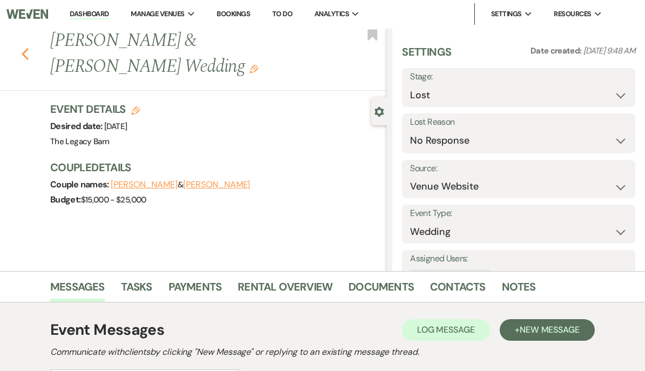
select select "8"
select select "5"
select select "2"
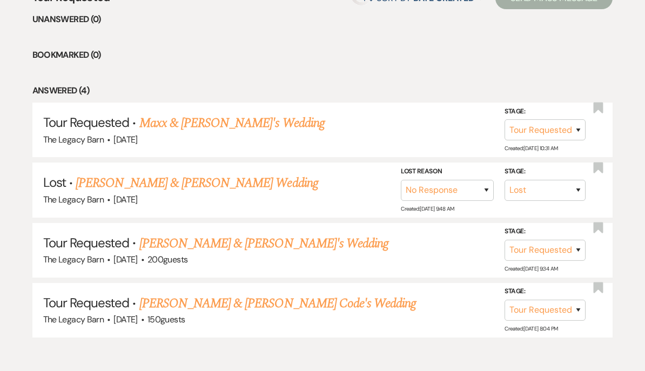
scroll to position [427, 0]
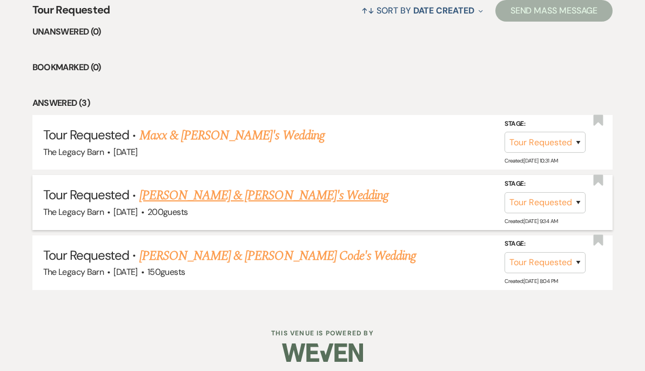
click at [160, 189] on link "[PERSON_NAME] & [PERSON_NAME]'s Wedding" at bounding box center [263, 195] width 249 height 19
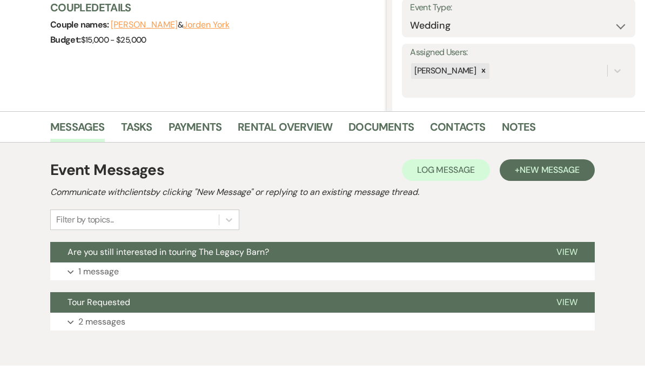
scroll to position [204, 0]
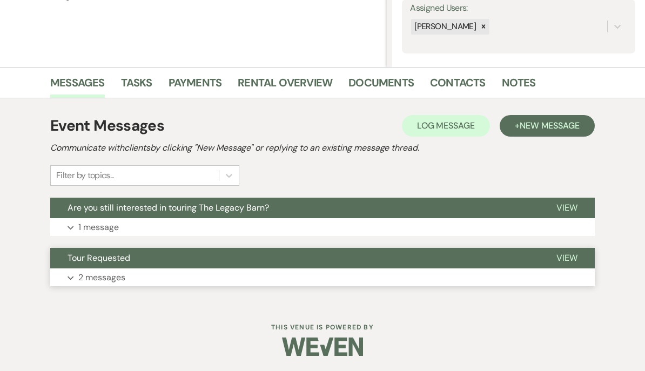
click at [83, 258] on span "Tour Requested" at bounding box center [98, 257] width 63 height 11
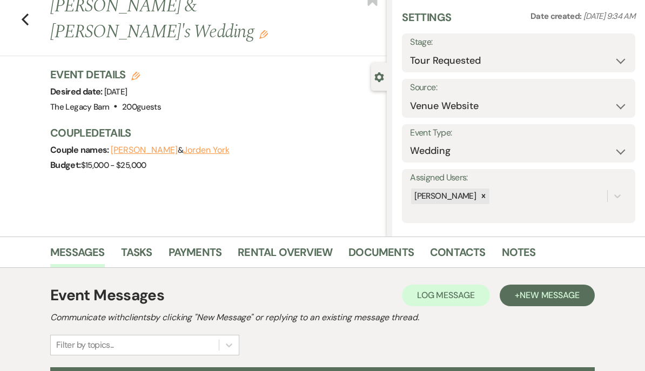
scroll to position [0, 0]
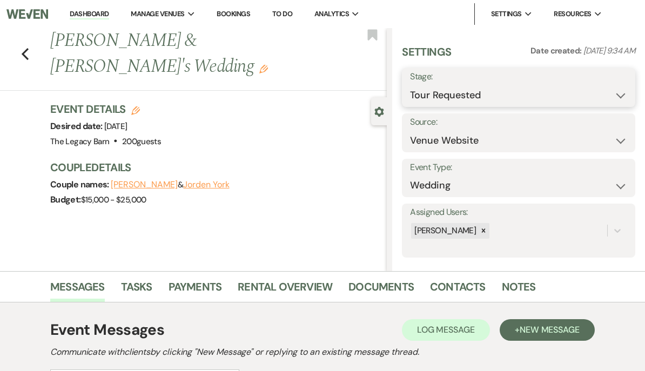
click at [469, 96] on select "Inquiry Follow Up Tour Requested Tour Confirmed Toured Proposal Sent Booked Lost" at bounding box center [518, 95] width 217 height 21
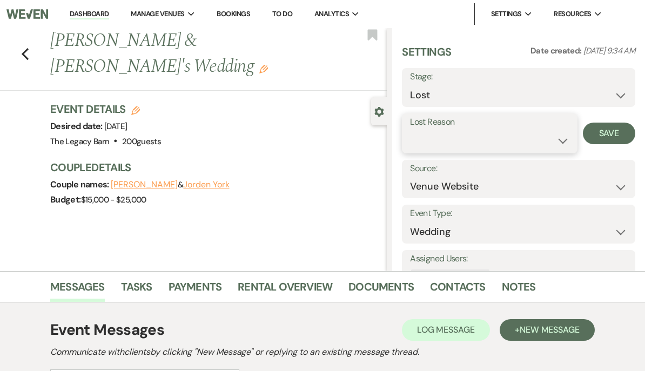
click at [477, 136] on select "Booked Elsewhere Budget Date Unavailable No Response Not a Good Match Capacity …" at bounding box center [489, 140] width 159 height 21
click at [611, 132] on button "Save" at bounding box center [609, 134] width 52 height 22
click at [24, 53] on use "button" at bounding box center [25, 54] width 7 height 12
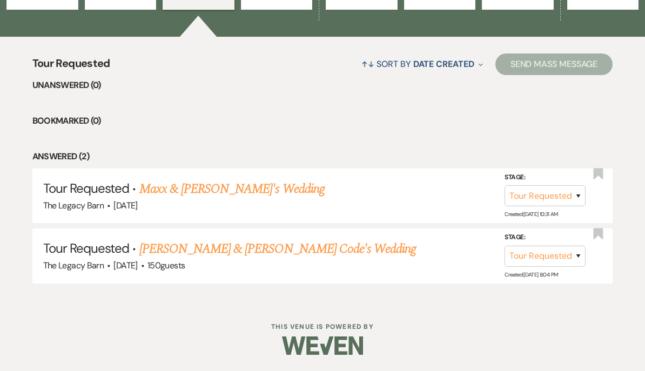
scroll to position [368, 0]
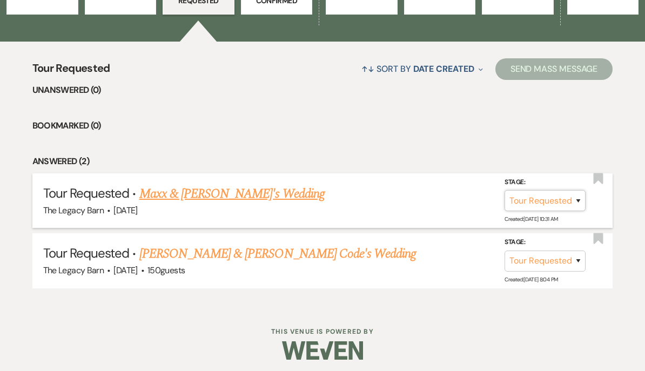
click at [553, 197] on select "Inquiry Follow Up Tour Requested Tour Confirmed Toured Proposal Sent Booked Lost" at bounding box center [544, 200] width 81 height 21
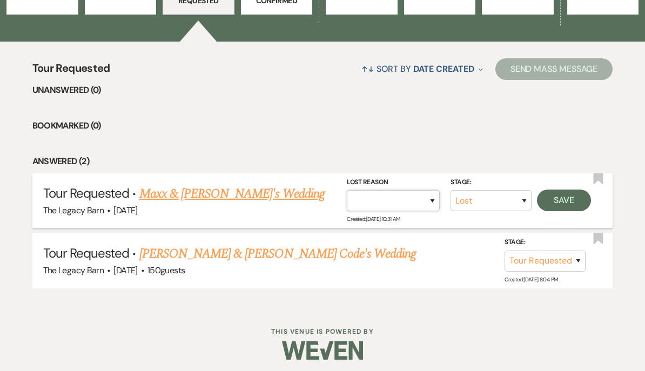
click at [401, 201] on select "Booked Elsewhere Budget Date Unavailable No Response Not a Good Match Capacity …" at bounding box center [393, 200] width 93 height 21
click at [571, 201] on button "Save" at bounding box center [564, 201] width 54 height 22
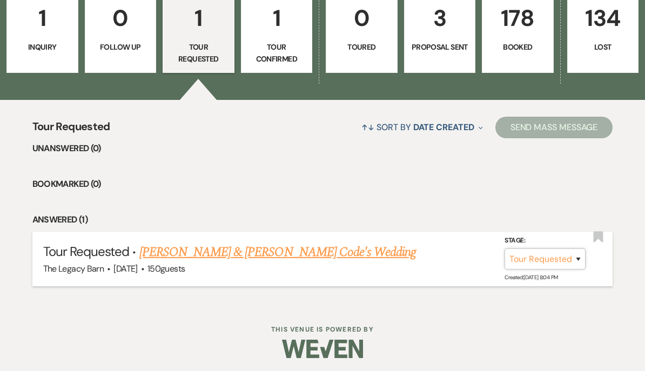
click at [546, 254] on select "Inquiry Follow Up Tour Requested Tour Confirmed Toured Proposal Sent Booked Lost" at bounding box center [544, 258] width 81 height 21
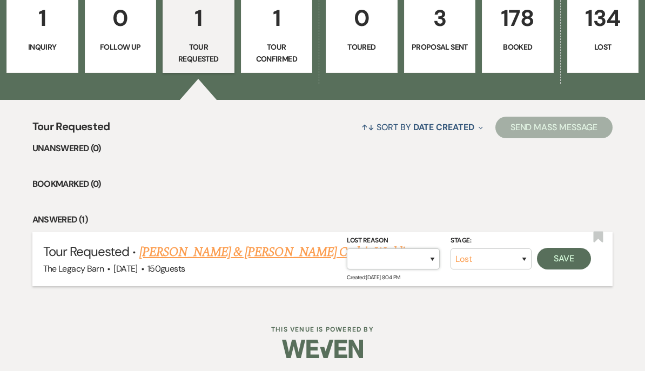
click at [407, 255] on select "Booked Elsewhere Budget Date Unavailable No Response Not a Good Match Capacity …" at bounding box center [393, 258] width 93 height 21
click at [568, 261] on button "Save" at bounding box center [564, 259] width 54 height 22
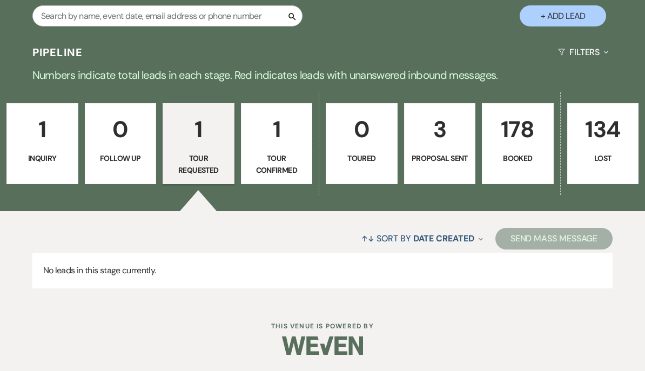
scroll to position [198, 0]
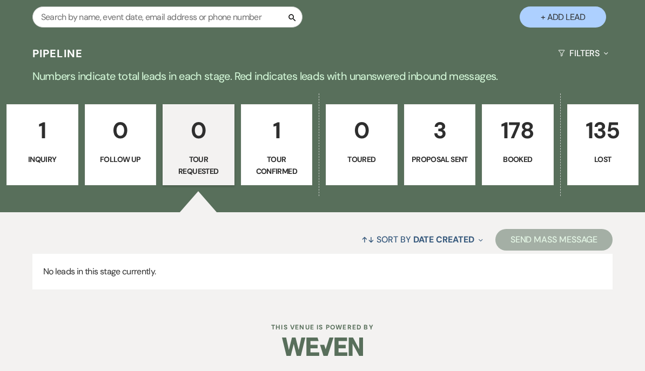
click at [44, 147] on p "1" at bounding box center [42, 130] width 58 height 36
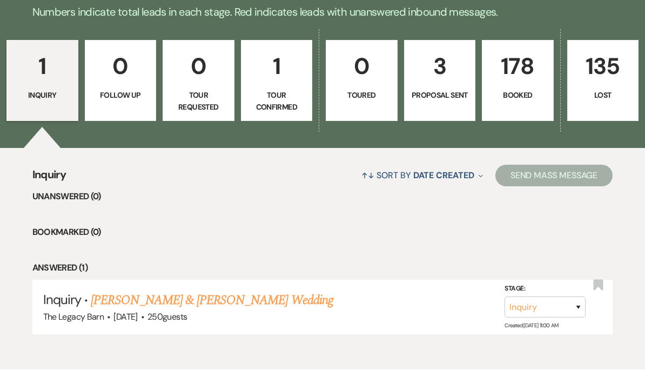
scroll to position [310, 0]
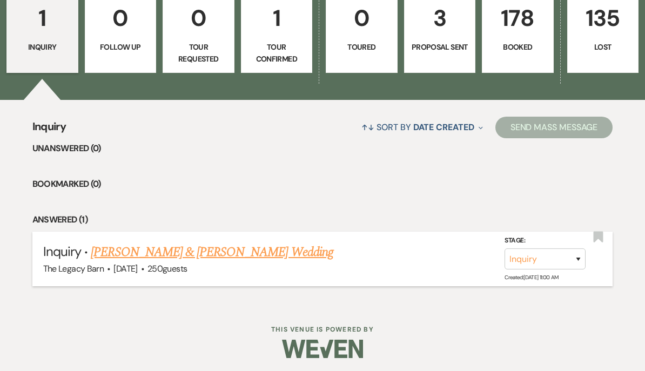
click at [136, 252] on link "[PERSON_NAME] & [PERSON_NAME] Wedding" at bounding box center [212, 251] width 242 height 19
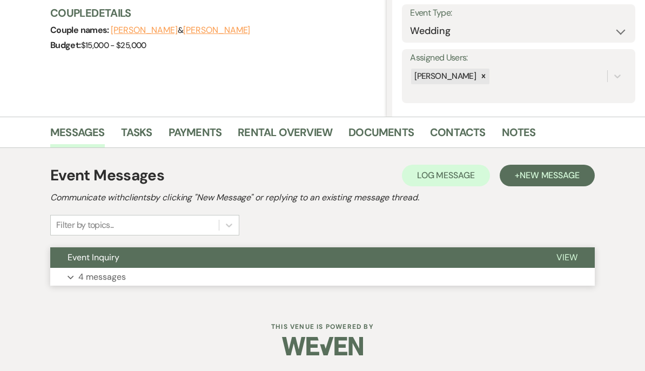
click at [85, 253] on span "Event Inquiry" at bounding box center [93, 257] width 52 height 11
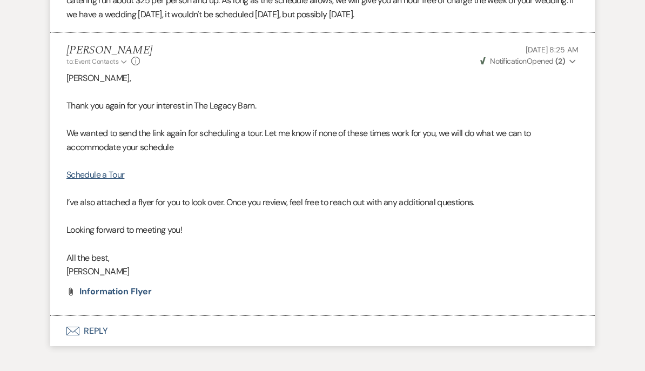
scroll to position [957, 0]
click at [86, 316] on button "Envelope Reply" at bounding box center [322, 331] width 544 height 30
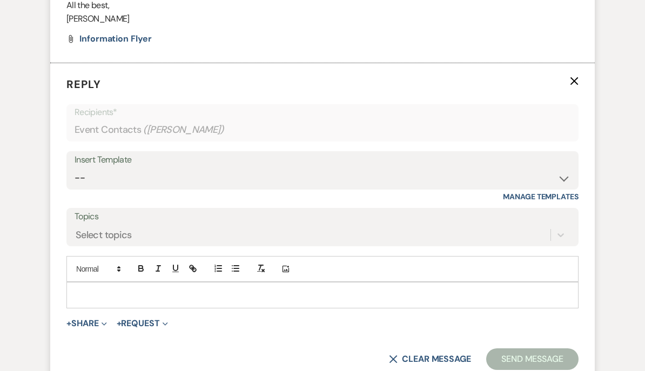
scroll to position [1232, 0]
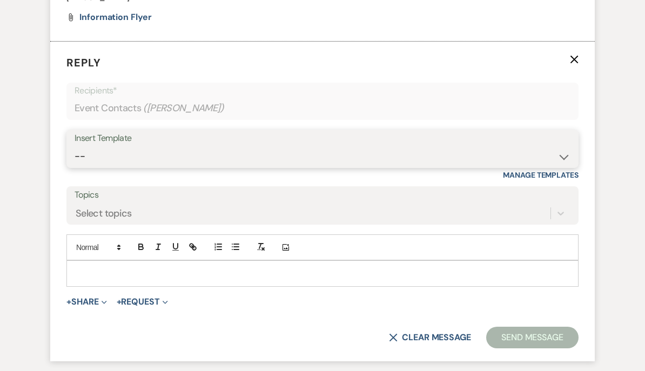
click at [85, 146] on select "-- Documents for Conversion Planning Portal Introduction Initial Inquiry Respon…" at bounding box center [323, 156] width 496 height 21
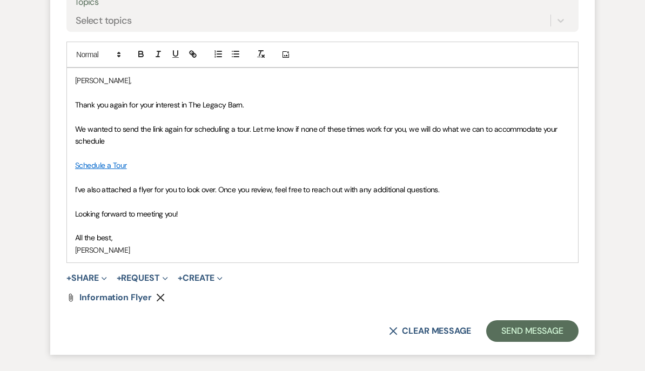
scroll to position [1424, 0]
click at [541, 320] on button "Send Message" at bounding box center [532, 331] width 92 height 22
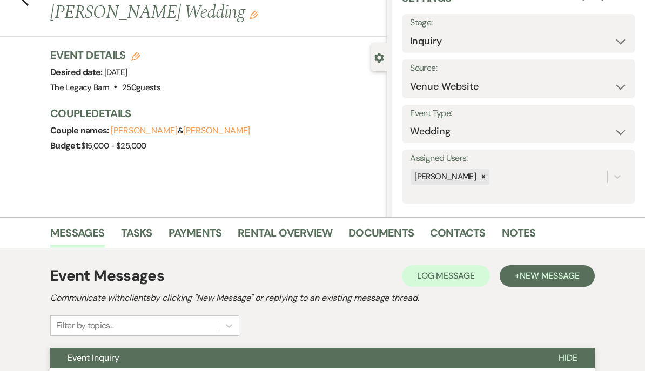
scroll to position [0, 0]
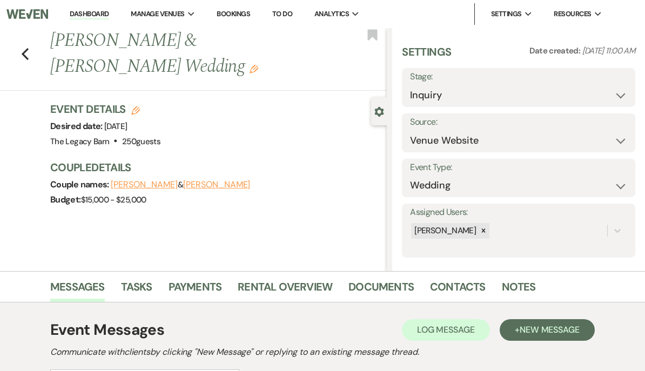
click at [80, 10] on link "Dashboard" at bounding box center [89, 14] width 39 height 10
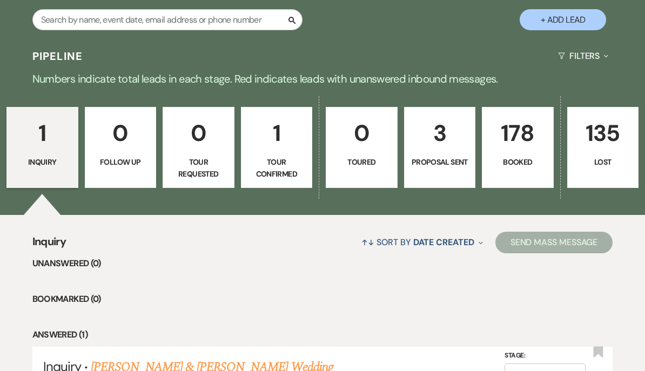
scroll to position [195, 0]
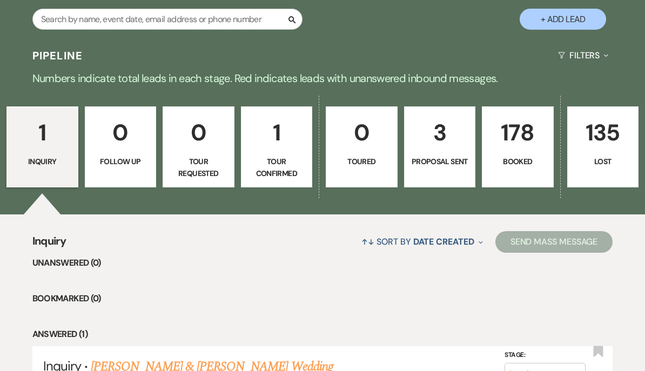
click at [449, 150] on p "3" at bounding box center [440, 133] width 58 height 36
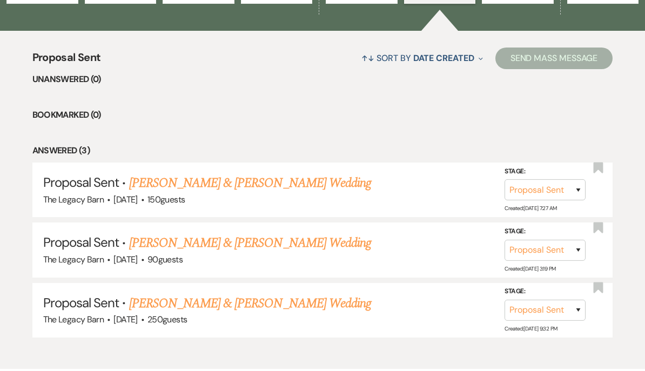
scroll to position [427, 0]
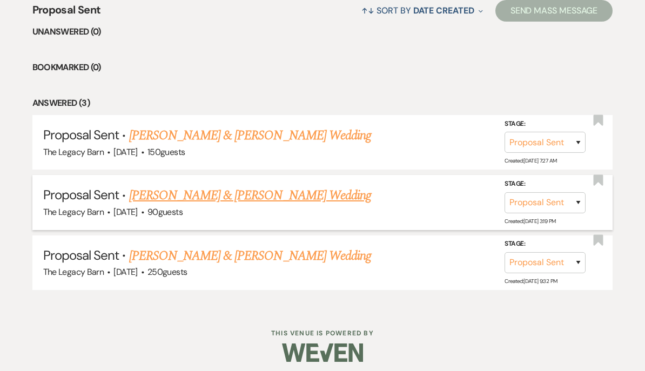
click at [150, 193] on link "[PERSON_NAME] & [PERSON_NAME] Wedding" at bounding box center [250, 195] width 242 height 19
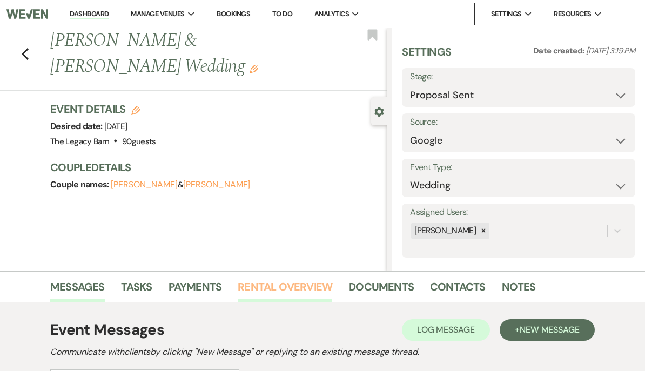
click at [265, 287] on link "Rental Overview" at bounding box center [285, 290] width 94 height 24
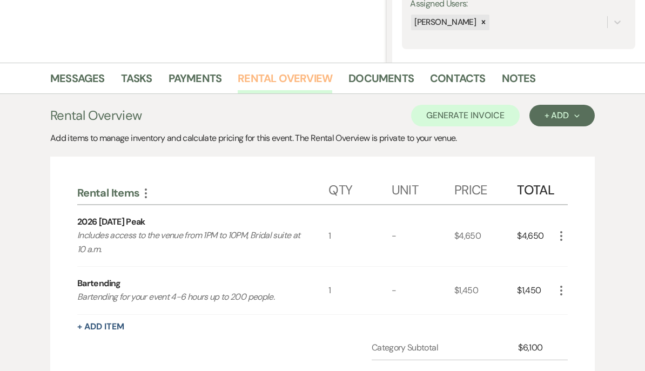
scroll to position [235, 0]
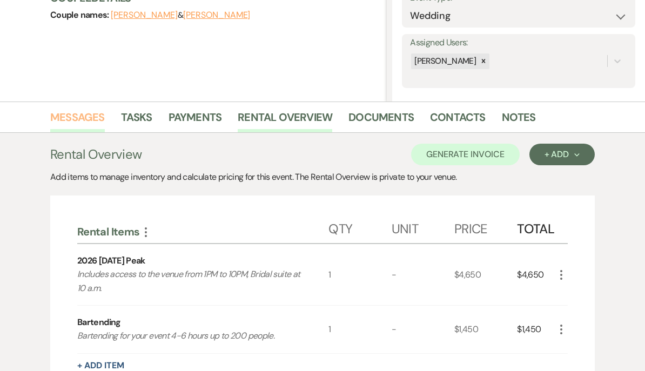
click at [63, 113] on link "Messages" at bounding box center [77, 121] width 55 height 24
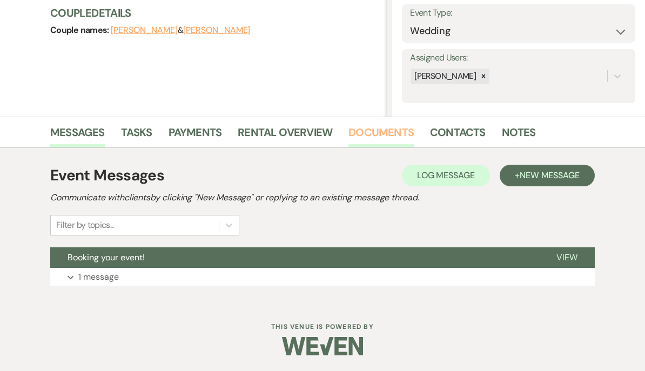
click at [383, 130] on link "Documents" at bounding box center [380, 136] width 65 height 24
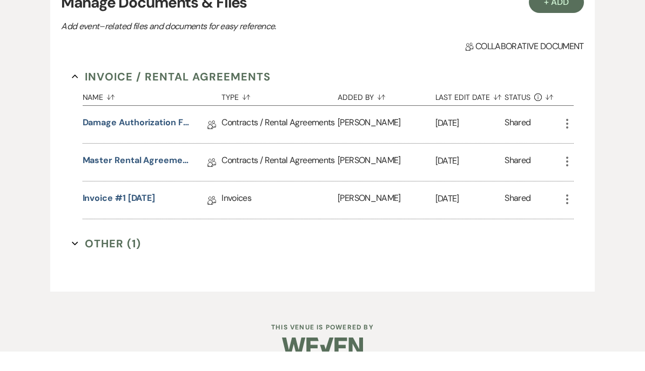
scroll to position [368, 0]
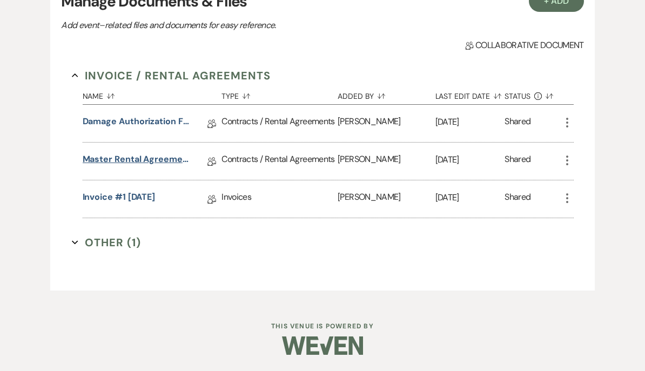
click at [109, 153] on link "Master Rental Agreement" at bounding box center [137, 161] width 108 height 17
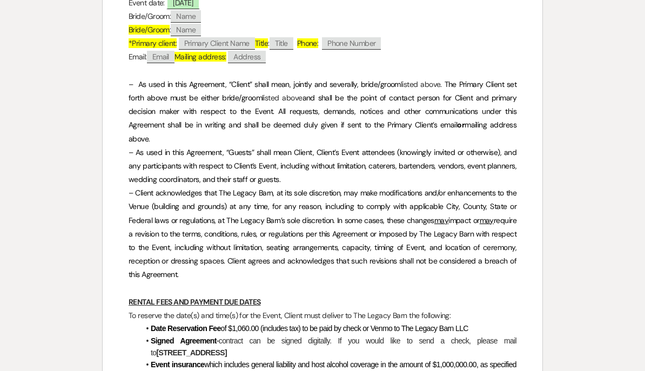
scroll to position [428, 0]
